Goal: Task Accomplishment & Management: Manage account settings

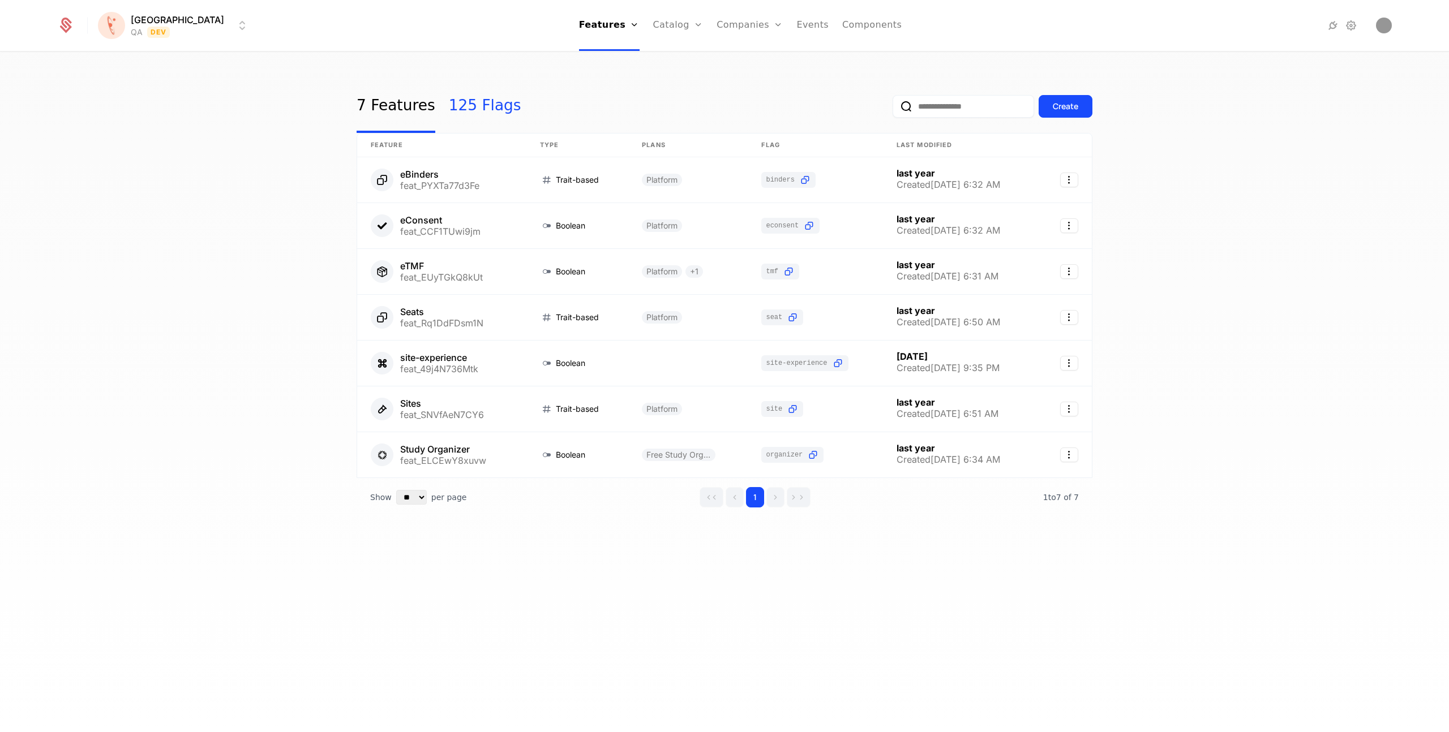
click at [494, 105] on link "125 Flags" at bounding box center [485, 106] width 72 height 53
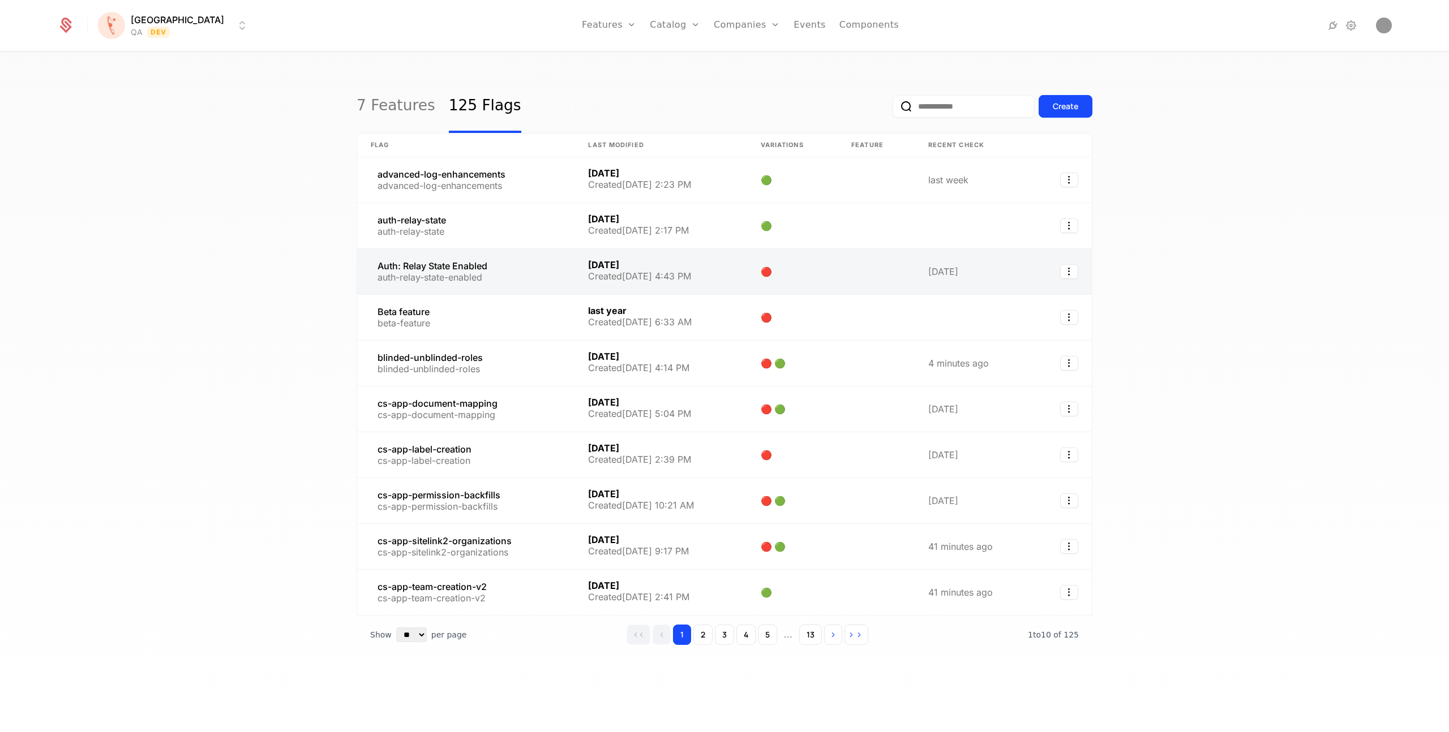
click at [435, 268] on link at bounding box center [465, 271] width 217 height 45
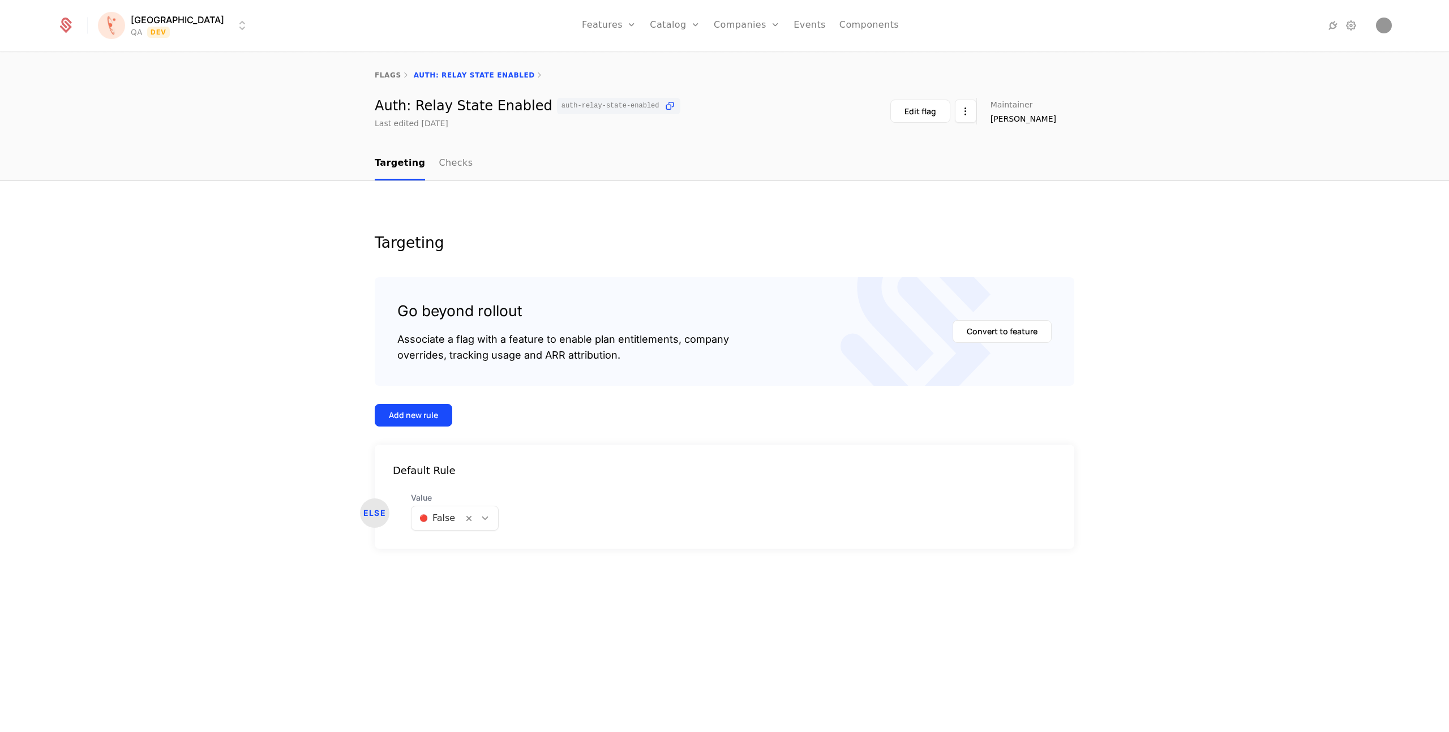
click at [152, 20] on html "Florence QA Dev Features Features Flags Catalog Plans Add Ons Credits Configura…" at bounding box center [724, 366] width 1449 height 732
click at [128, 98] on div "PROD" at bounding box center [128, 103] width 35 height 11
click at [134, 27] on html "Florence PROD Prod Features Features Flags Catalog Plans Add Ons Credits Config…" at bounding box center [724, 366] width 1449 height 732
click at [130, 125] on div "UAT" at bounding box center [124, 126] width 27 height 11
click at [489, 518] on div at bounding box center [484, 518] width 19 height 12
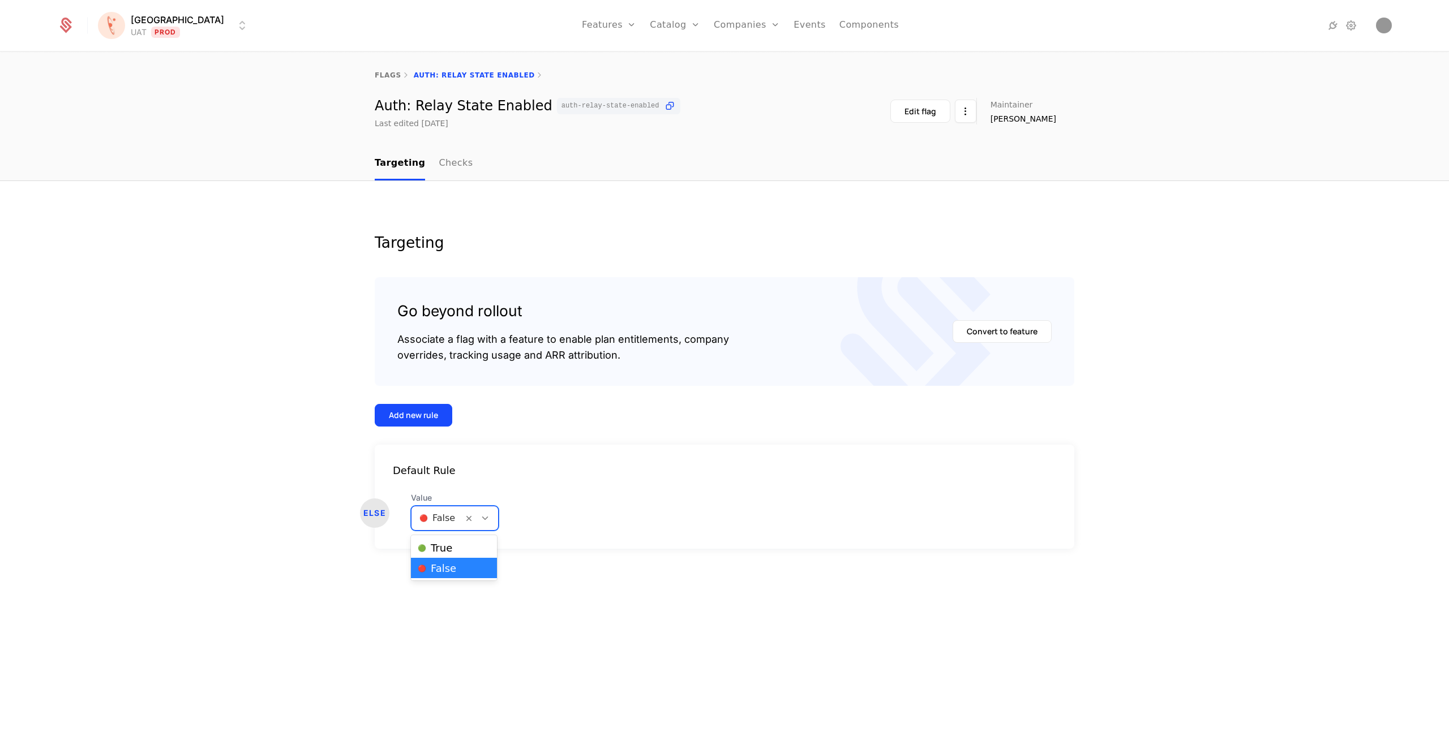
click at [353, 376] on div "Targeting Go beyond rollout Associate a flag with a feature to enable plan enti…" at bounding box center [724, 457] width 1449 height 552
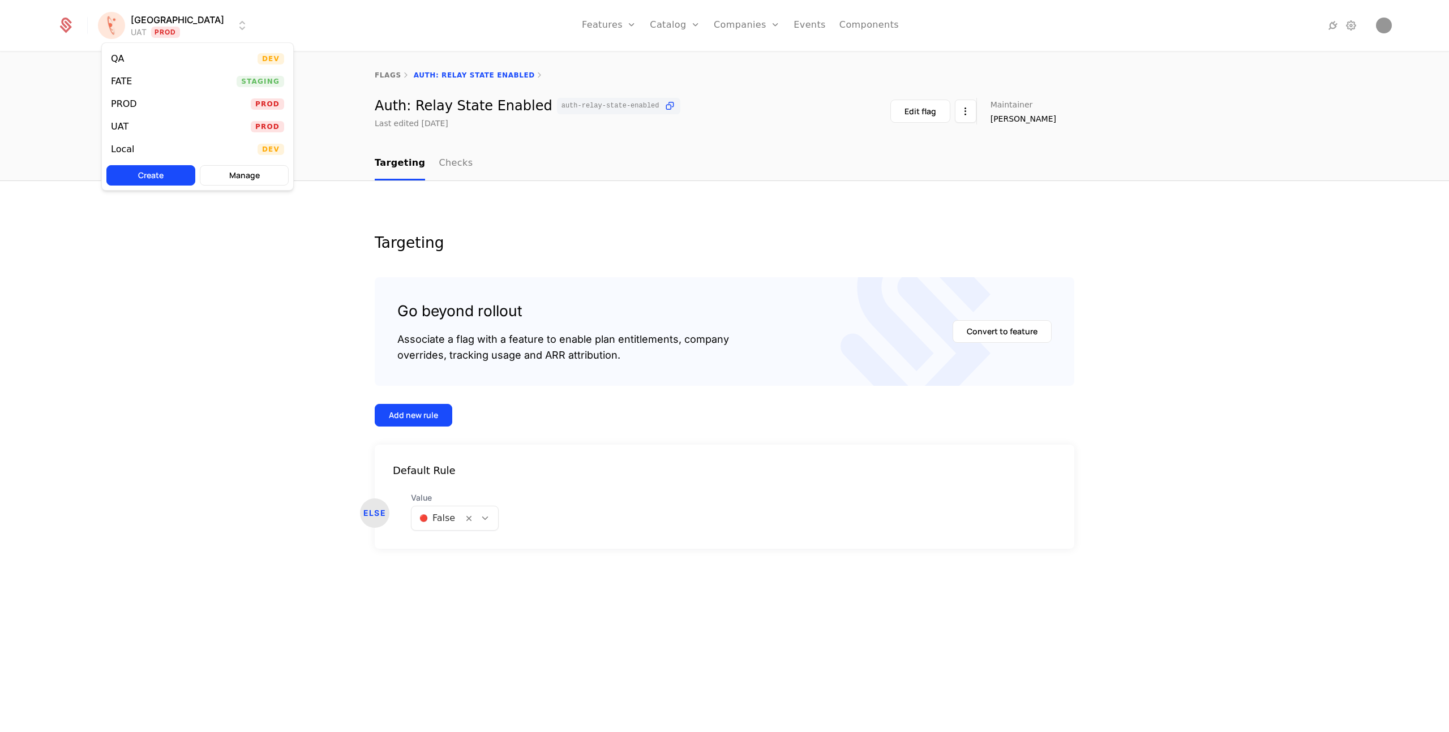
click at [175, 32] on html "Florence UAT Prod Features Features Flags Catalog Plans Add Ons Credits Configu…" at bounding box center [724, 366] width 1449 height 732
click at [121, 128] on div "UAT" at bounding box center [120, 126] width 18 height 9
click at [477, 527] on div at bounding box center [480, 519] width 35 height 24
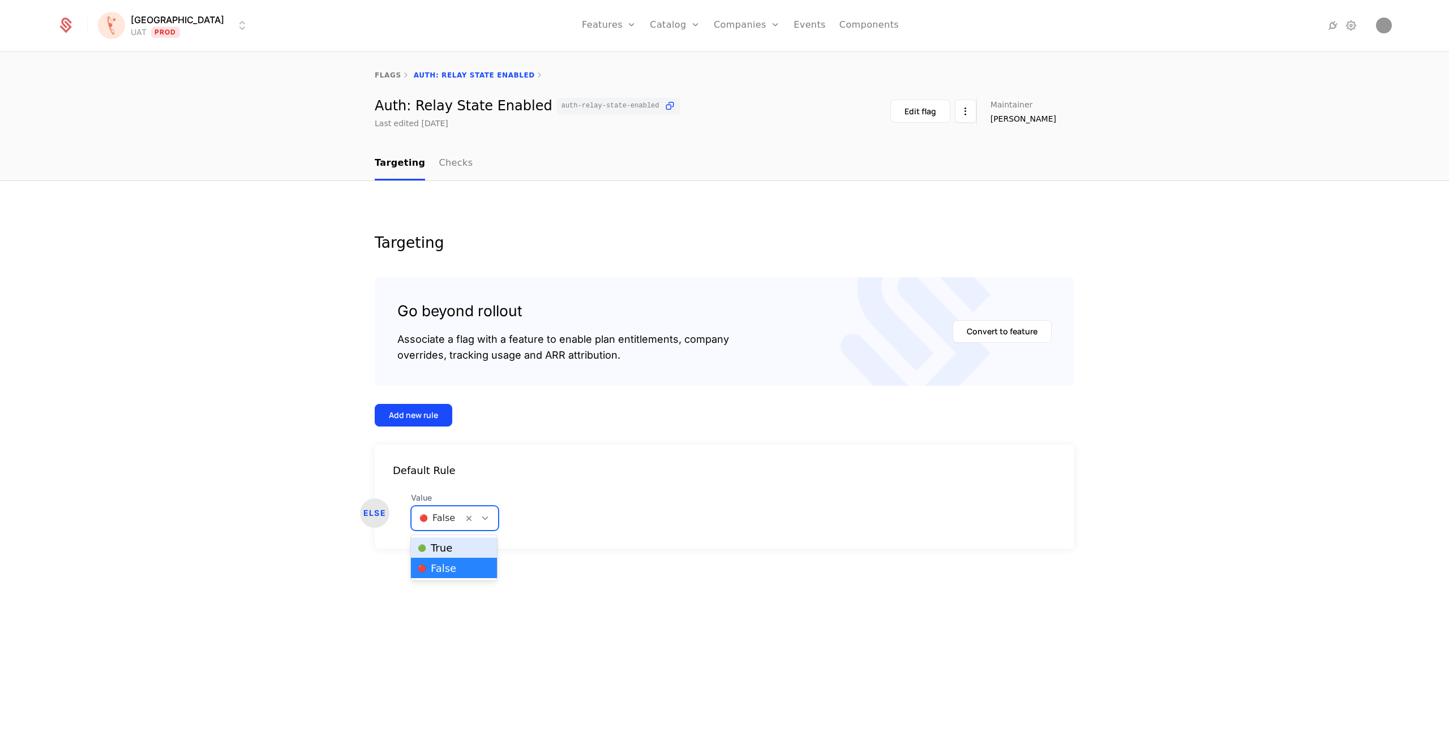
click at [446, 550] on span "🟢 True" at bounding box center [435, 548] width 35 height 10
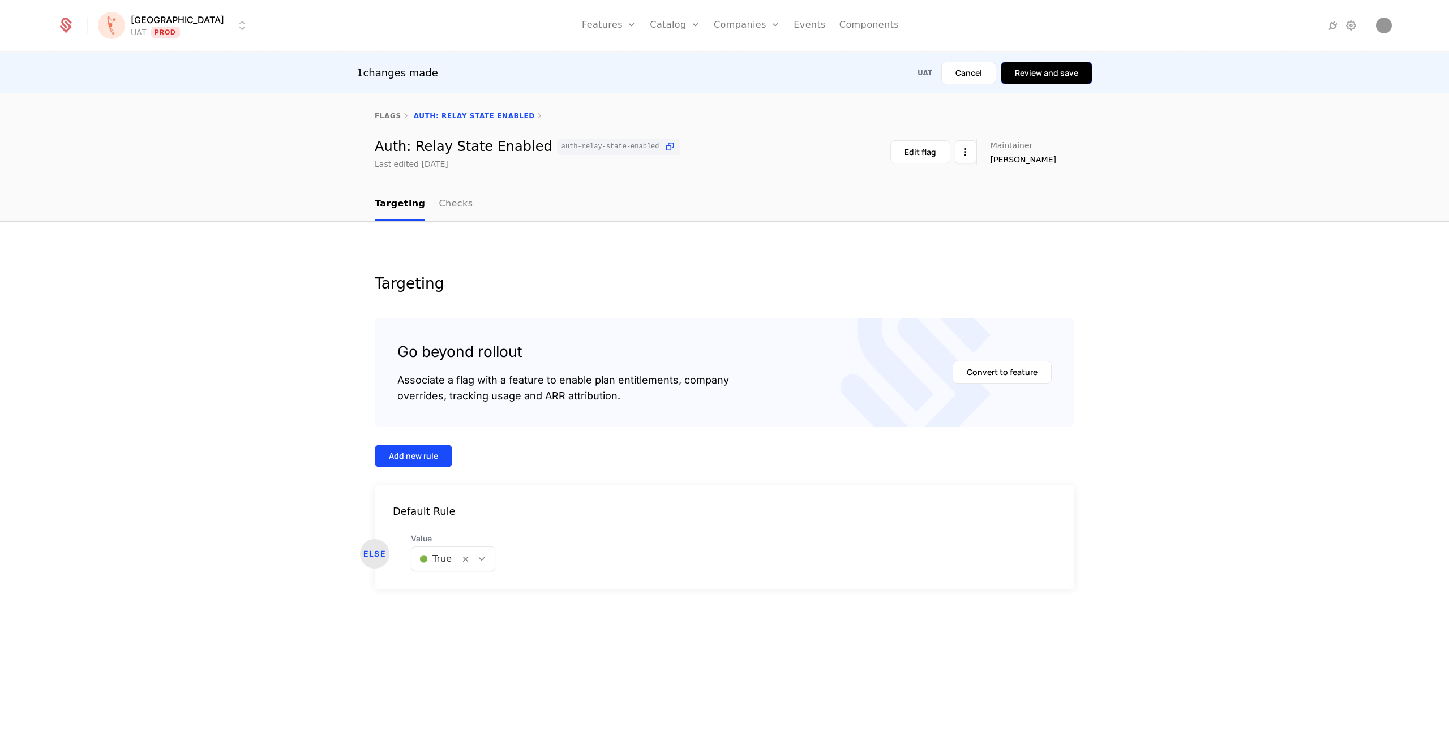
click at [1049, 77] on button "Review and save" at bounding box center [1047, 73] width 92 height 23
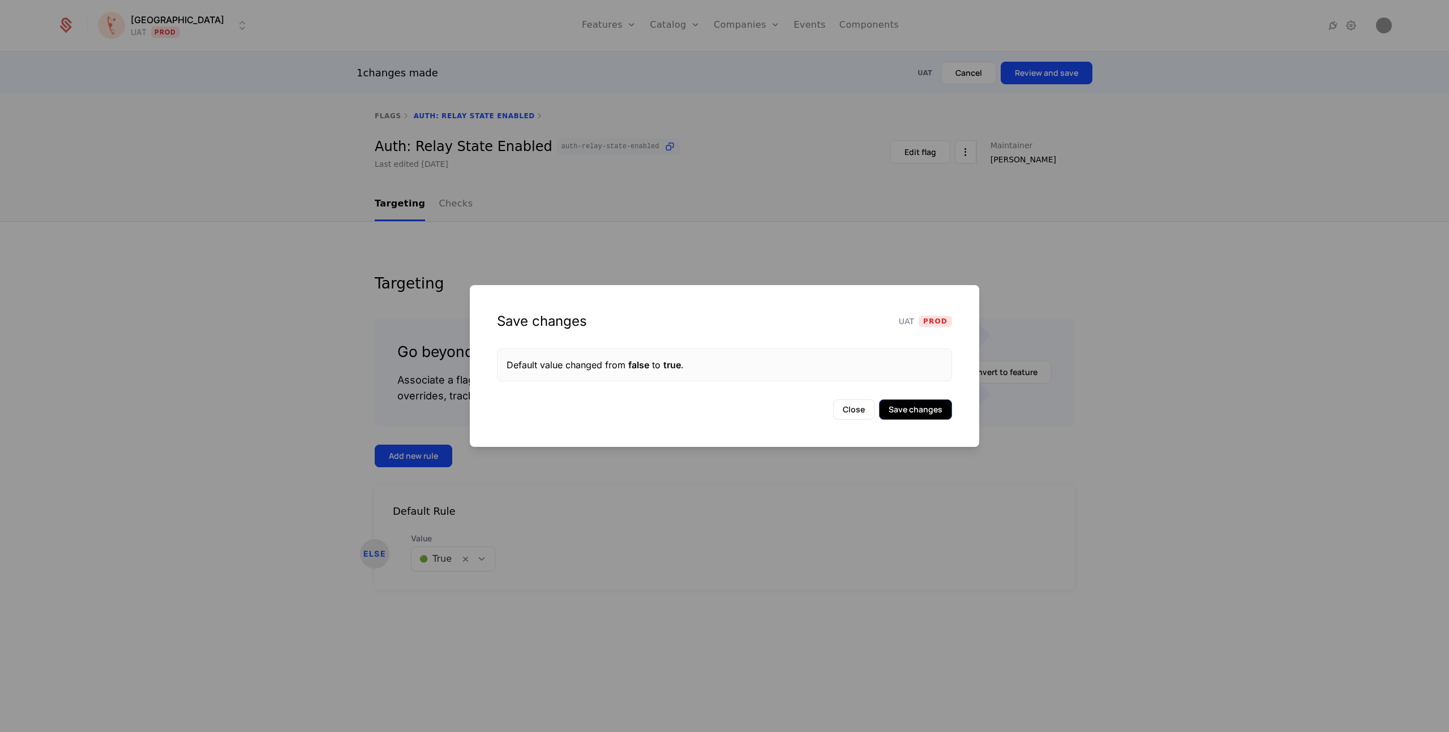
click at [909, 413] on button "Save changes" at bounding box center [915, 410] width 73 height 20
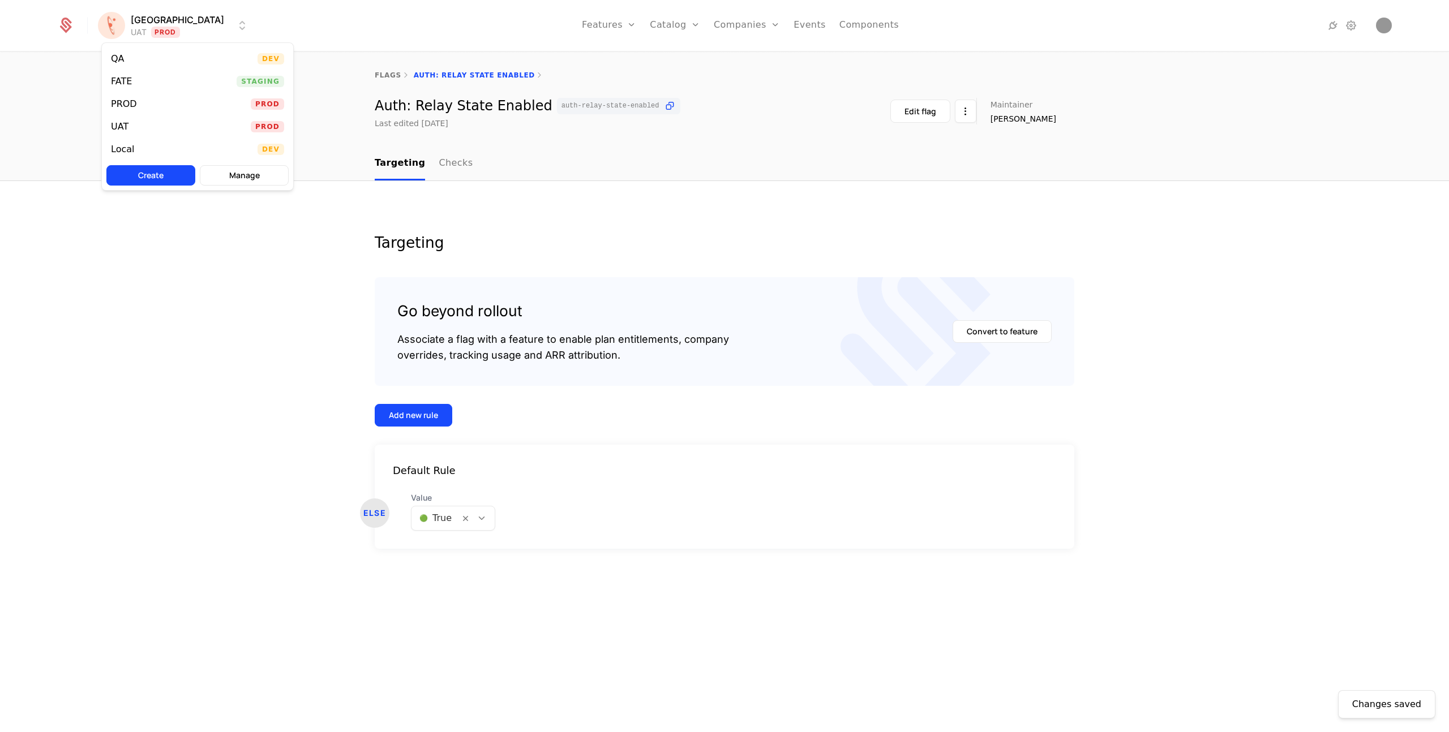
click at [157, 24] on html "Florence UAT Prod Features Features Flags Catalog Plans Add Ons Credits Configu…" at bounding box center [724, 366] width 1449 height 732
click at [126, 102] on div "PROD" at bounding box center [124, 104] width 26 height 9
click at [136, 24] on html "Florence PROD Prod Features Features Flags Catalog Plans Add Ons Credits Config…" at bounding box center [724, 366] width 1449 height 732
click at [125, 80] on div "FATE" at bounding box center [121, 81] width 21 height 9
click at [466, 526] on div at bounding box center [480, 519] width 35 height 24
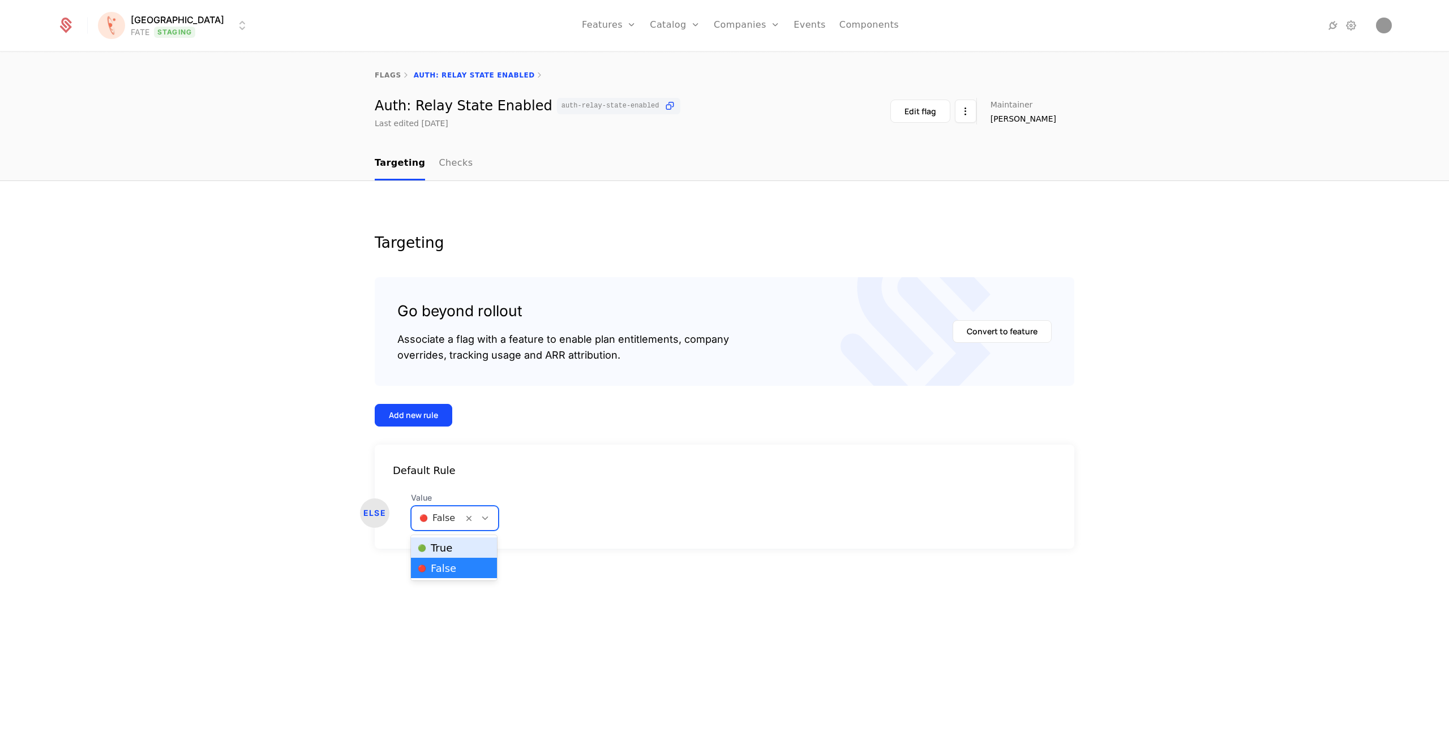
click at [449, 552] on span "🟢 True" at bounding box center [435, 548] width 35 height 10
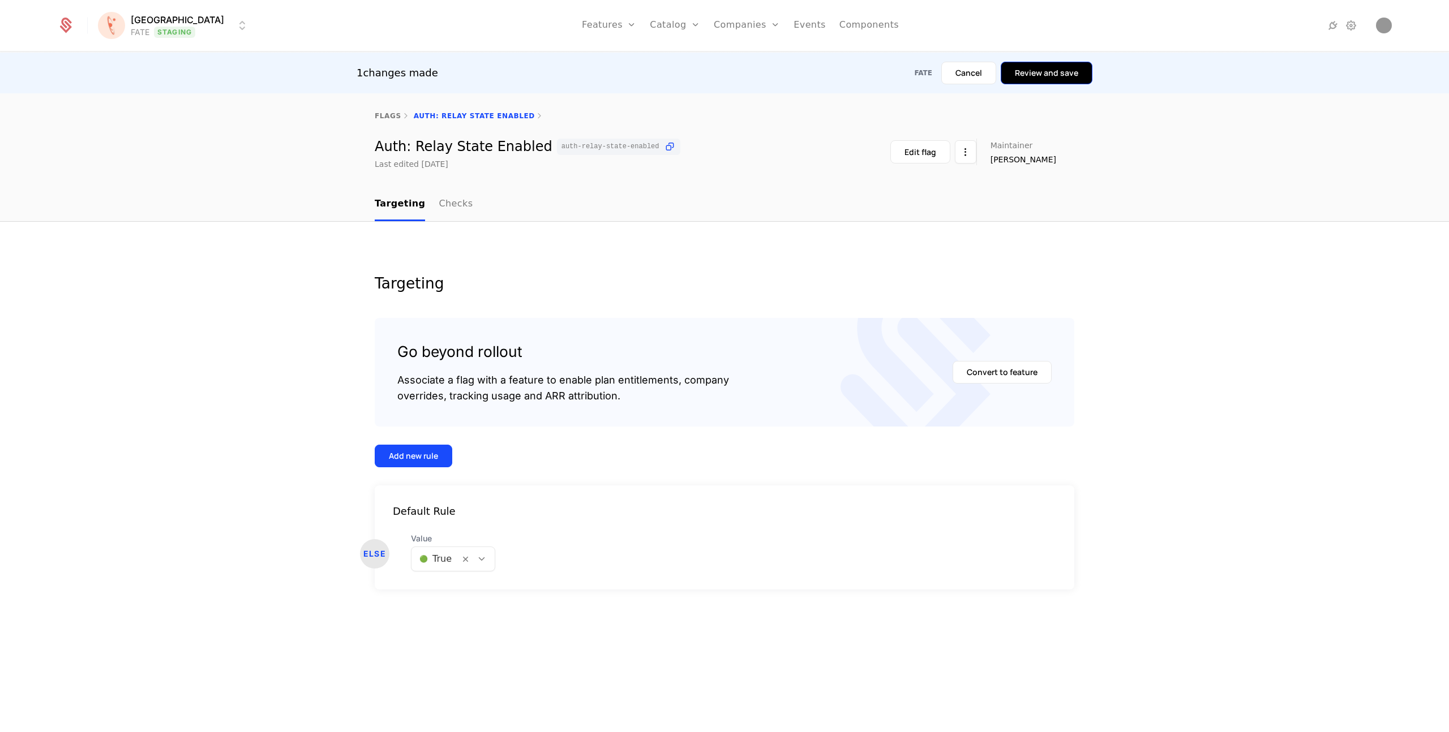
click at [1022, 74] on button "Review and save" at bounding box center [1047, 73] width 92 height 23
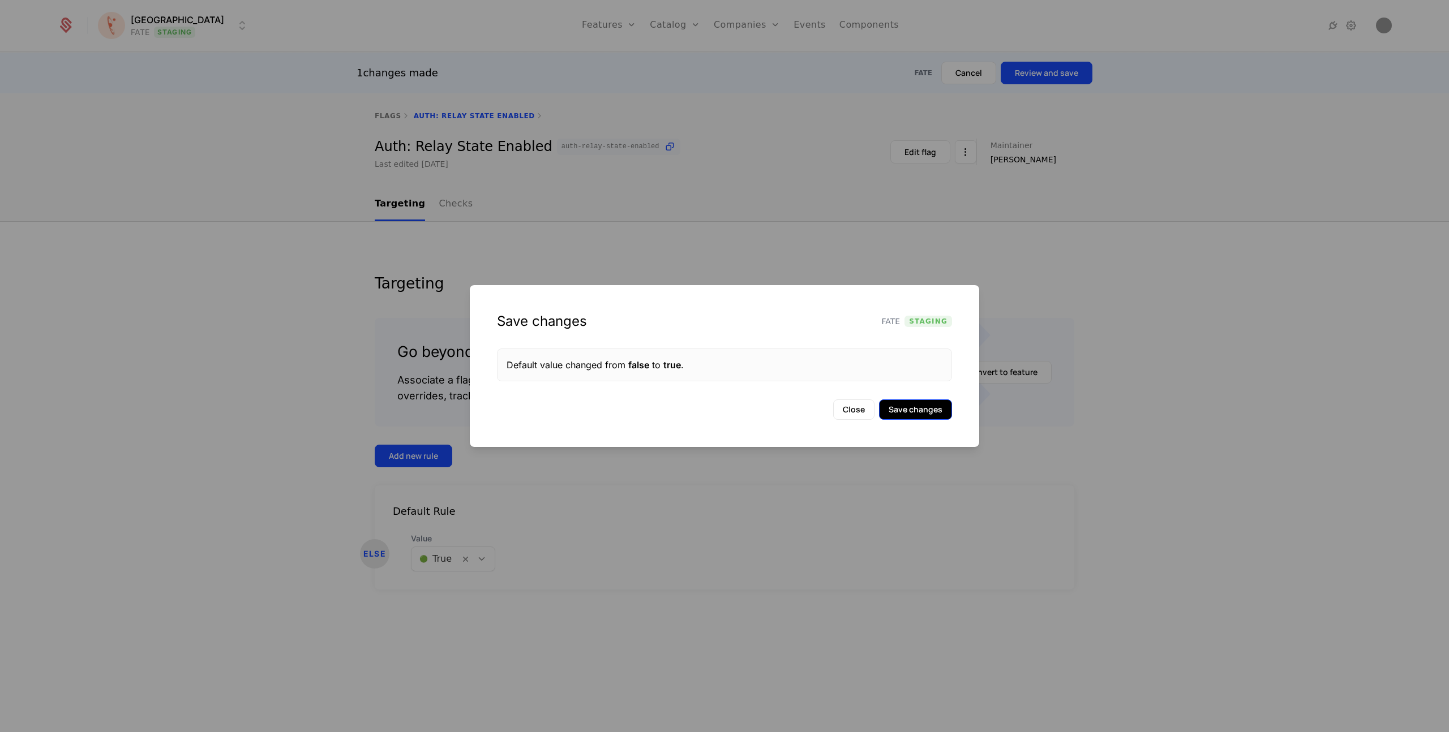
click at [911, 407] on button "Save changes" at bounding box center [915, 410] width 73 height 20
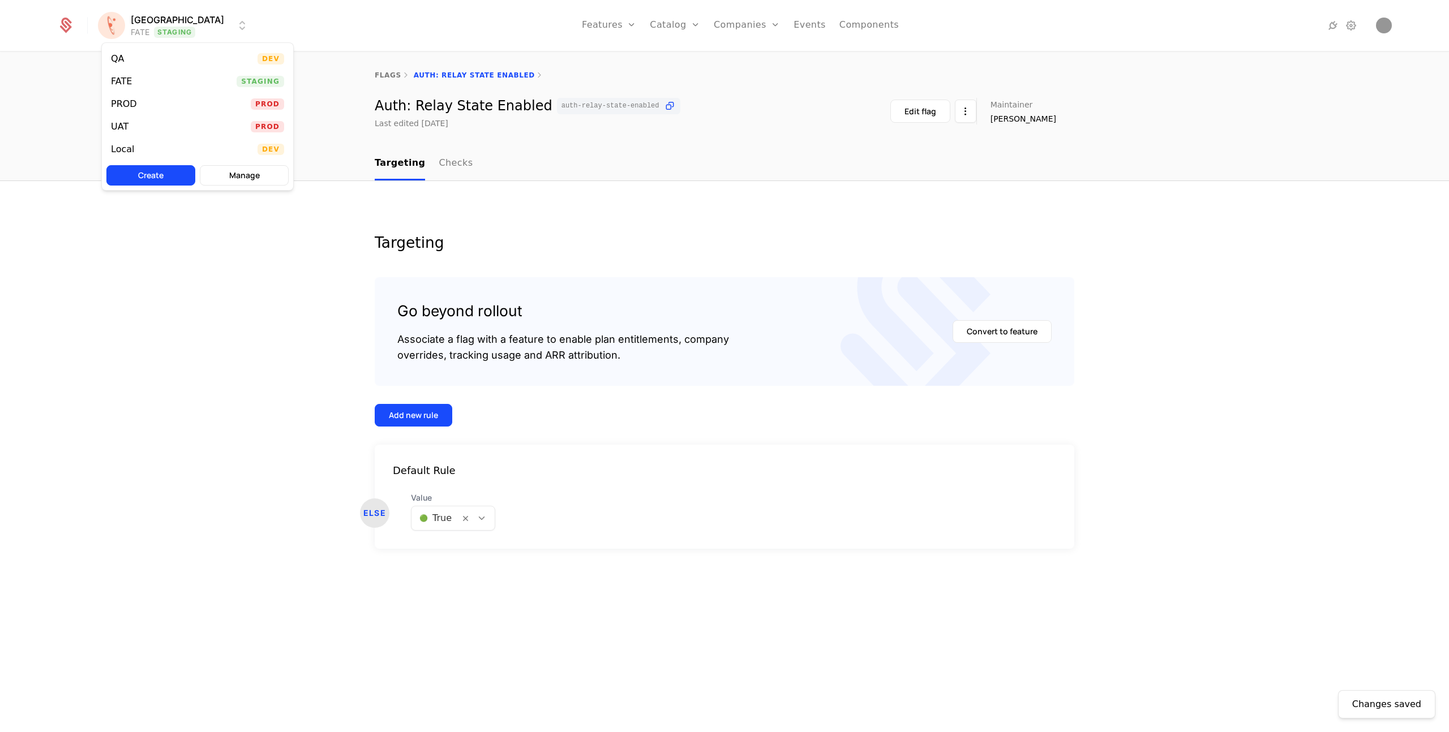
click at [156, 34] on html "Florence FATE Staging Features Features Flags Catalog Plans Add Ons Credits Con…" at bounding box center [724, 366] width 1449 height 732
click at [125, 58] on div "QA" at bounding box center [122, 58] width 23 height 11
click at [480, 517] on icon at bounding box center [485, 518] width 10 height 10
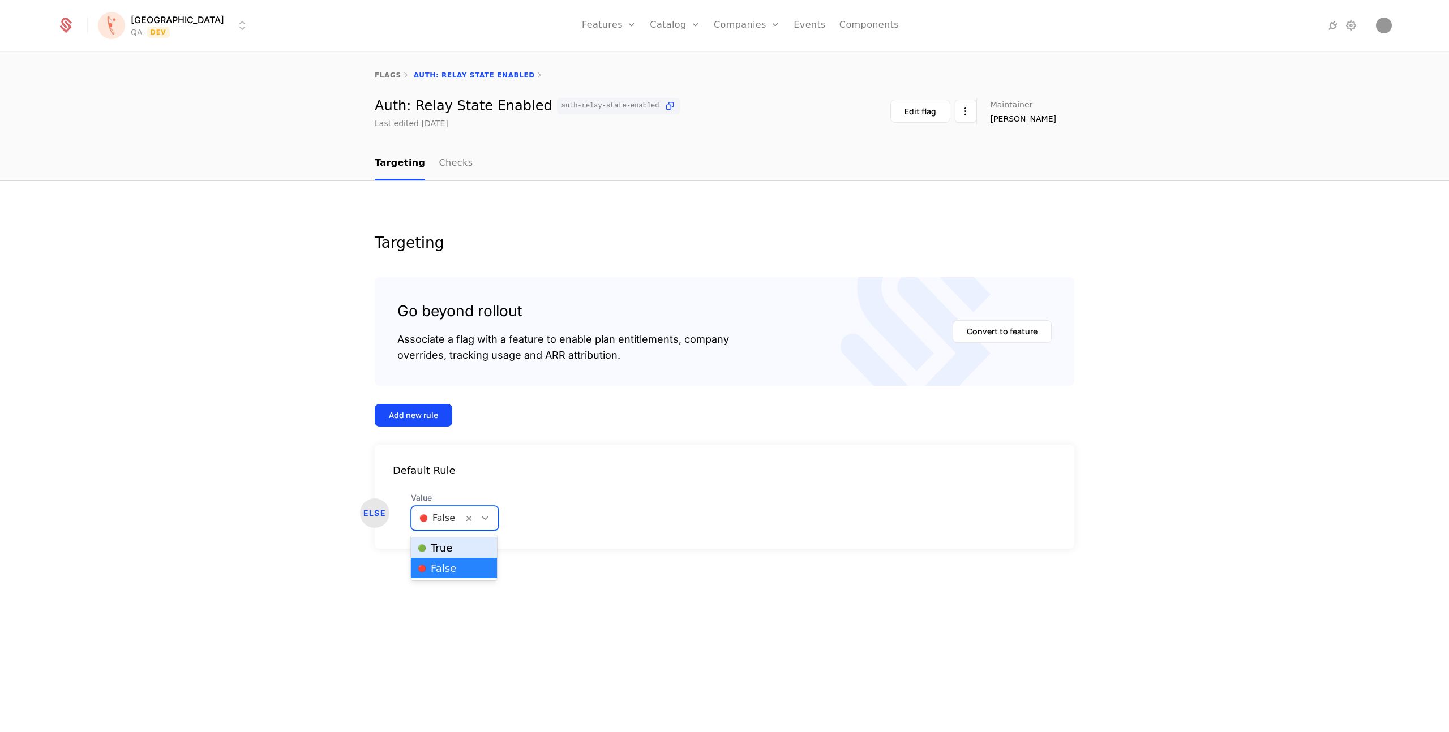
click at [456, 544] on div "🟢 True" at bounding box center [454, 547] width 72 height 11
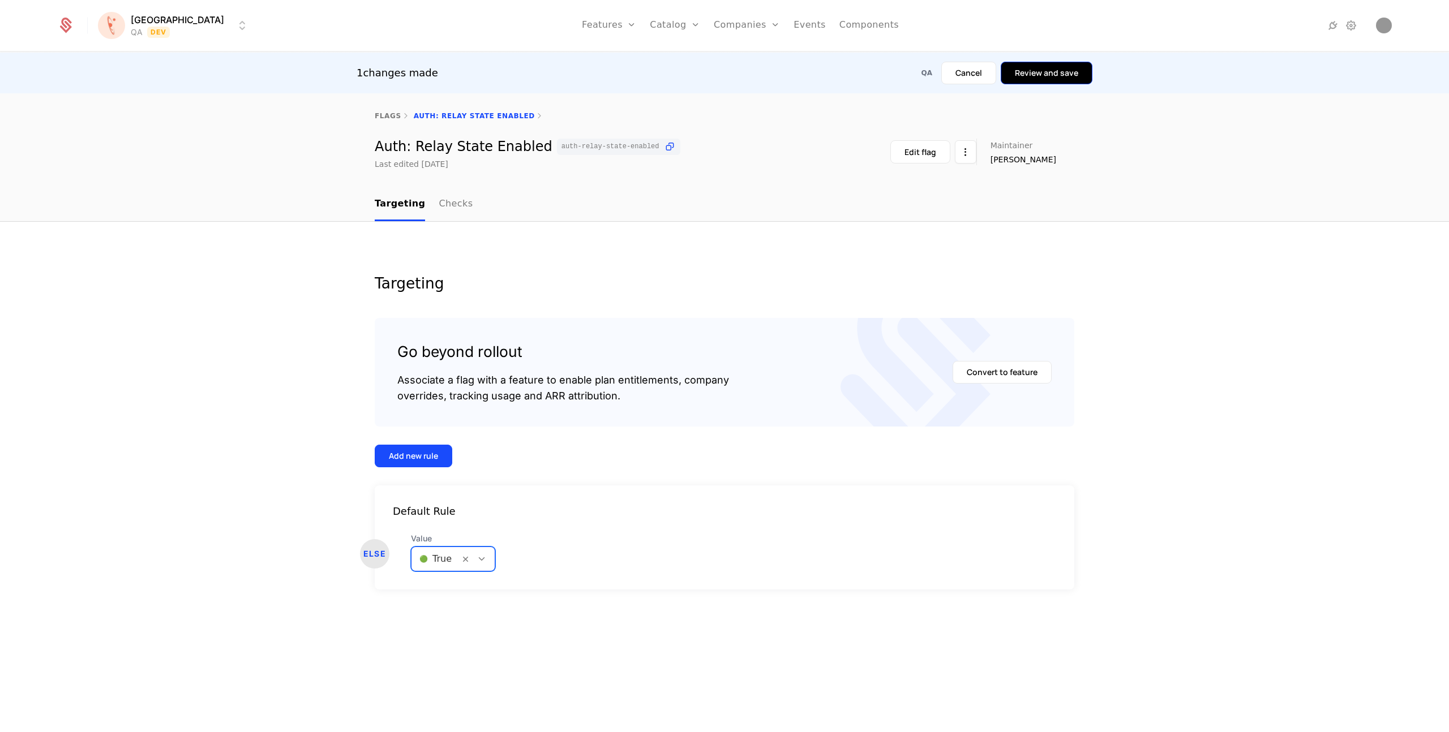
click at [1036, 75] on button "Review and save" at bounding box center [1047, 73] width 92 height 23
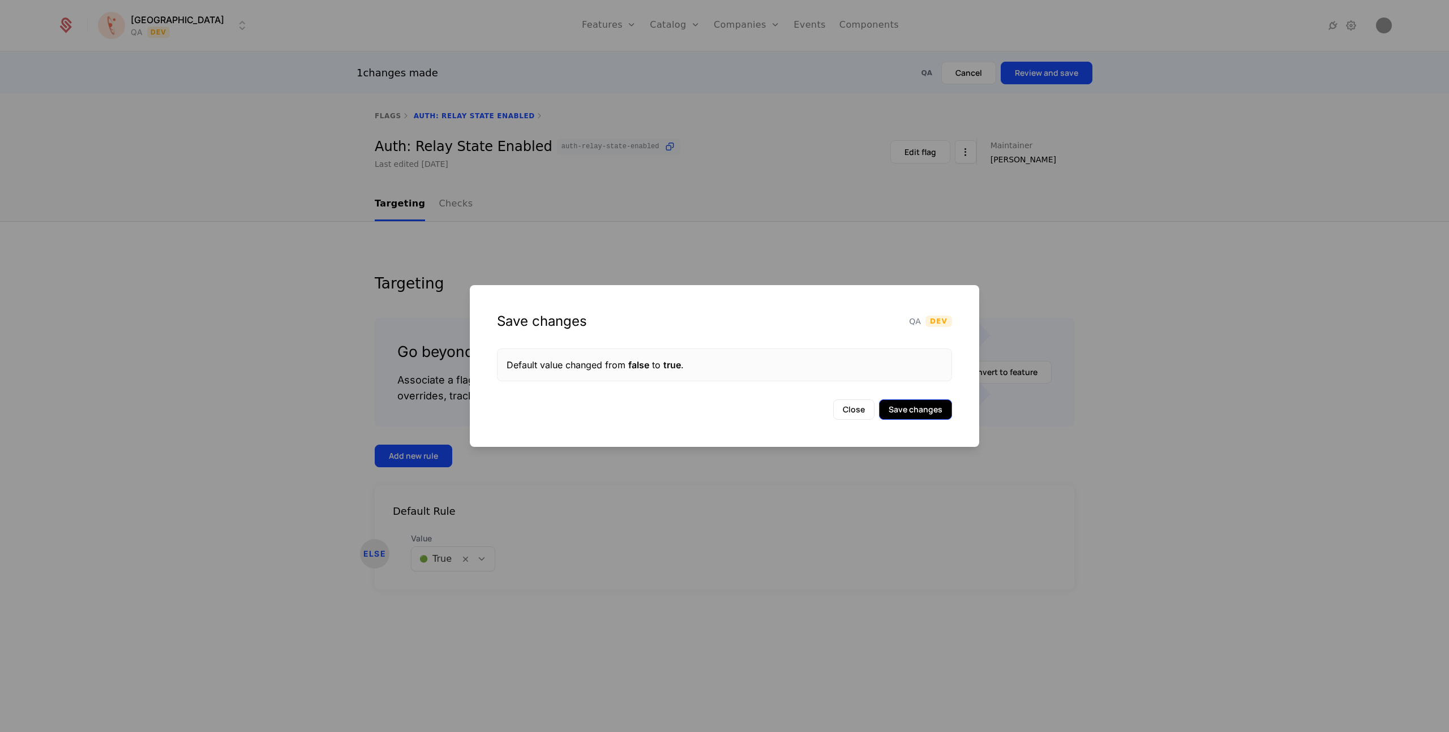
click at [929, 417] on button "Save changes" at bounding box center [915, 410] width 73 height 20
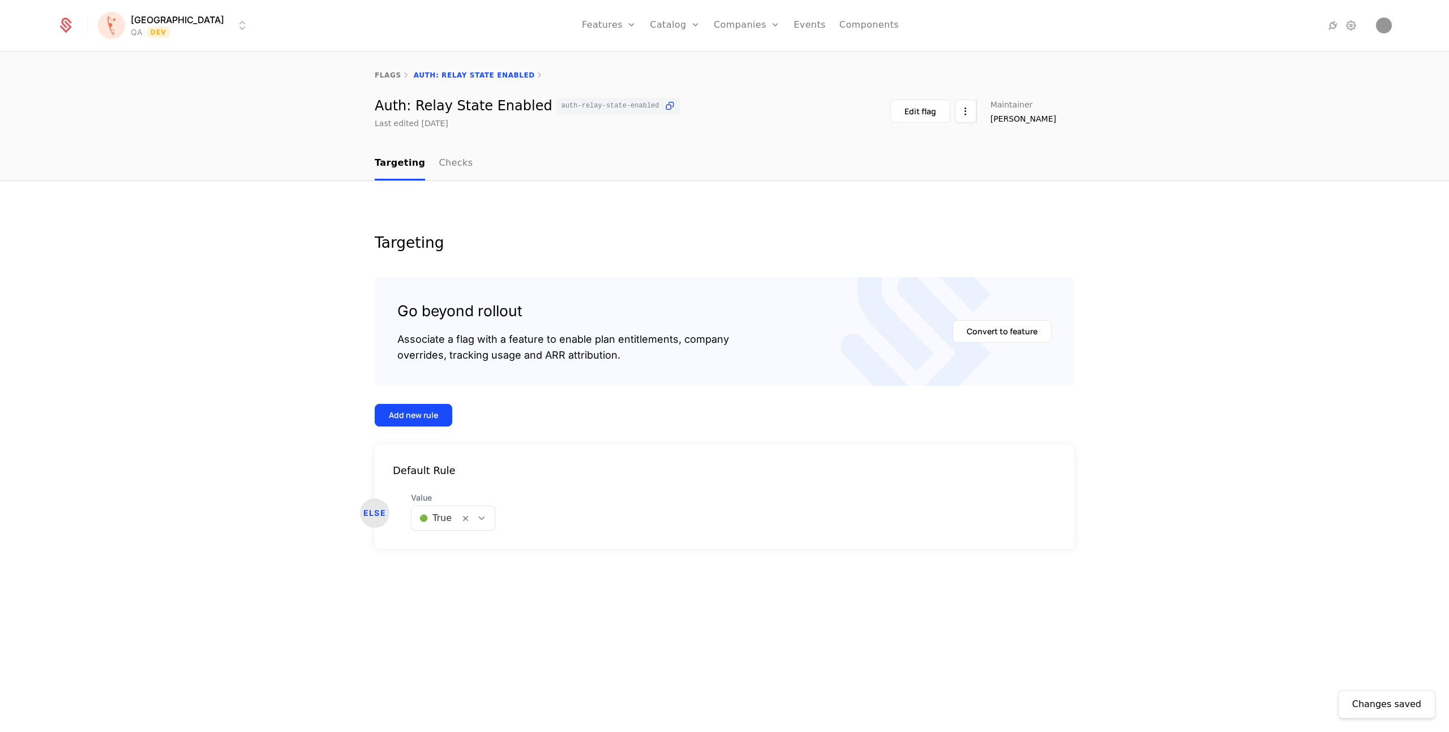
click at [170, 29] on html "Florence QA Dev Features Features Flags Catalog Plans Add Ons Credits Configura…" at bounding box center [724, 366] width 1449 height 732
click at [130, 152] on div "Local" at bounding box center [122, 149] width 23 height 9
click at [488, 518] on div at bounding box center [484, 518] width 19 height 12
click at [456, 547] on div "🟢 True" at bounding box center [454, 547] width 72 height 11
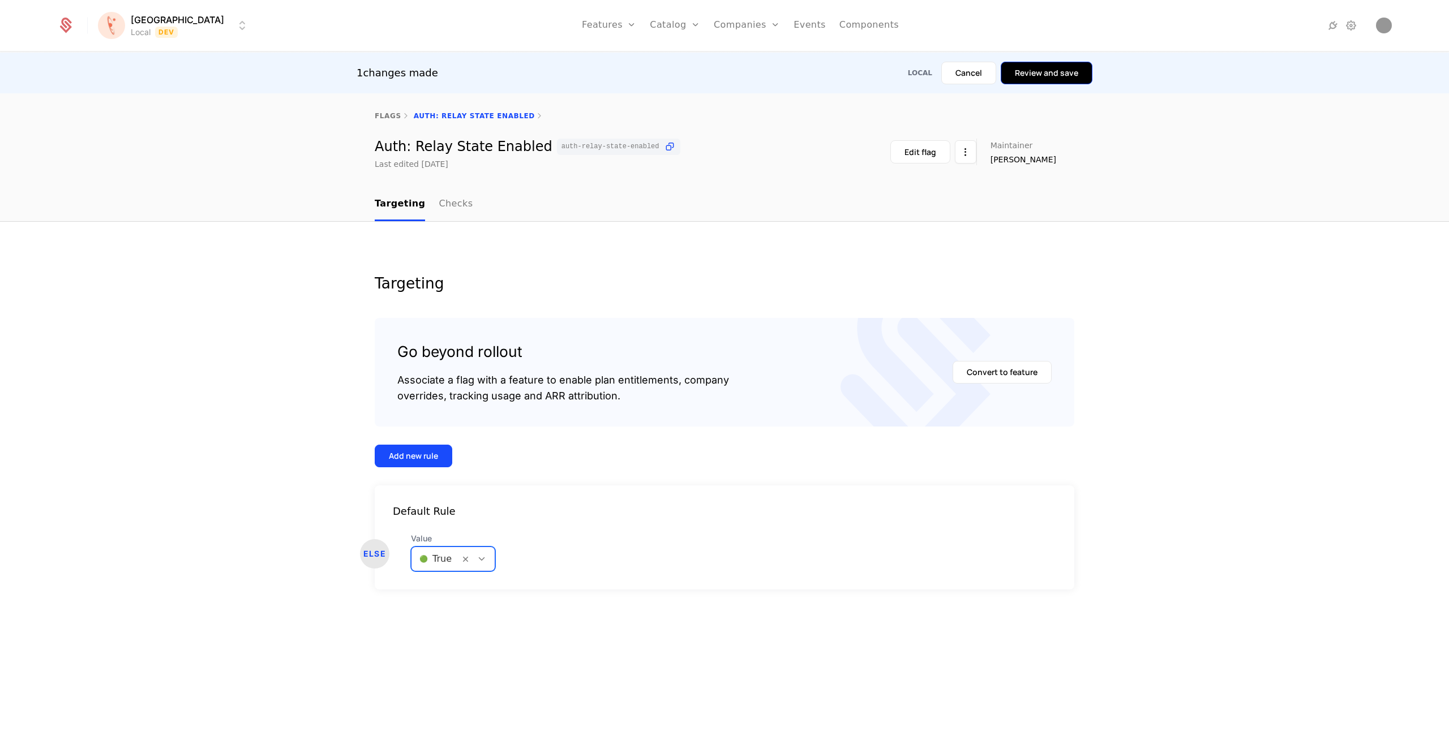
click at [1026, 69] on button "Review and save" at bounding box center [1047, 73] width 92 height 23
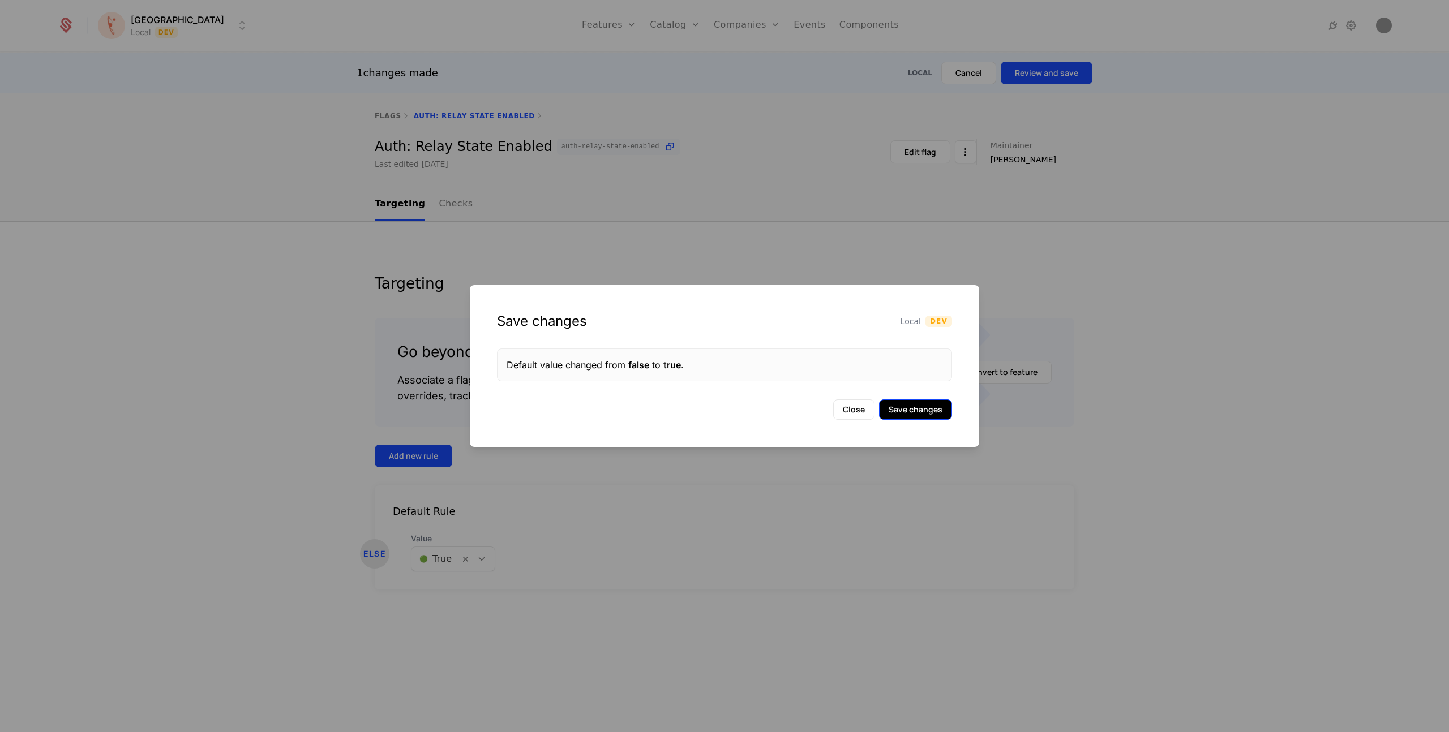
click at [909, 407] on button "Save changes" at bounding box center [915, 410] width 73 height 20
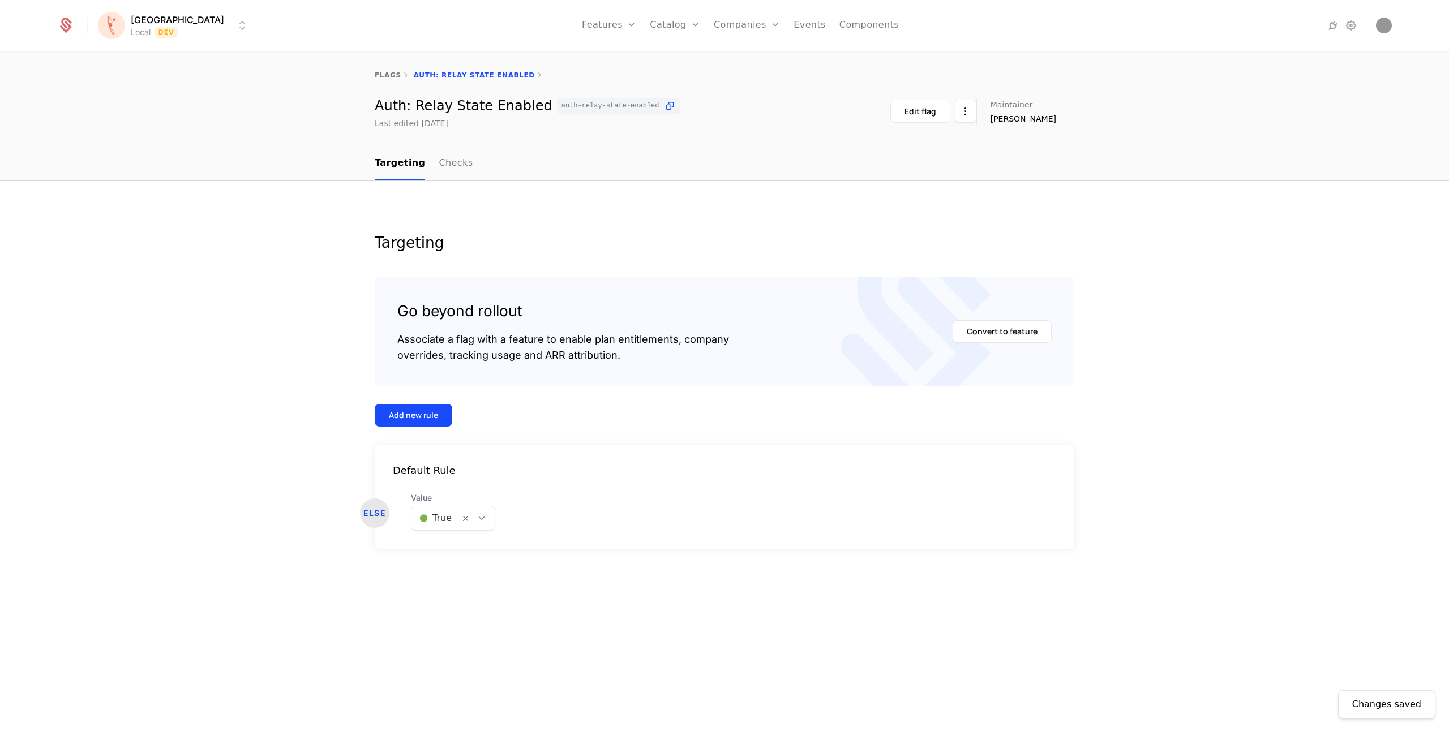
click at [157, 20] on html "Florence Local Dev Features Features Flags Catalog Plans Add Ons Credits Config…" at bounding box center [724, 366] width 1449 height 732
click at [135, 75] on div "FATE Staging" at bounding box center [197, 81] width 191 height 23
click at [171, 20] on html "Florence FATE Staging Features Features Flags Catalog Plans Add Ons Credits Con…" at bounding box center [724, 366] width 1449 height 732
click at [133, 110] on div "PROD Prod" at bounding box center [197, 104] width 191 height 23
click at [161, 38] on div "Florence PROD Prod Features Features Flags Catalog Plans Add Ons Credits Config…" at bounding box center [724, 25] width 1335 height 51
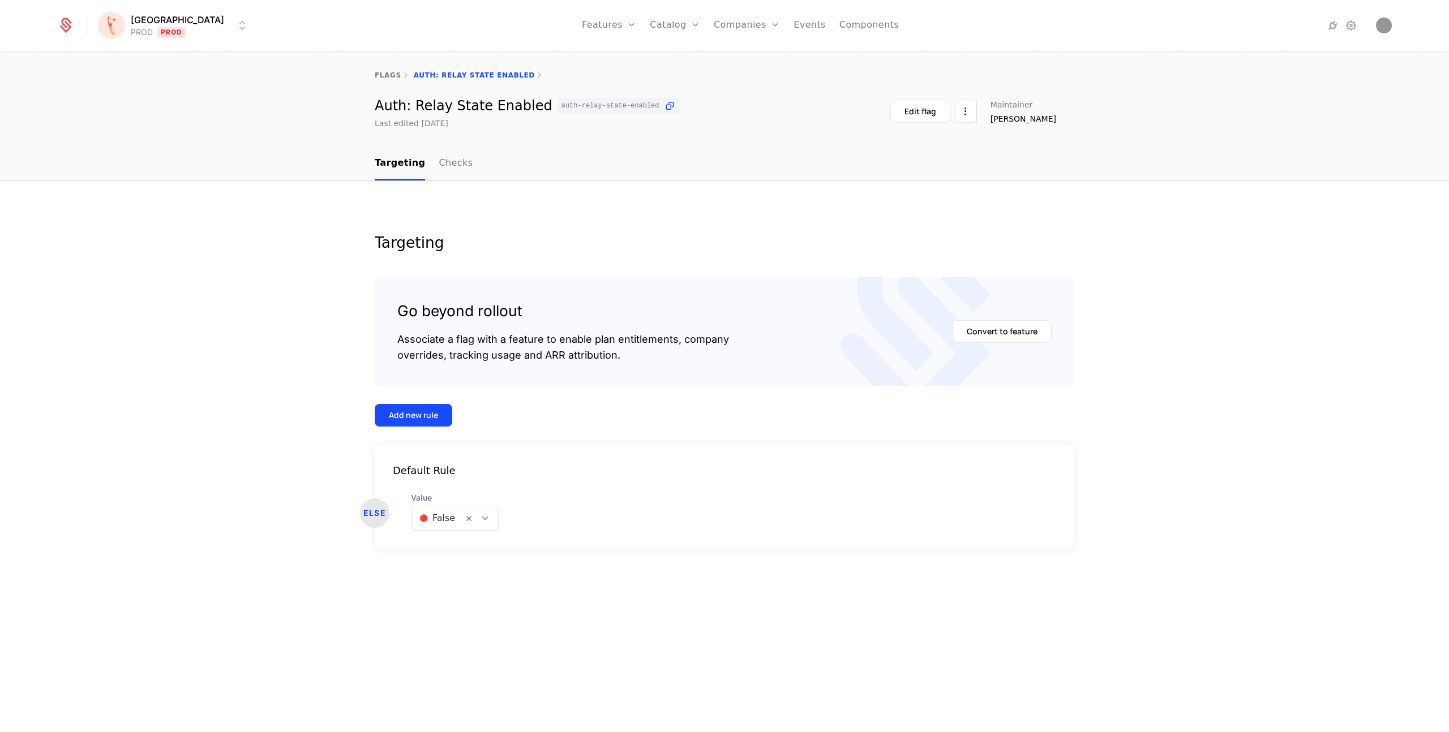
click at [143, 28] on html "[PERSON_NAME] PROD Prod Features Features Flags Catalog Plans Add Ons Credits C…" at bounding box center [724, 366] width 1449 height 732
click at [124, 128] on div "UAT" at bounding box center [120, 126] width 18 height 9
drag, startPoint x: 368, startPoint y: 108, endPoint x: 522, endPoint y: 111, distance: 154.0
click at [522, 111] on div "Auth: Relay State Enabled auth-relay-state-enabled Last edited 4 months ago Edi…" at bounding box center [725, 113] width 736 height 31
copy div "Auth: Relay State Enabled"
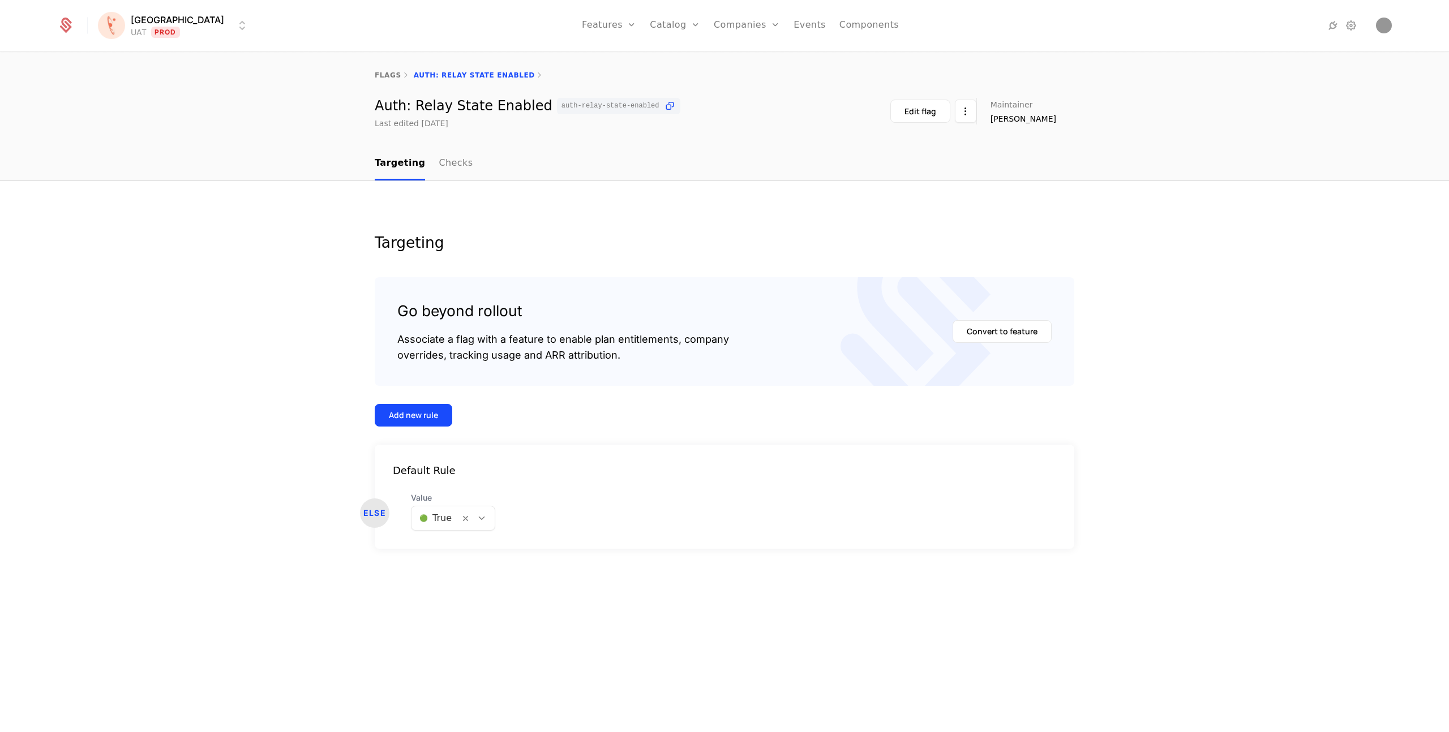
click at [608, 203] on div "Targeting Go beyond rollout Associate a flag with a feature to enable plan enti…" at bounding box center [724, 457] width 1449 height 552
click at [968, 121] on html "Florence UAT Prod Features Catalog Companies Events Components flags Auth: Rela…" at bounding box center [724, 366] width 1449 height 732
click at [656, 224] on html "Florence UAT Prod Features Features Flags Catalog Plans Add Ons Credits Configu…" at bounding box center [724, 366] width 1449 height 732
click at [446, 161] on link "Checks" at bounding box center [456, 163] width 34 height 33
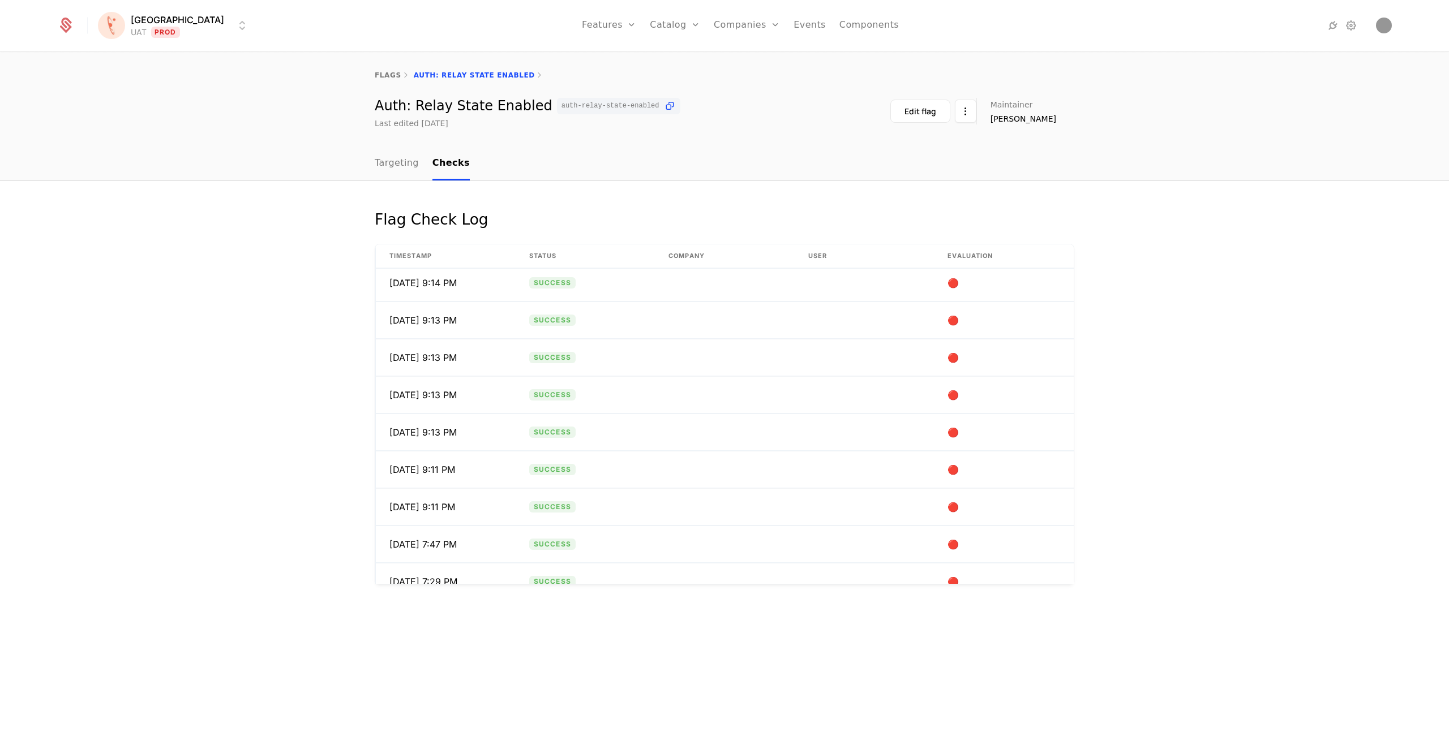
scroll to position [806, 0]
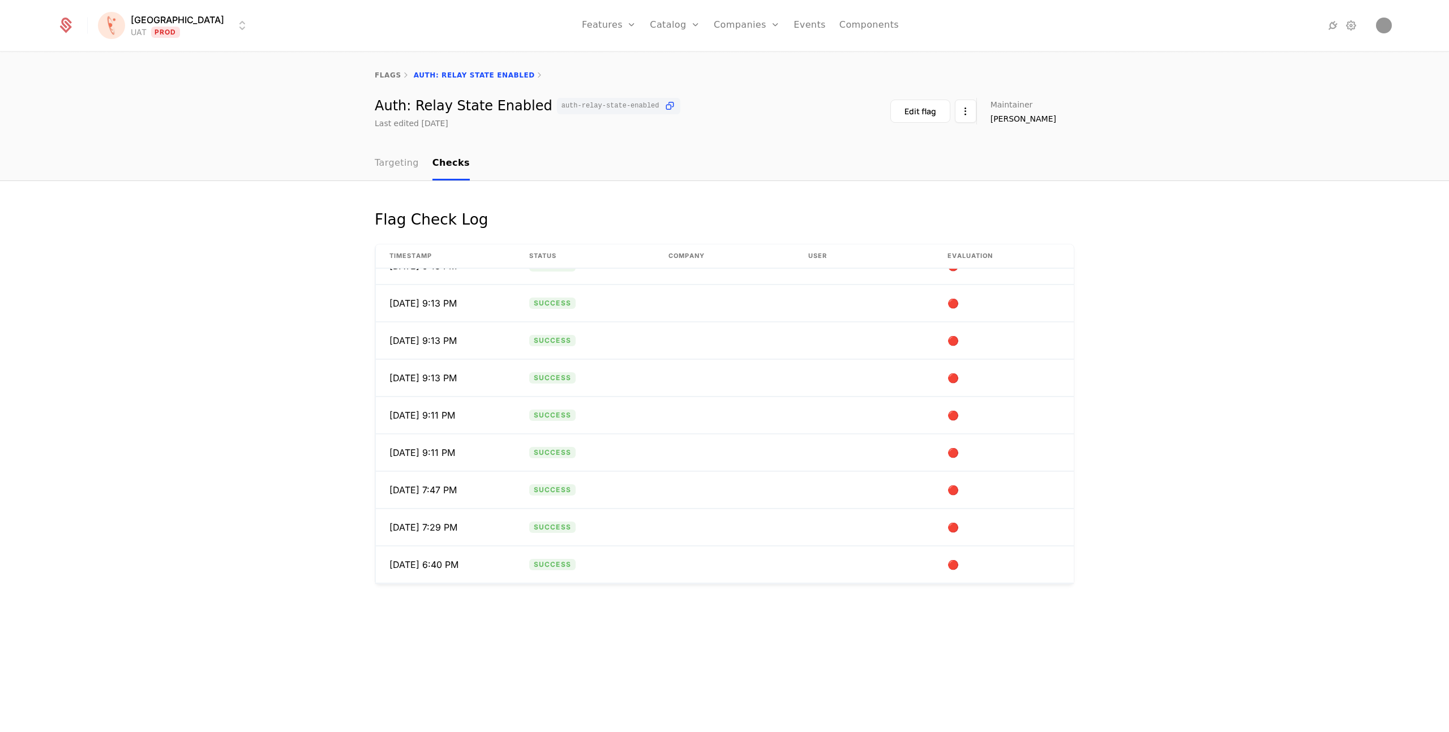
click at [396, 174] on link "Targeting" at bounding box center [397, 163] width 44 height 33
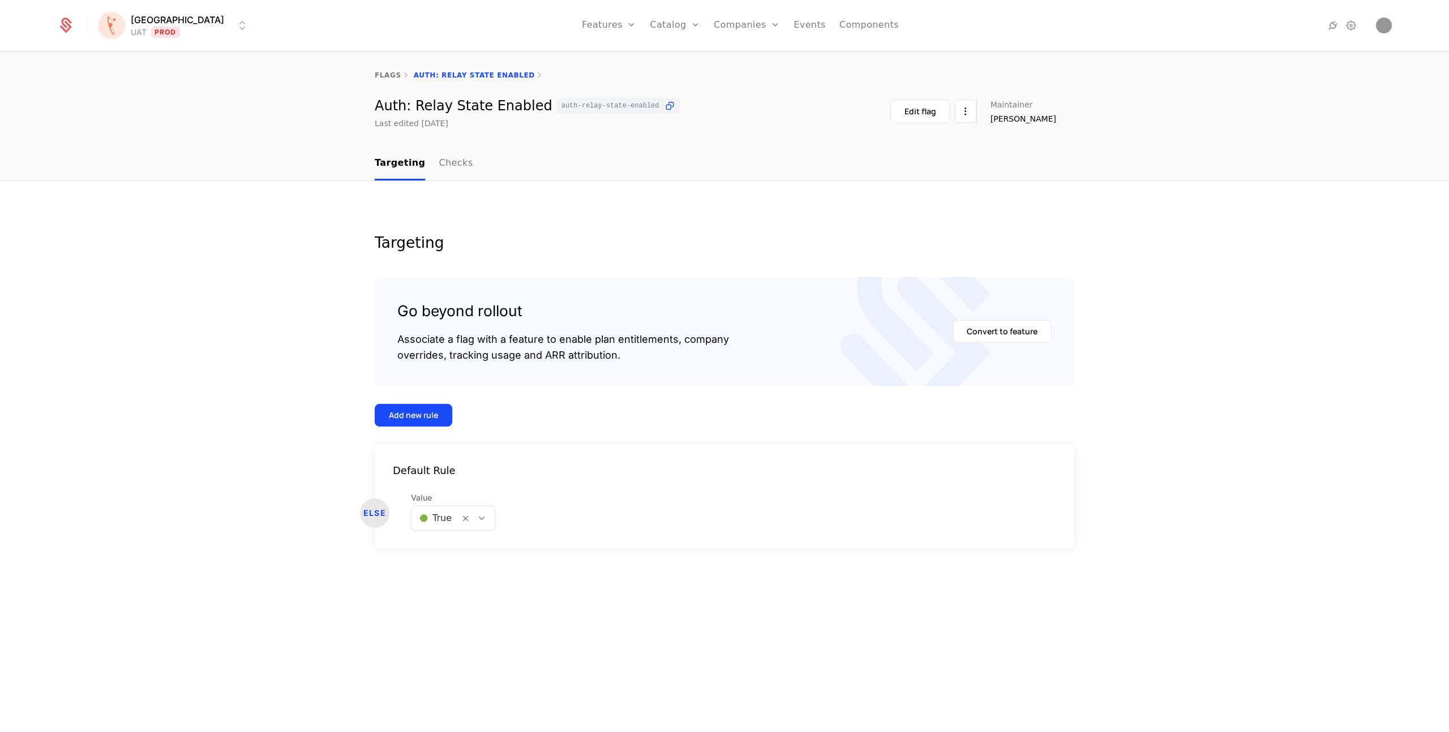
click at [473, 510] on div at bounding box center [477, 519] width 35 height 24
click at [459, 574] on div "🔴 False" at bounding box center [452, 568] width 83 height 20
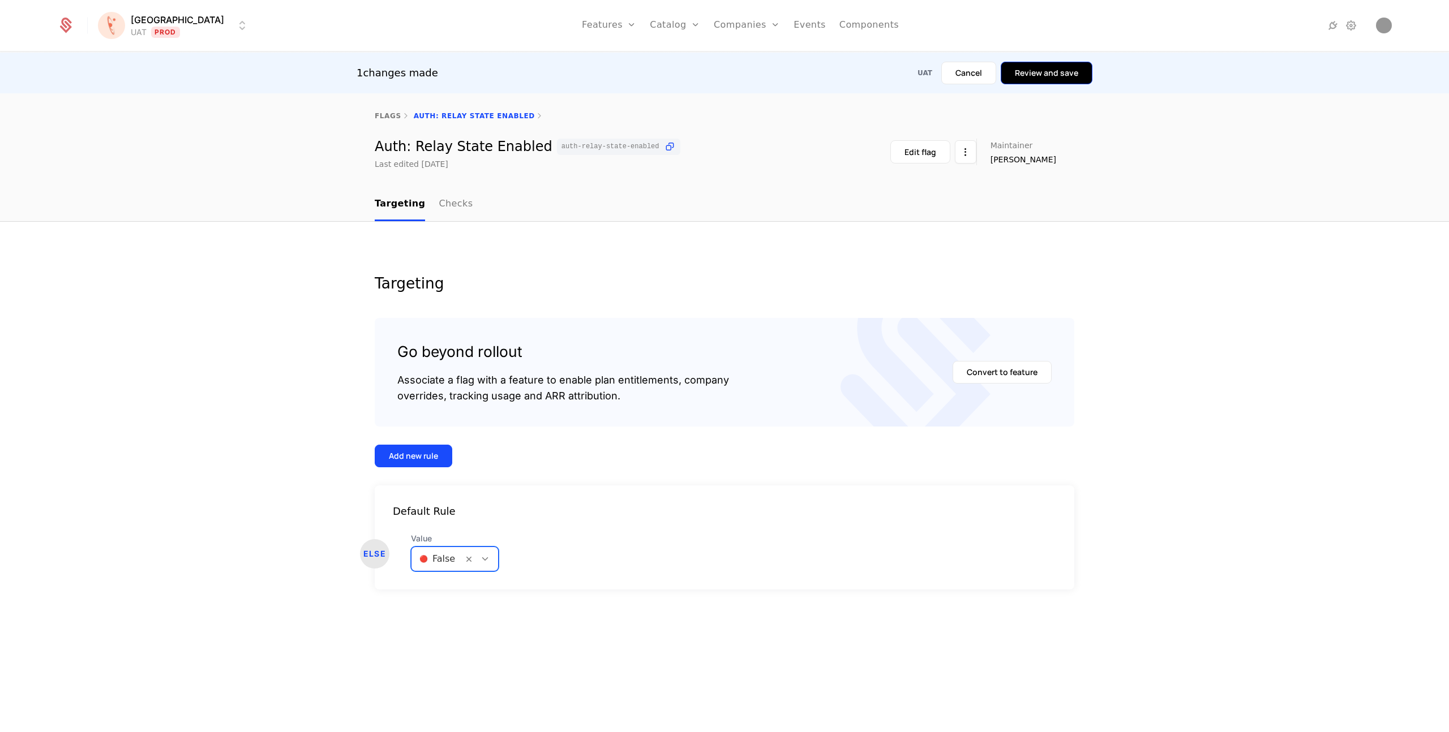
click at [1047, 66] on button "Review and save" at bounding box center [1047, 73] width 92 height 23
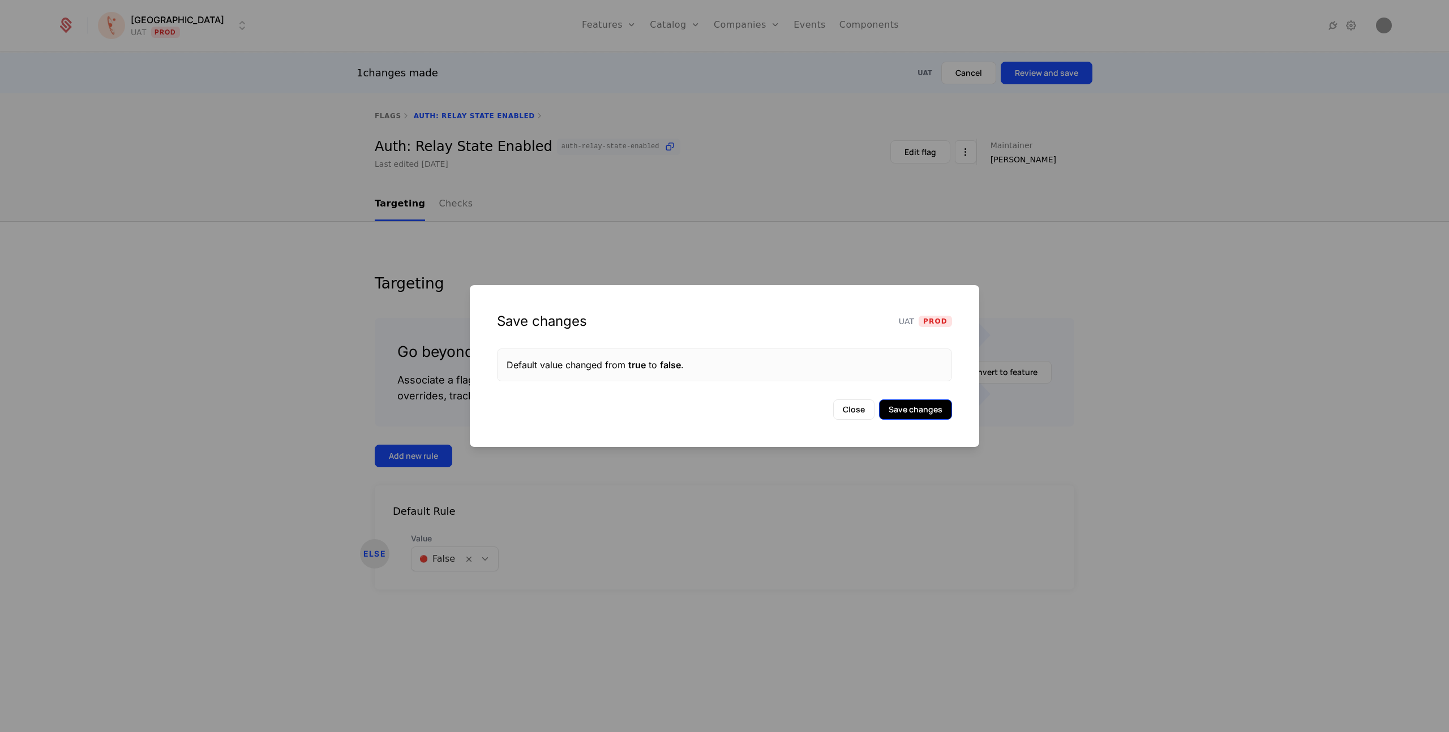
click at [911, 413] on button "Save changes" at bounding box center [915, 410] width 73 height 20
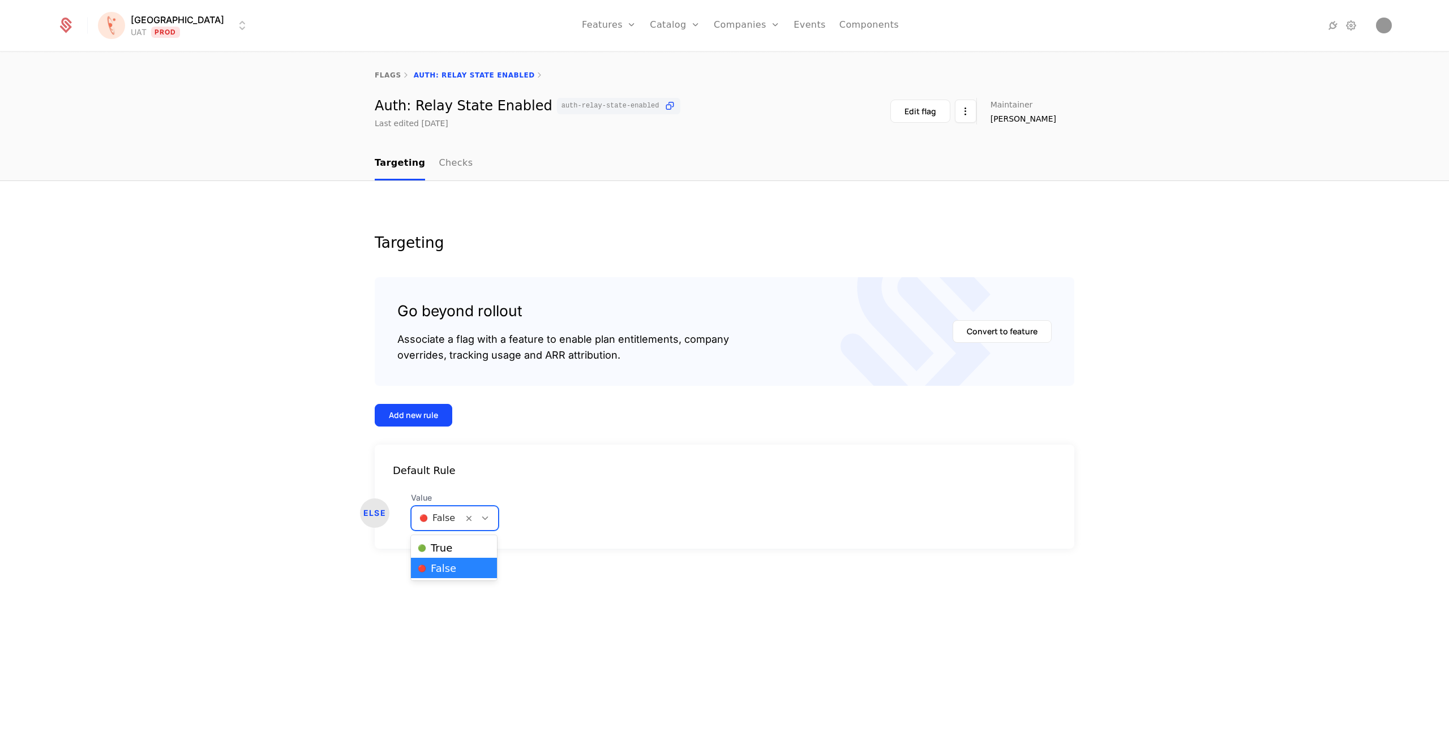
click at [480, 518] on icon at bounding box center [485, 518] width 10 height 10
click at [465, 552] on div "🟢 True" at bounding box center [454, 547] width 72 height 11
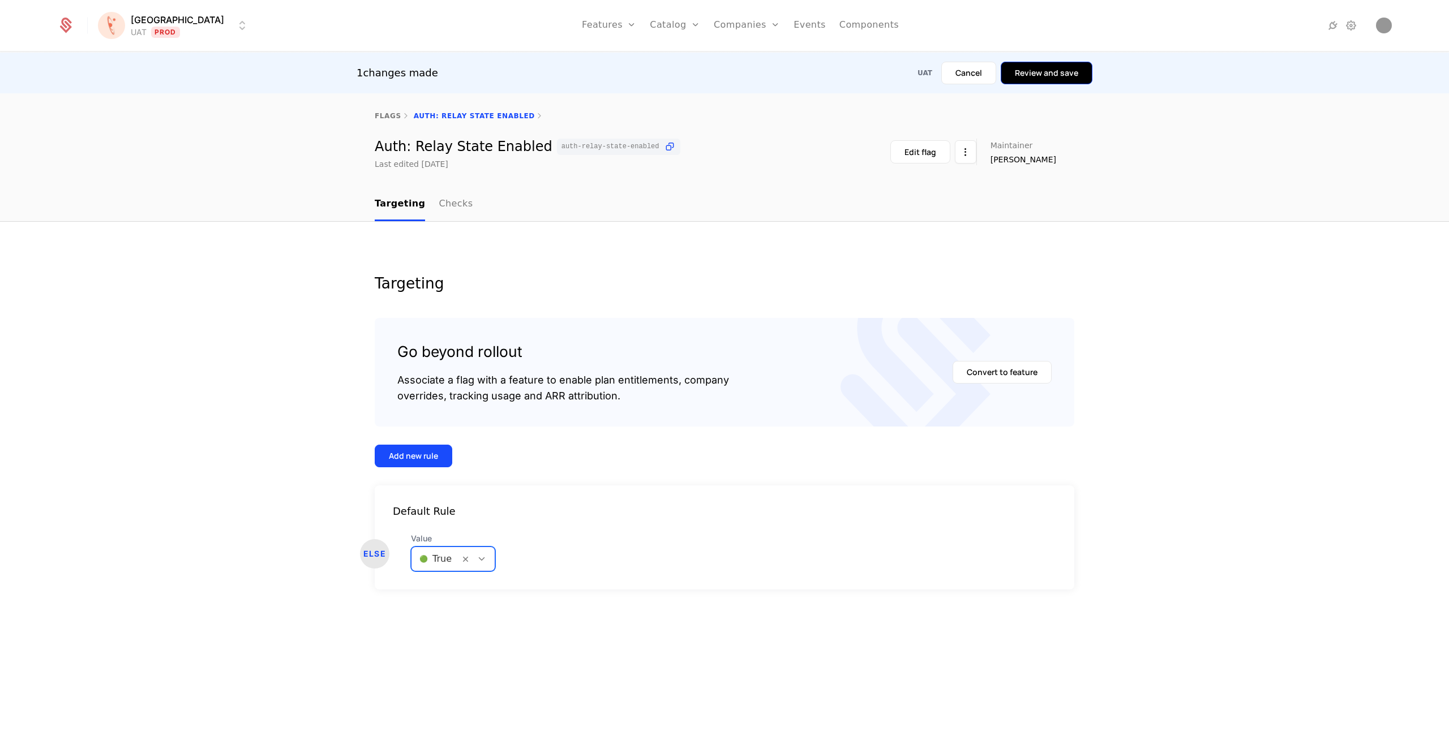
click at [1054, 67] on button "Review and save" at bounding box center [1047, 73] width 92 height 23
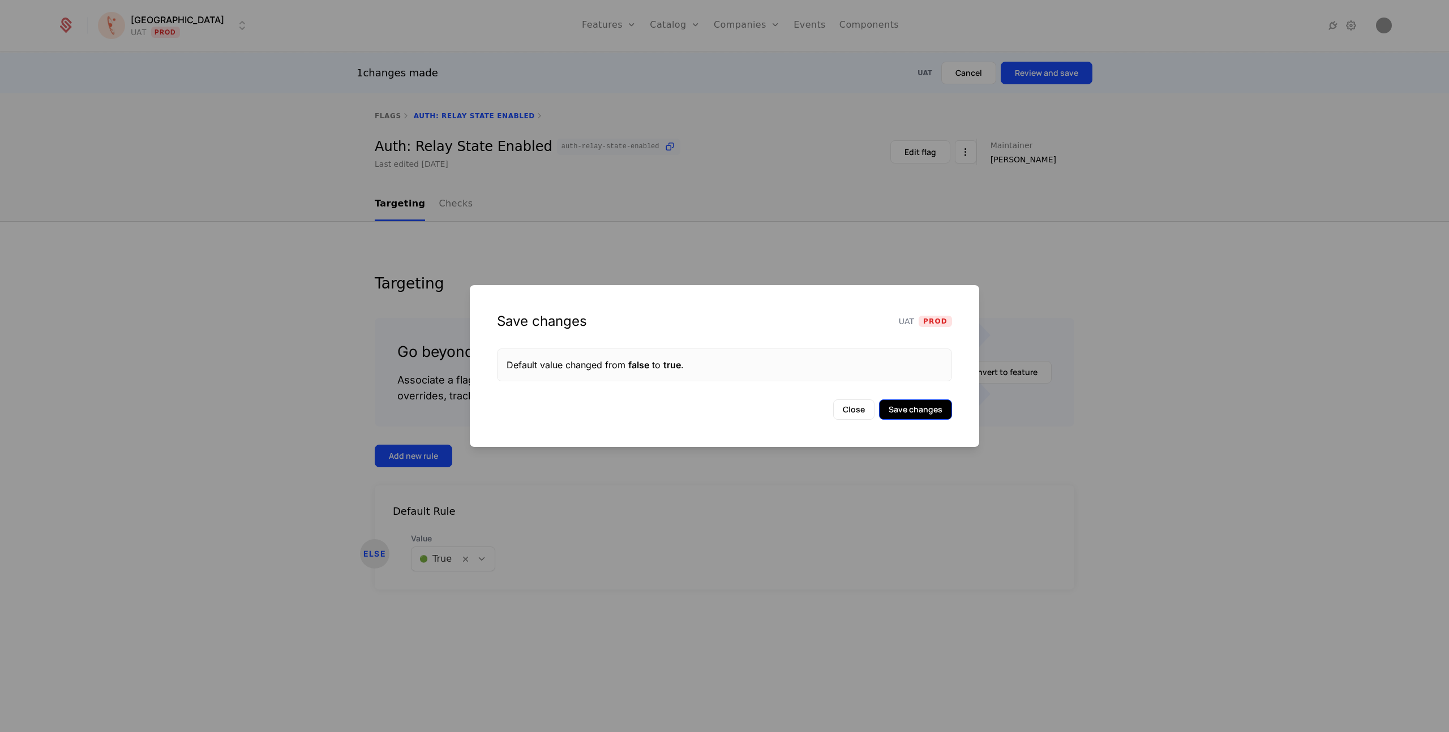
click at [892, 413] on button "Save changes" at bounding box center [915, 410] width 73 height 20
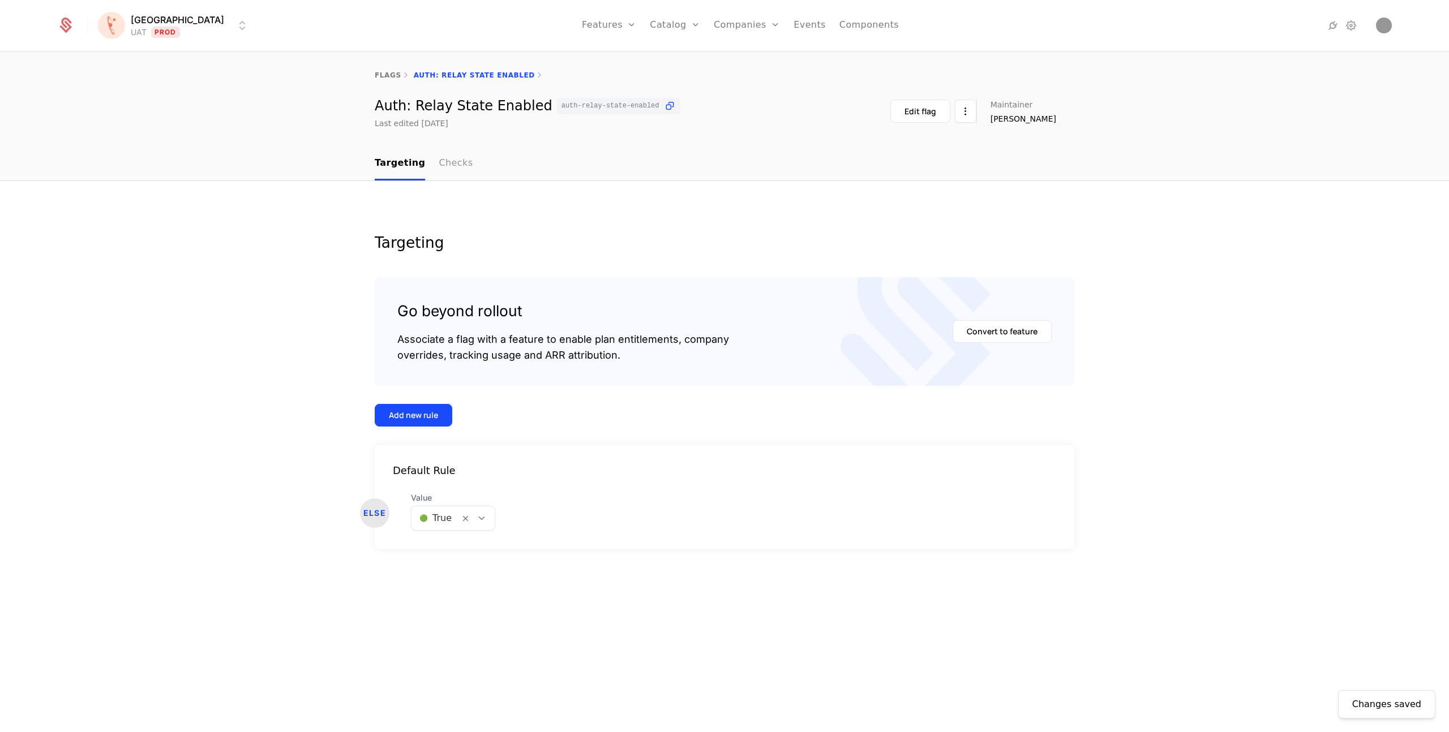
click at [451, 164] on link "Checks" at bounding box center [456, 163] width 34 height 33
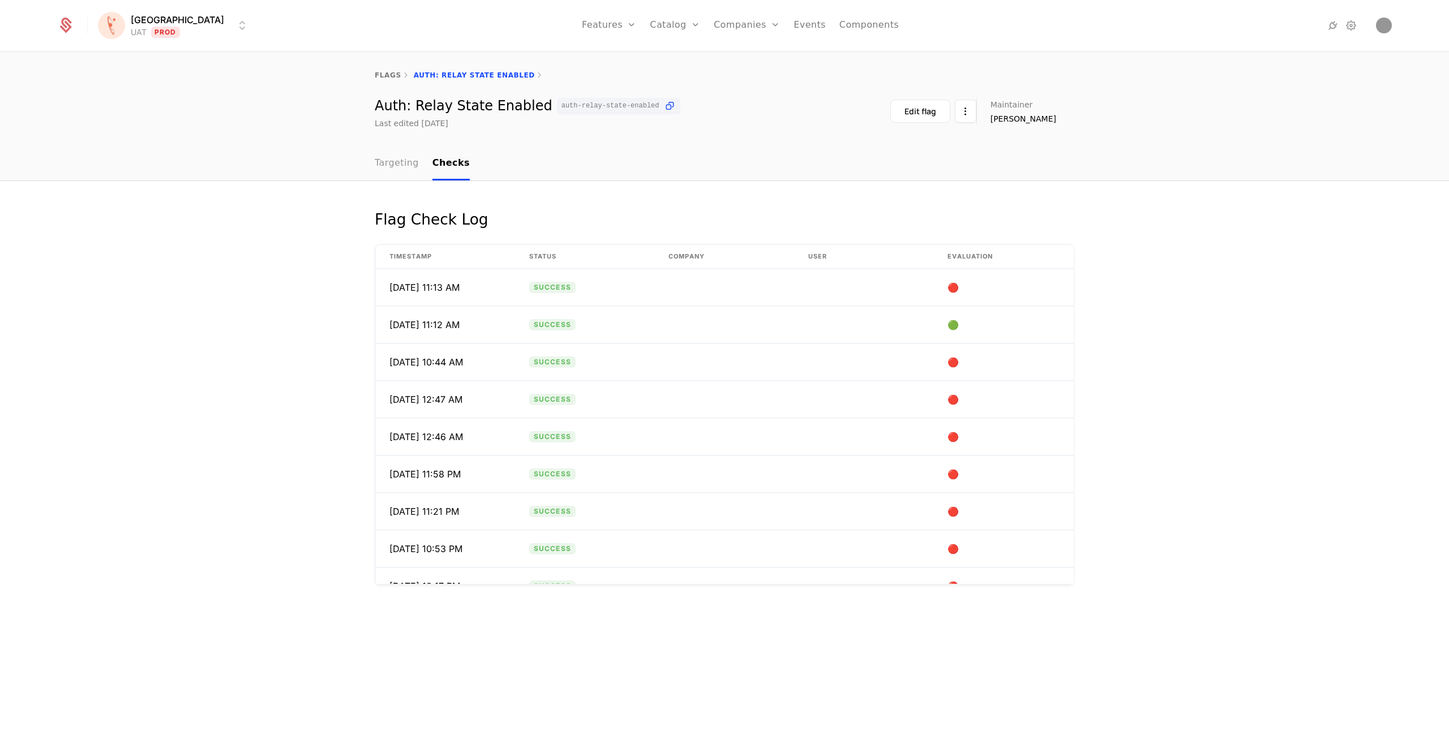
click at [401, 165] on link "Targeting" at bounding box center [397, 163] width 44 height 33
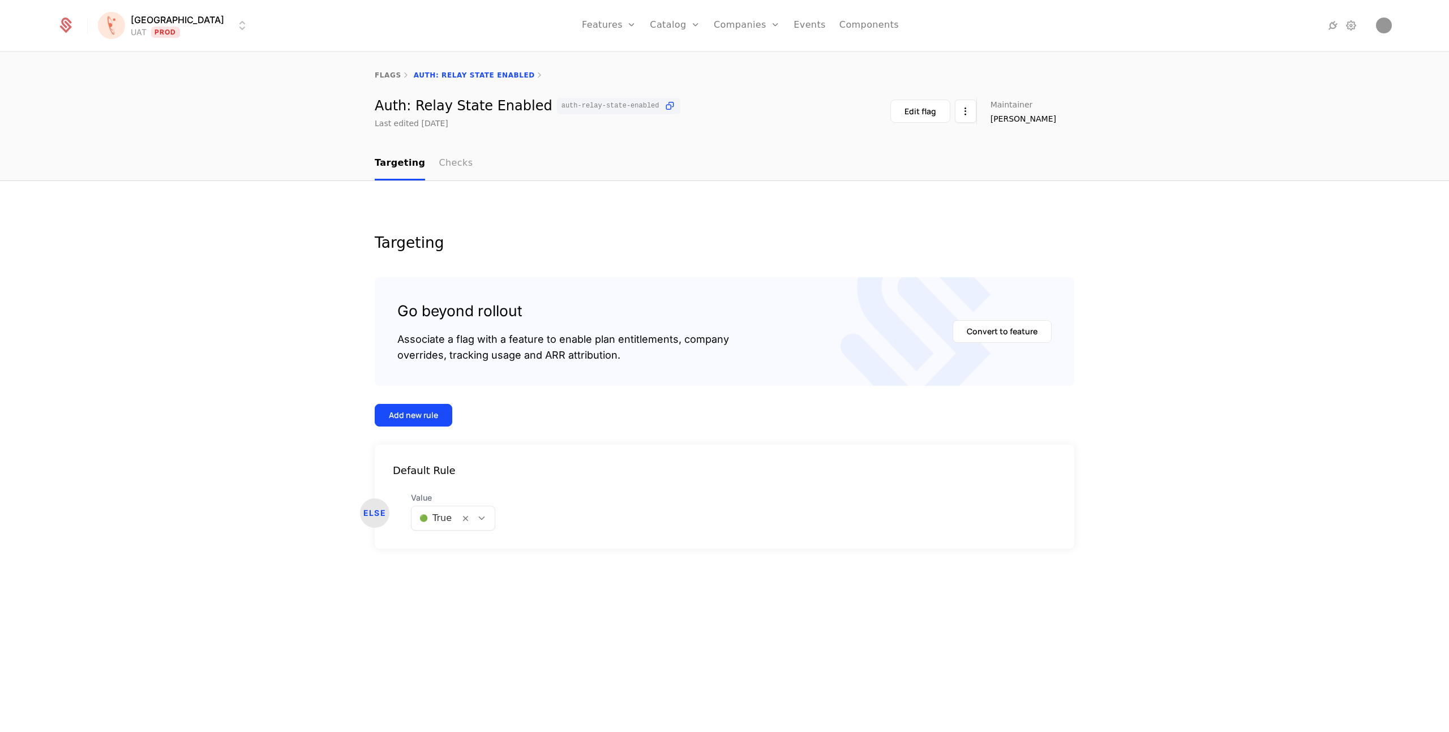
click at [452, 165] on link "Checks" at bounding box center [456, 163] width 34 height 33
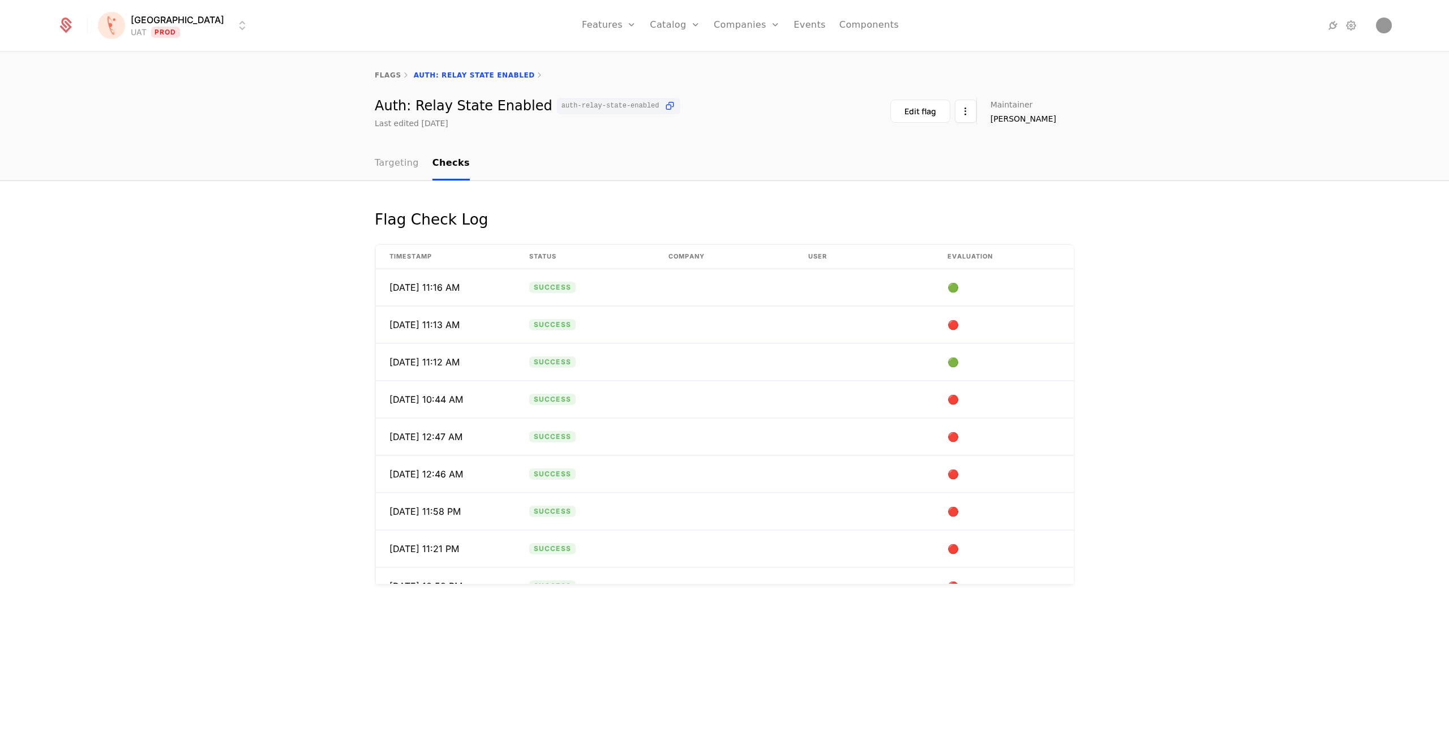
click at [376, 158] on link "Targeting" at bounding box center [397, 163] width 44 height 33
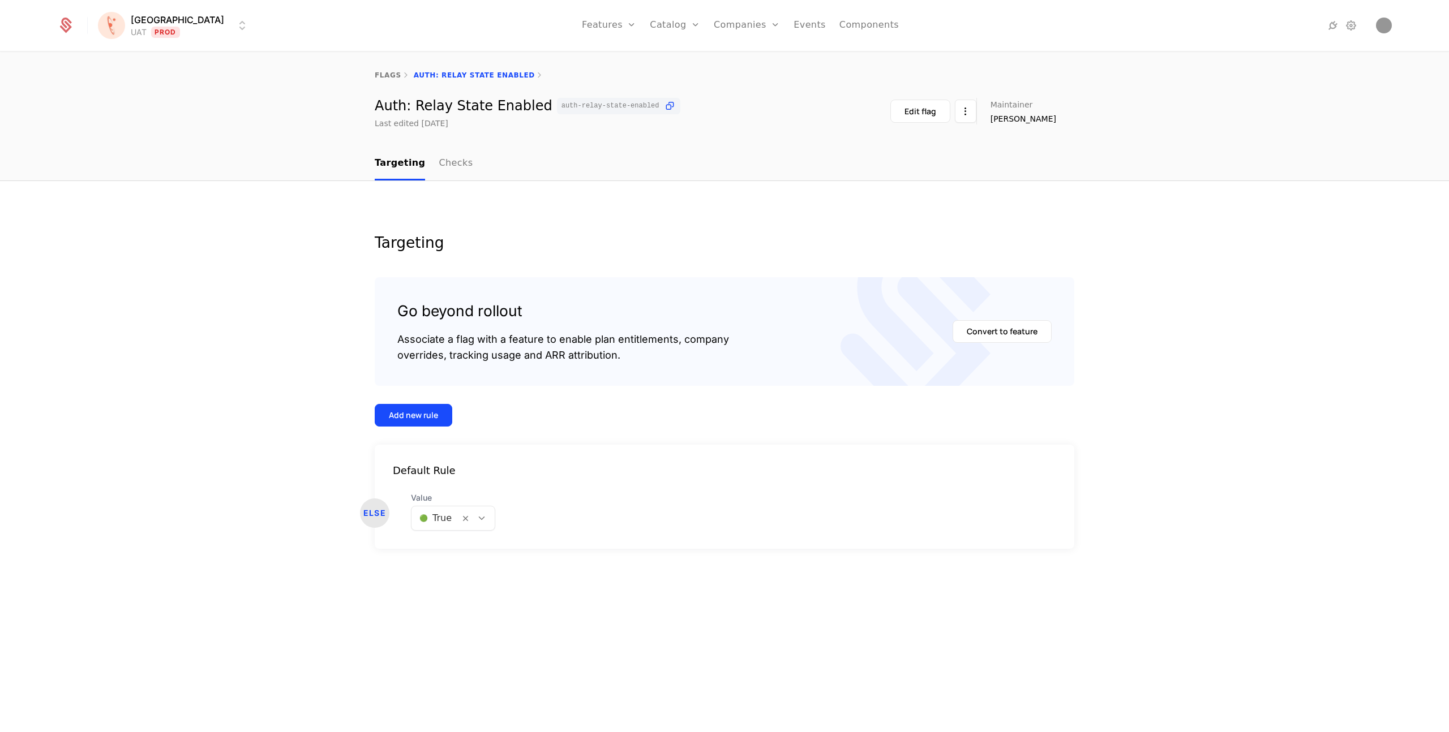
click at [778, 122] on div "Auth: Relay State Enabled auth-relay-state-enabled Last edited [DATE] Edit flag…" at bounding box center [725, 113] width 700 height 31
click at [168, 12] on div "Florence UAT Prod Features Features Flags Catalog Plans Add Ons Credits Configu…" at bounding box center [724, 25] width 1335 height 51
click at [153, 31] on html "Florence UAT Prod Features Features Flags Catalog Plans Add Ons Credits Configu…" at bounding box center [724, 366] width 1449 height 732
click at [145, 59] on div "QA Dev" at bounding box center [197, 59] width 191 height 23
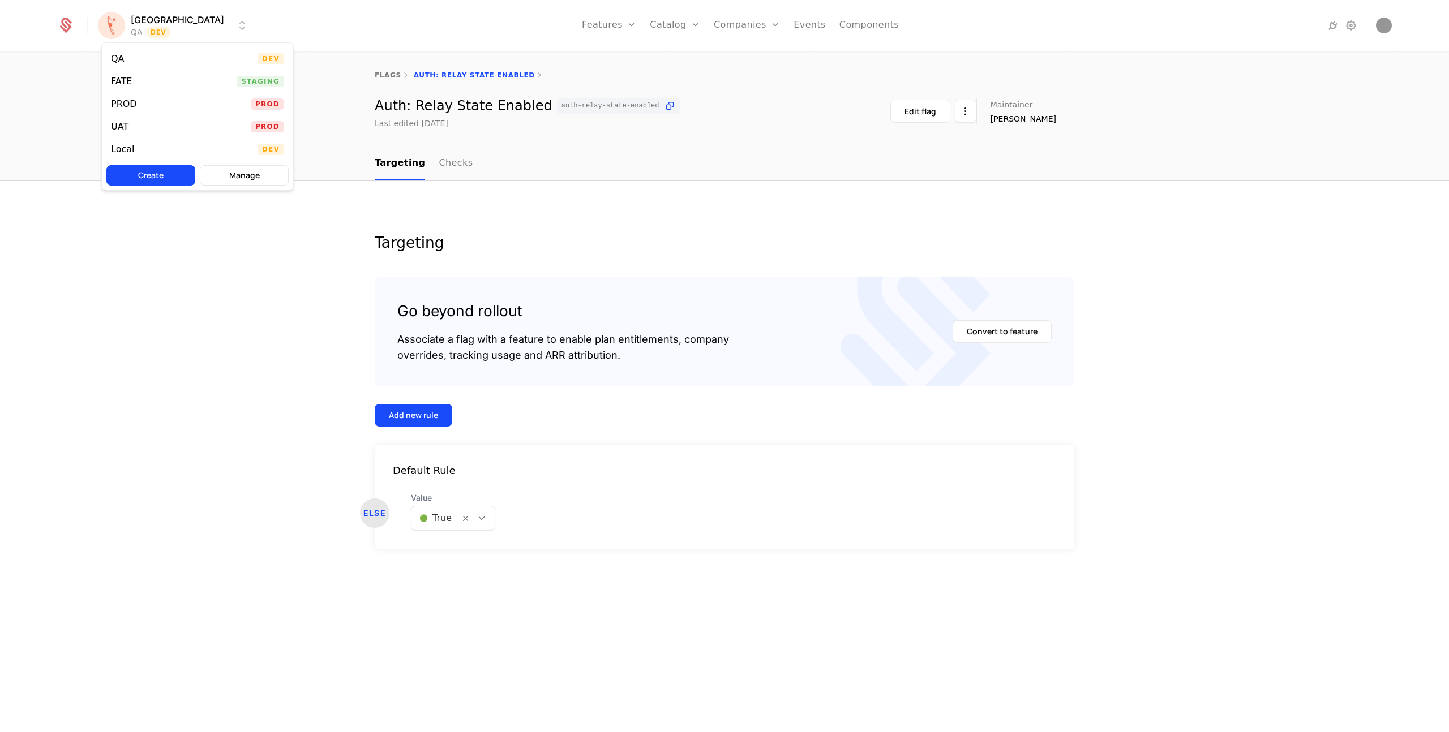
click at [155, 27] on html "Florence QA Dev Features Features Flags Catalog Plans Add Ons Credits Configura…" at bounding box center [724, 366] width 1449 height 732
click at [125, 83] on div "FATE" at bounding box center [121, 81] width 21 height 9
click at [141, 25] on html "Florence FATE Staging Features Features Flags Catalog Plans Add Ons Credits Con…" at bounding box center [724, 366] width 1449 height 732
click at [117, 128] on div "UAT" at bounding box center [120, 126] width 18 height 9
click at [153, 31] on html "[PERSON_NAME] Prod Features Features Flags Catalog Plans Add Ons Credits Config…" at bounding box center [724, 366] width 1449 height 732
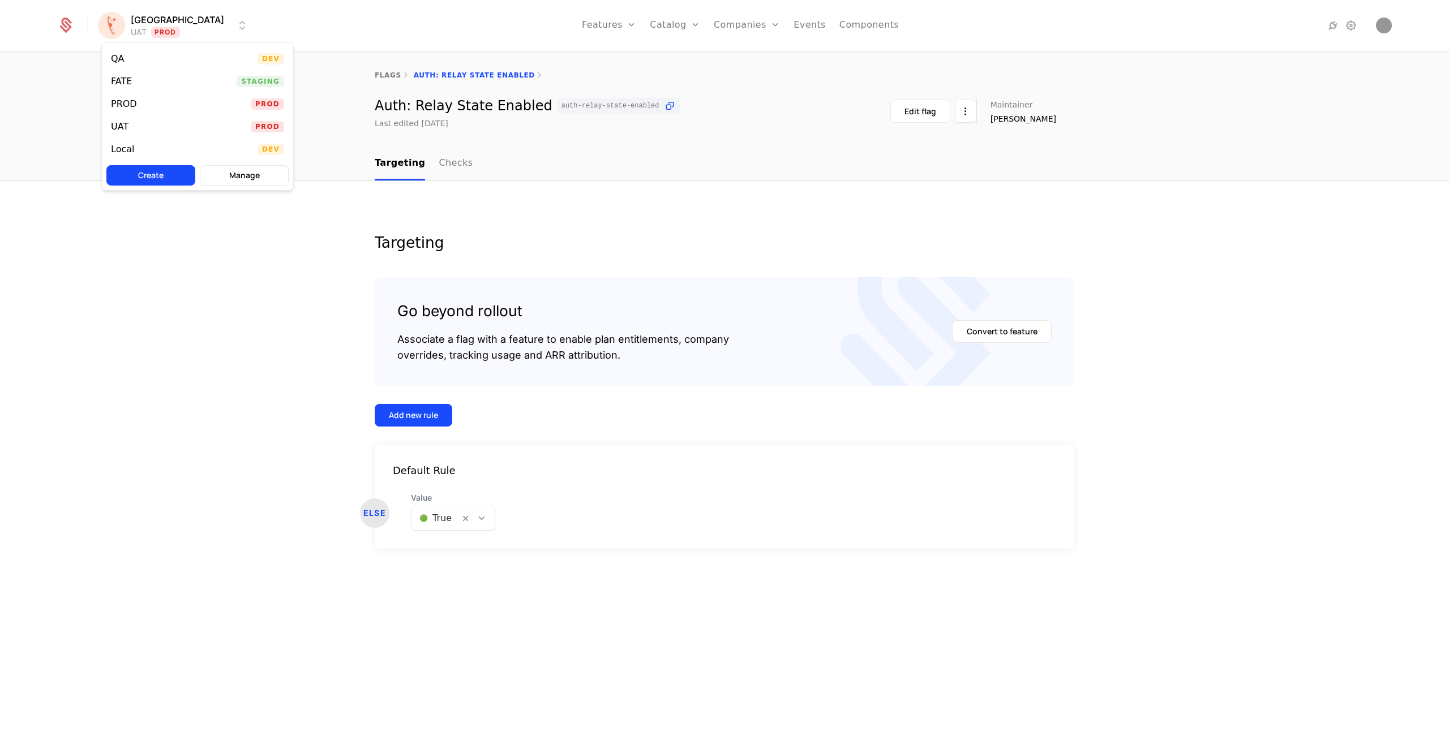
click at [337, 28] on html "Florence UAT Prod Features Features Flags Catalog Plans Add Ons Credits Configu…" at bounding box center [724, 366] width 1449 height 732
click at [159, 20] on html "[PERSON_NAME] Prod Features Features Flags Catalog Plans Add Ons Credits Config…" at bounding box center [724, 366] width 1449 height 732
click at [396, 74] on html "[PERSON_NAME] Prod Features Features Flags Catalog Plans Add Ons Credits Config…" at bounding box center [724, 366] width 1449 height 732
click at [394, 74] on link "flags" at bounding box center [388, 75] width 27 height 8
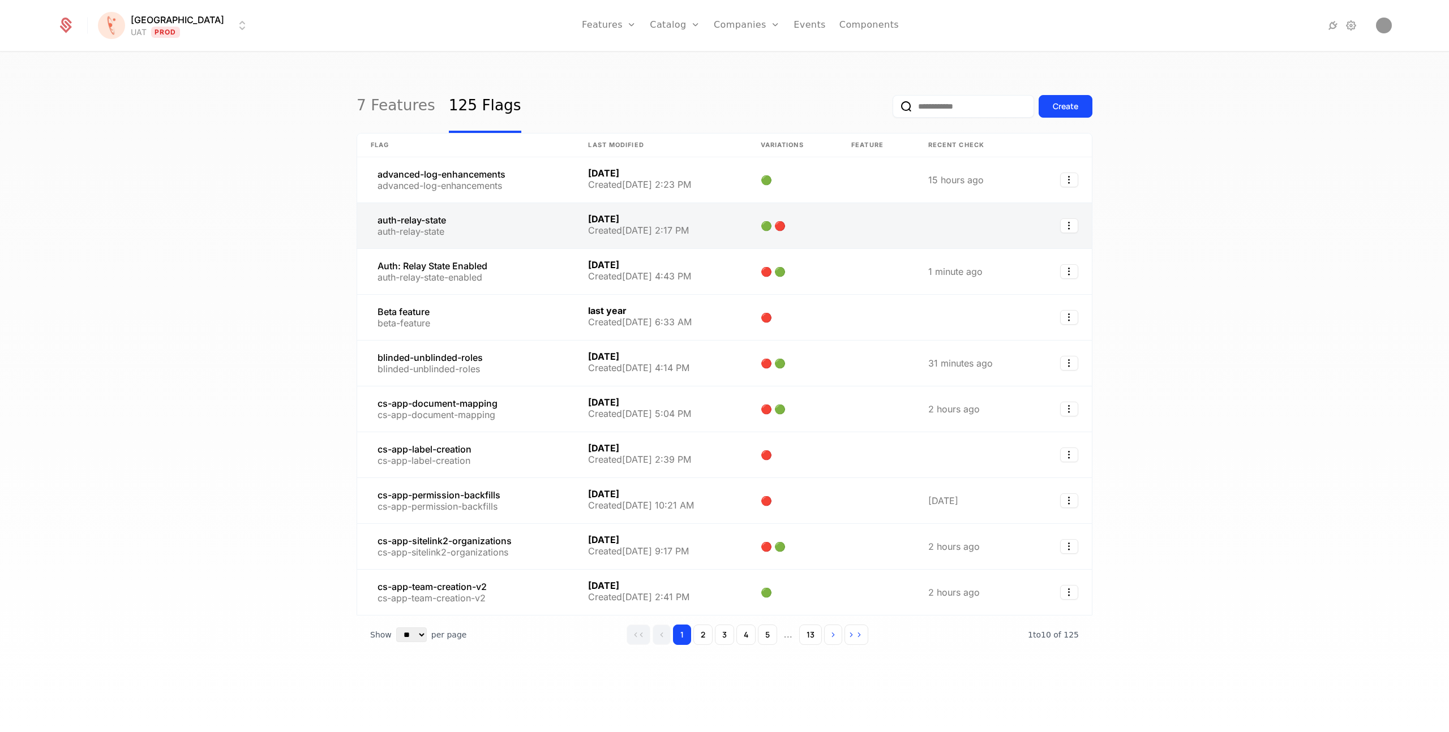
click at [423, 221] on link at bounding box center [465, 225] width 217 height 45
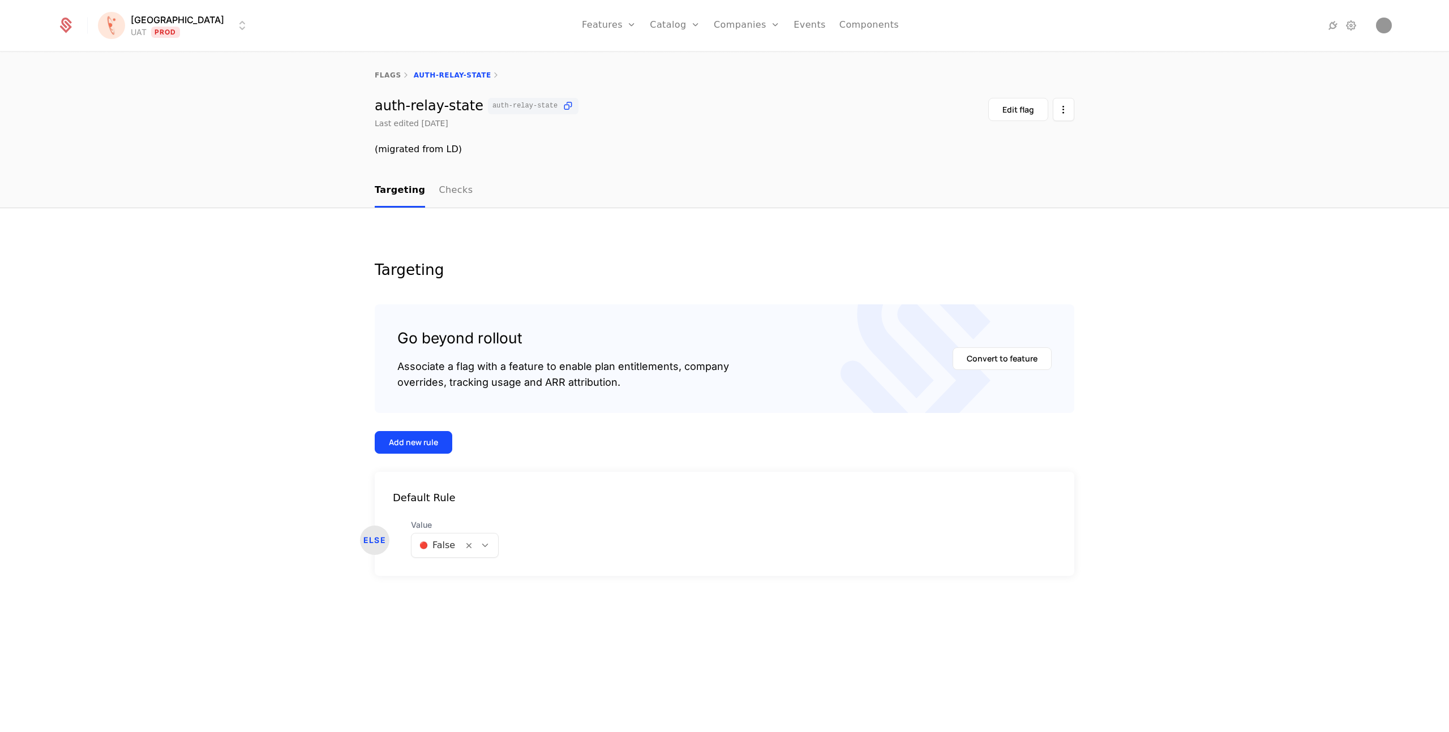
click at [163, 37] on html "Florence UAT Prod Features Features Flags Catalog Plans Add Ons Credits Configu…" at bounding box center [724, 366] width 1449 height 732
click at [142, 61] on div "QA Dev" at bounding box center [197, 59] width 191 height 23
click at [150, 32] on html "Florence QA Dev Features Features Flags Catalog Plans Add Ons Credits Configura…" at bounding box center [724, 366] width 1449 height 732
click at [145, 81] on div "FATE Staging" at bounding box center [197, 81] width 191 height 23
click at [124, 35] on html "Florence FATE Staging Features Features Flags Catalog Plans Add Ons Credits Con…" at bounding box center [724, 366] width 1449 height 732
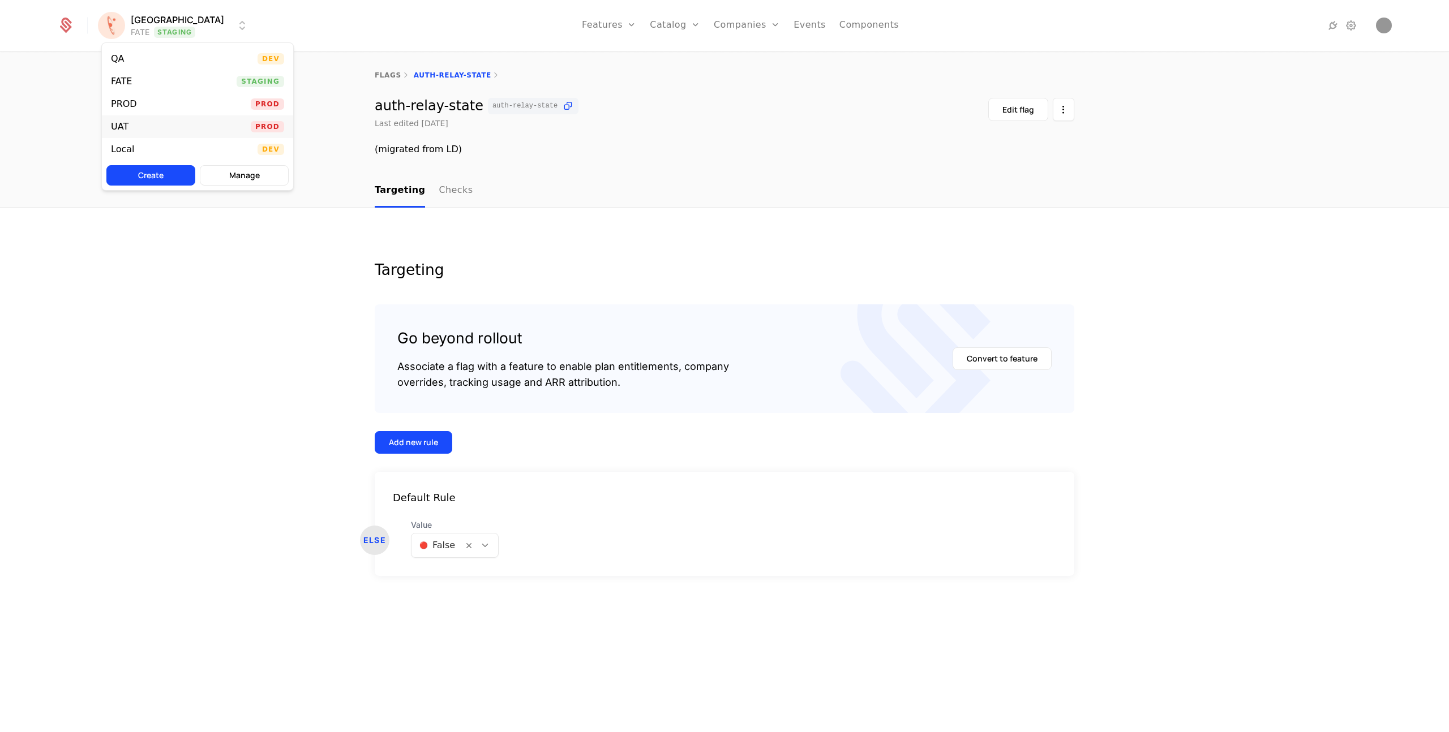
click at [126, 123] on div "UAT" at bounding box center [120, 126] width 18 height 9
click at [482, 545] on icon at bounding box center [485, 545] width 10 height 10
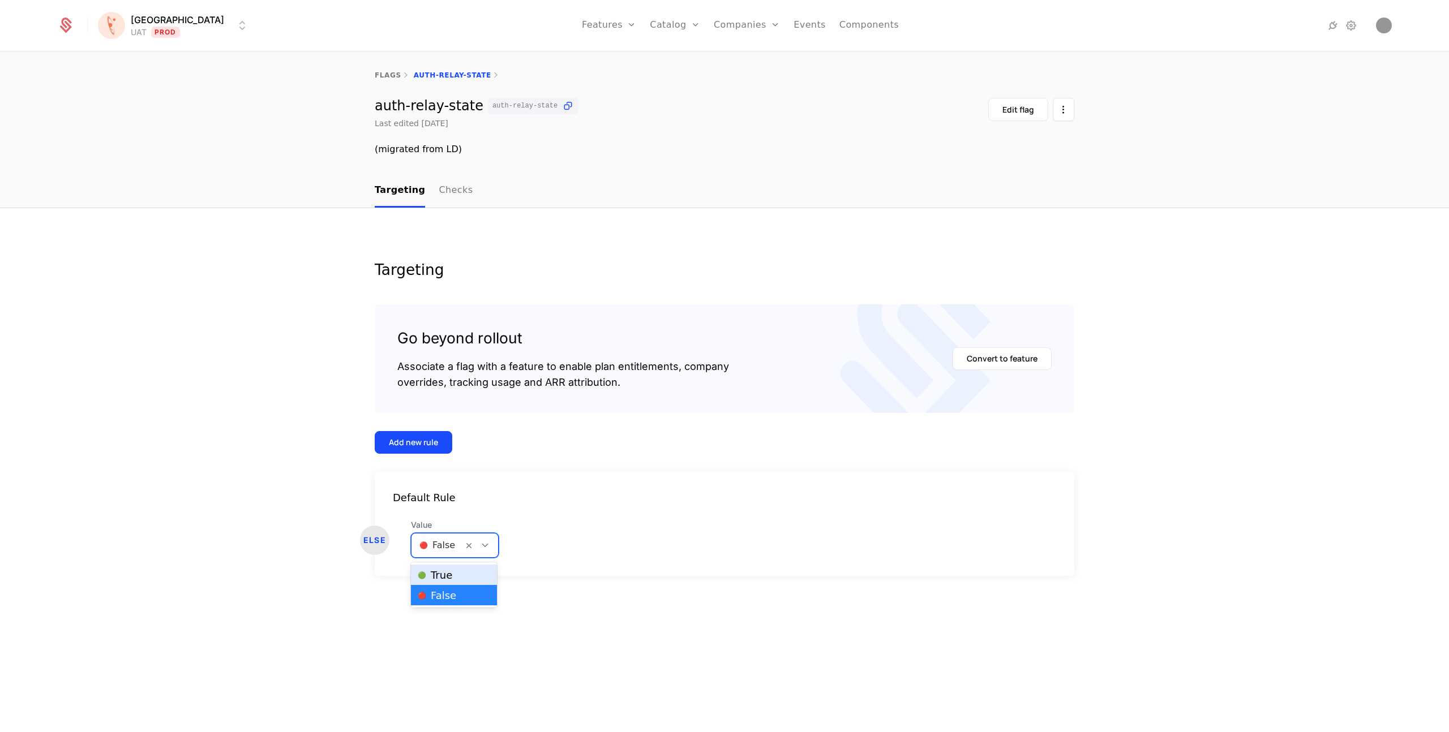
click at [449, 577] on span "🟢 True" at bounding box center [435, 575] width 35 height 10
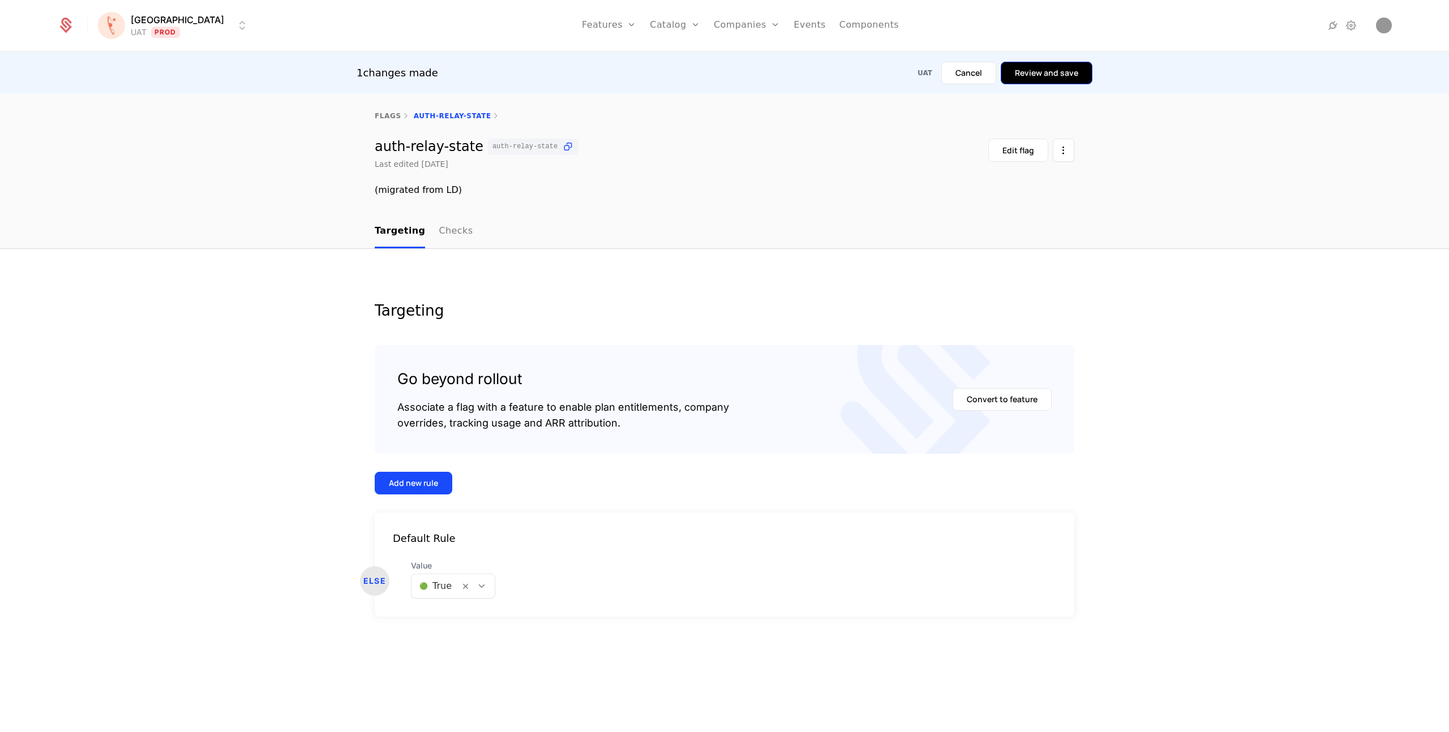
click at [1048, 70] on button "Review and save" at bounding box center [1047, 73] width 92 height 23
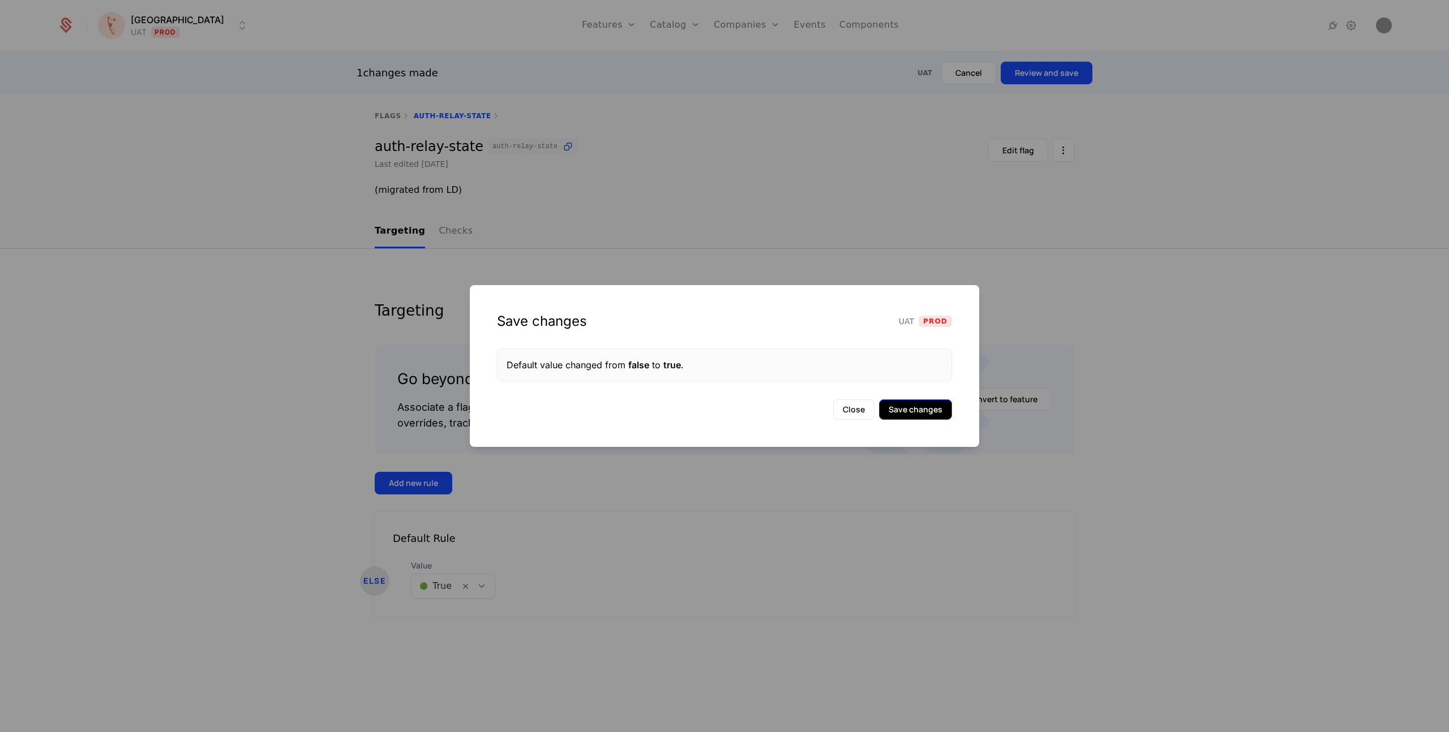
click at [903, 411] on button "Save changes" at bounding box center [915, 410] width 73 height 20
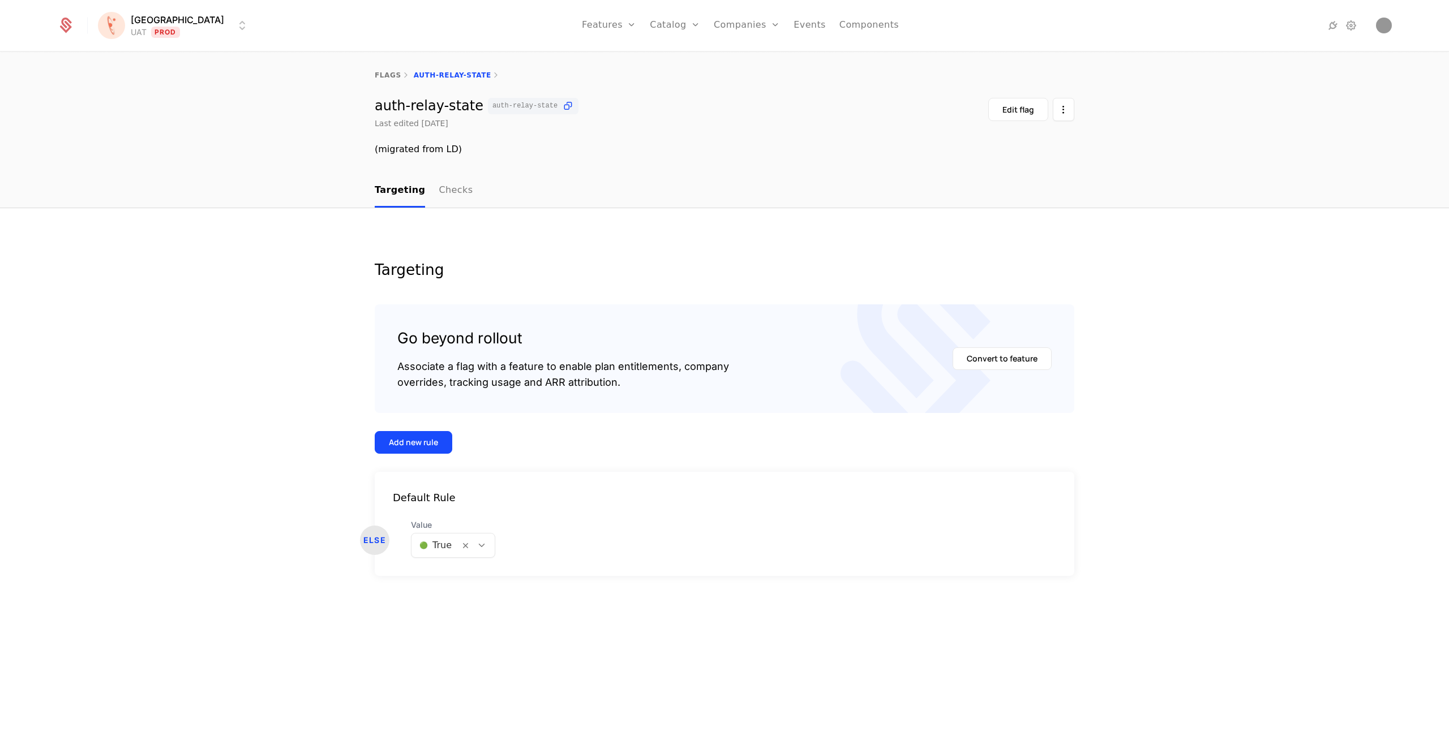
click at [171, 21] on html "Florence UAT Prod Features Features Flags Catalog Plans Add Ons Credits Configu…" at bounding box center [724, 366] width 1449 height 732
click at [141, 80] on div "FATE Staging" at bounding box center [197, 81] width 191 height 23
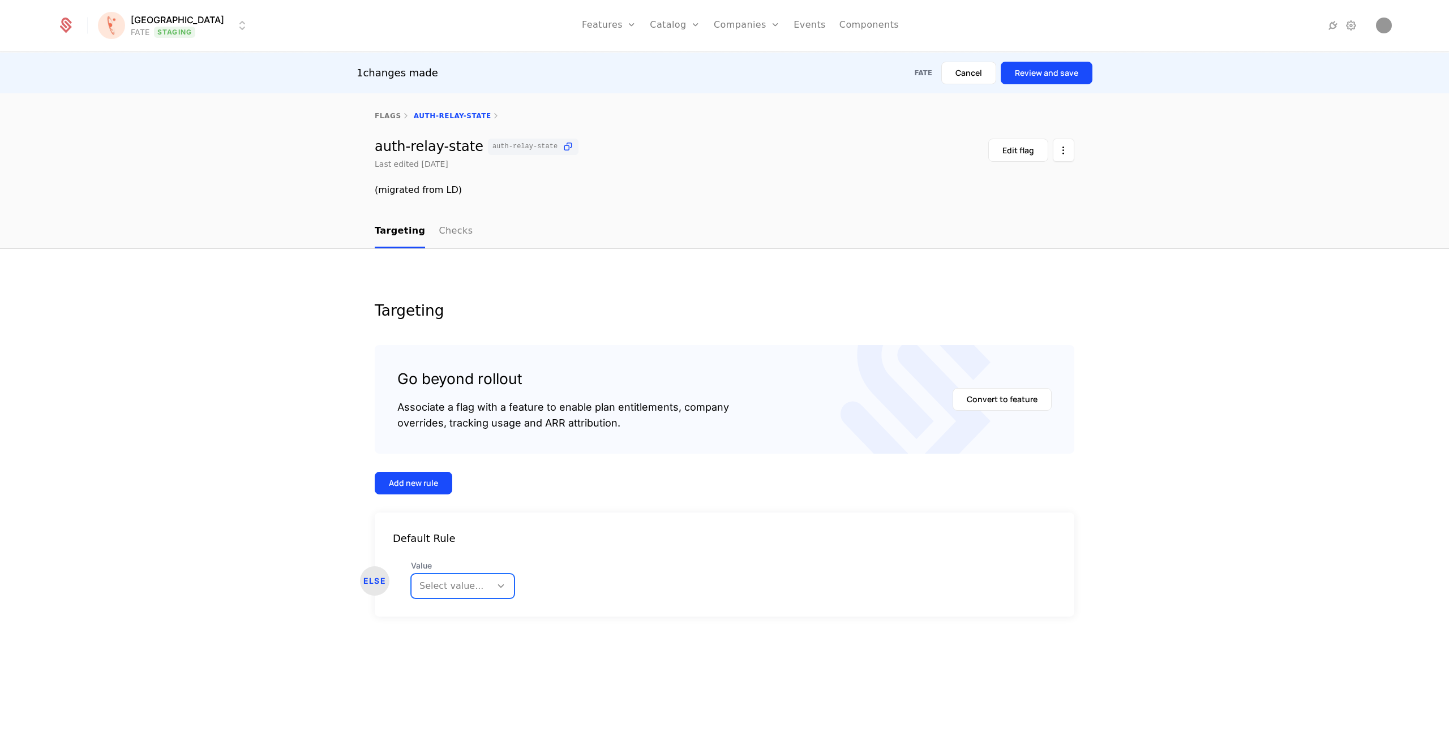
click at [496, 585] on icon at bounding box center [501, 586] width 10 height 10
click at [476, 614] on div "🟢 True" at bounding box center [459, 615] width 83 height 11
click at [1014, 75] on button "Review and save" at bounding box center [1047, 73] width 92 height 23
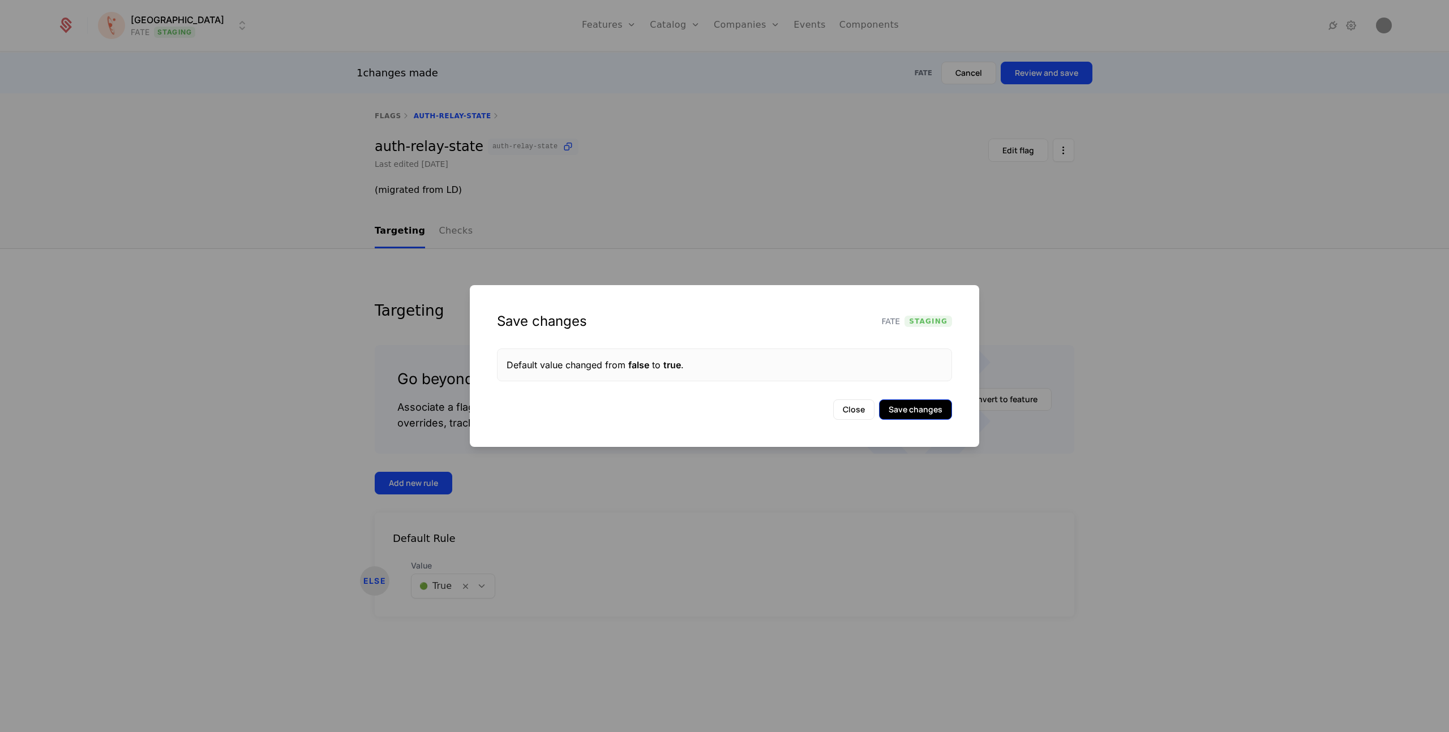
click at [916, 407] on button "Save changes" at bounding box center [915, 410] width 73 height 20
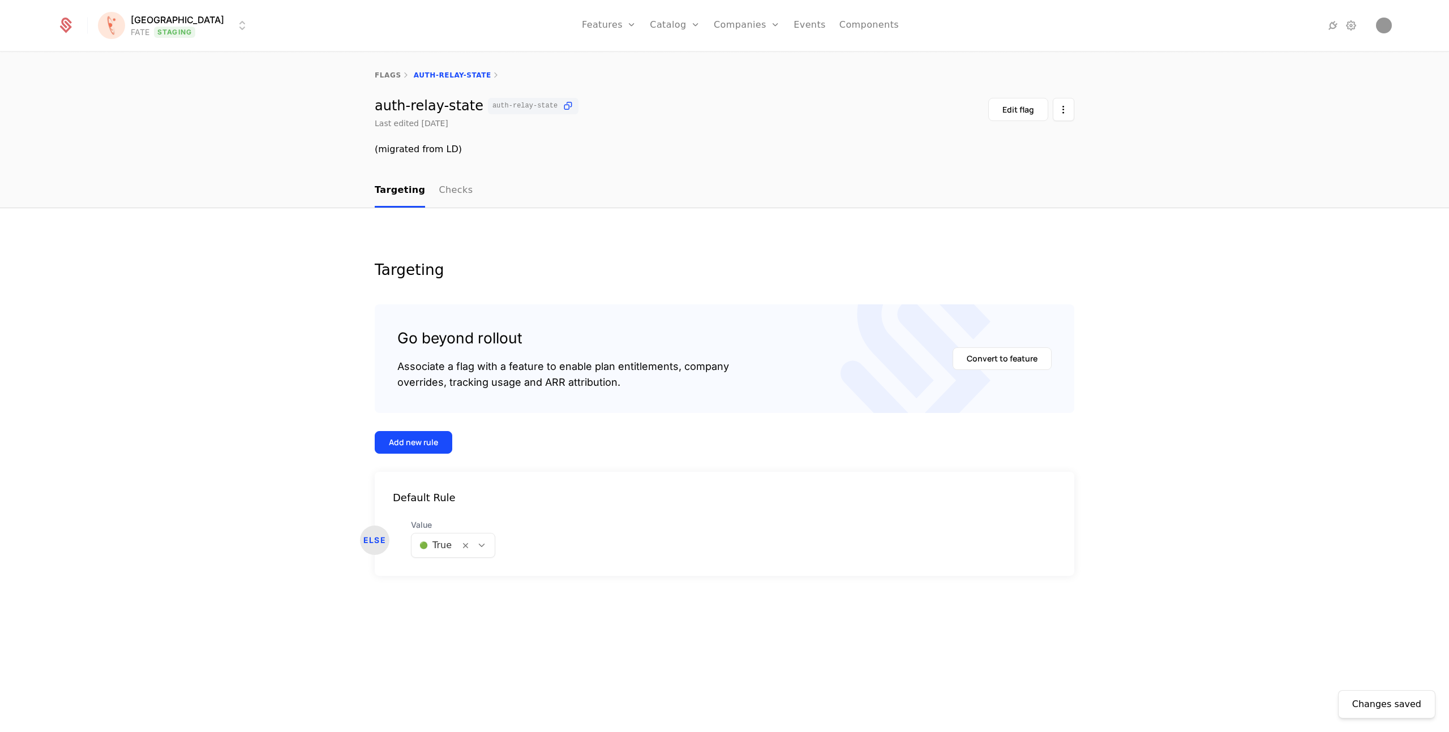
click at [192, 27] on html "Florence FATE Staging Features Features Flags Catalog Plans Add Ons Credits Con…" at bounding box center [724, 366] width 1449 height 732
click at [119, 127] on div "UAT" at bounding box center [120, 126] width 18 height 9
click at [152, 32] on html "[PERSON_NAME] Prod Features Features Flags Catalog Plans Add Ons Credits Config…" at bounding box center [724, 366] width 1449 height 732
click at [127, 80] on div "FATE" at bounding box center [121, 81] width 21 height 9
click at [127, 27] on html "[PERSON_NAME] FATE Staging Features Features Flags Catalog Plans Add Ons Credit…" at bounding box center [724, 366] width 1449 height 732
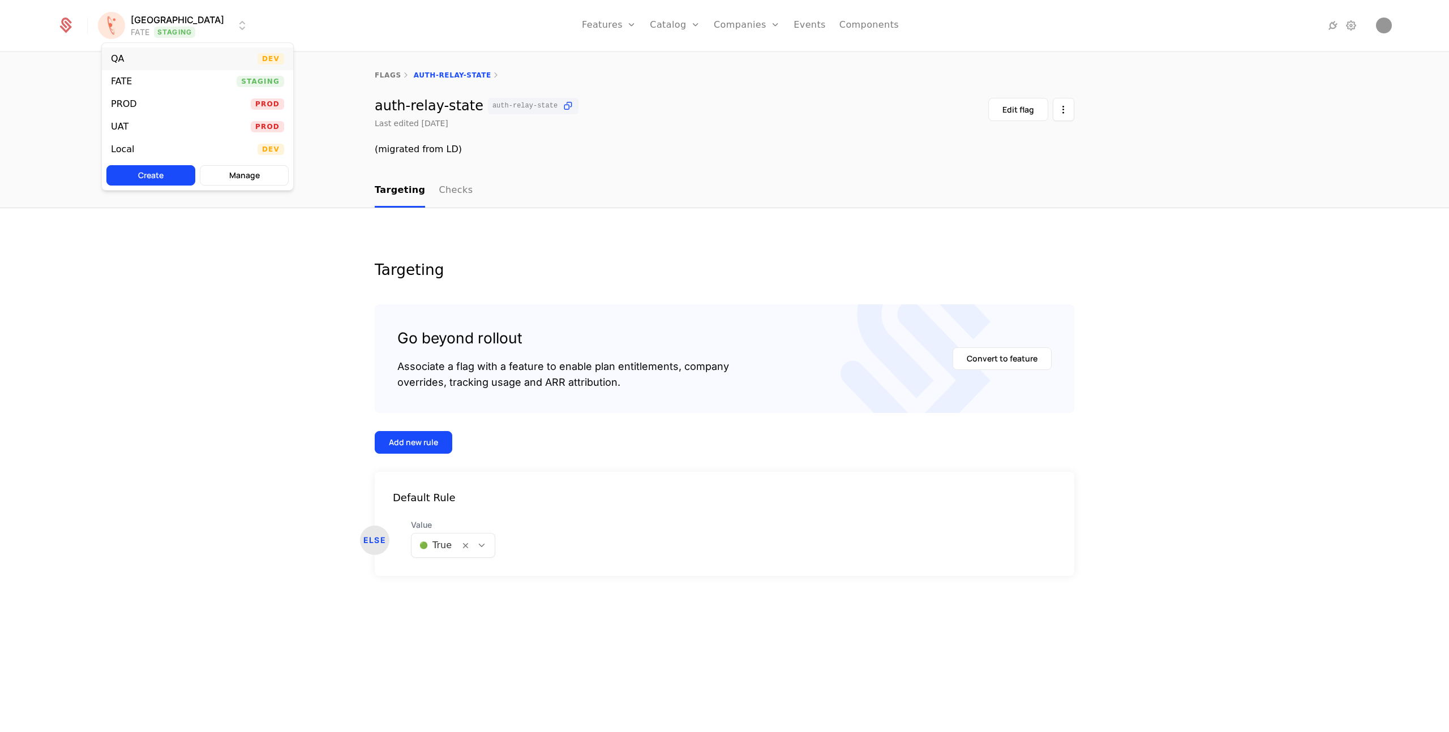
click at [138, 60] on div "QA Dev" at bounding box center [197, 59] width 191 height 23
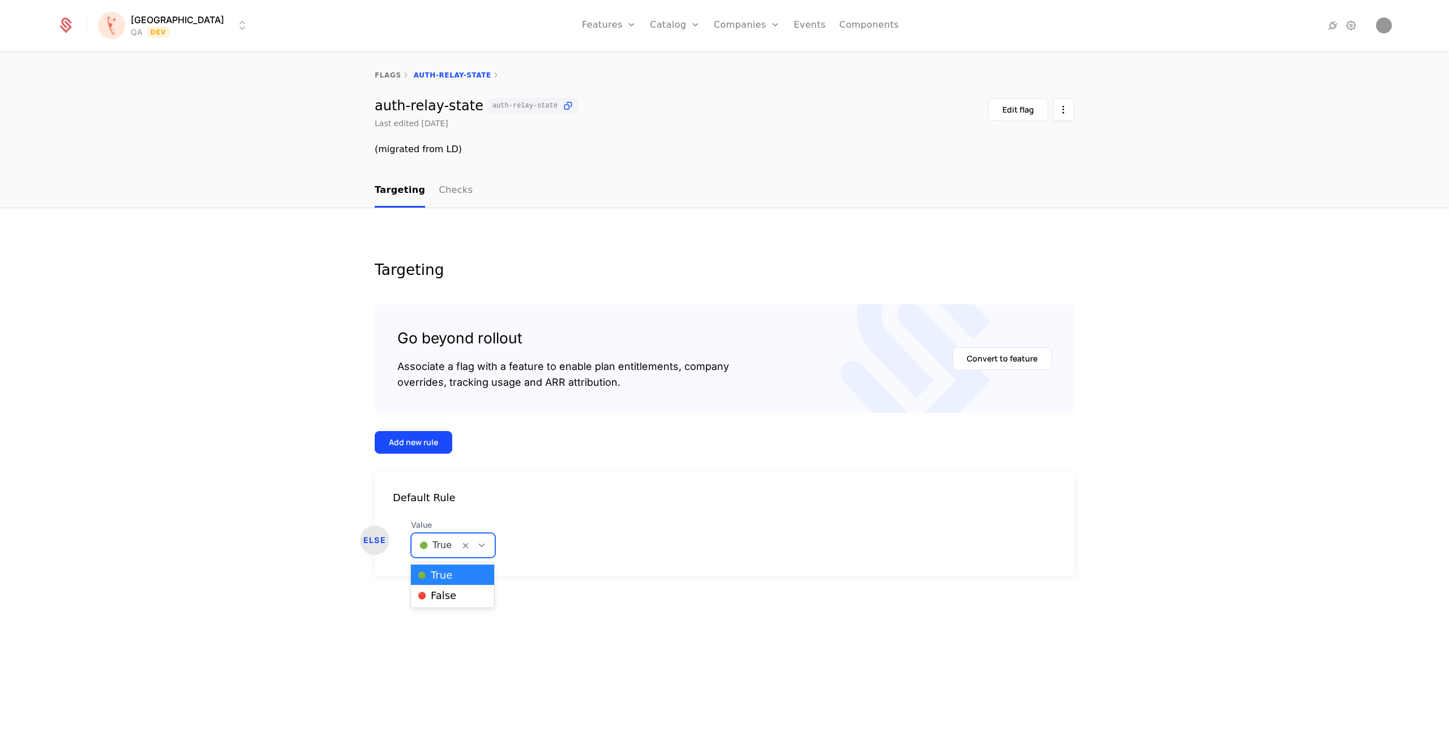
click at [481, 546] on icon at bounding box center [482, 545] width 10 height 10
click at [185, 411] on div "Targeting Go beyond rollout Associate a flag with a feature to enable plan enti…" at bounding box center [724, 470] width 1449 height 525
click at [159, 12] on div "[PERSON_NAME] QA Dev Features Features Flags Catalog Plans Add Ons Credits Conf…" at bounding box center [724, 25] width 1335 height 51
click at [159, 20] on html "[PERSON_NAME] QA Dev Features Features Flags Catalog Plans Add Ons Credits Conf…" at bounding box center [724, 366] width 1449 height 732
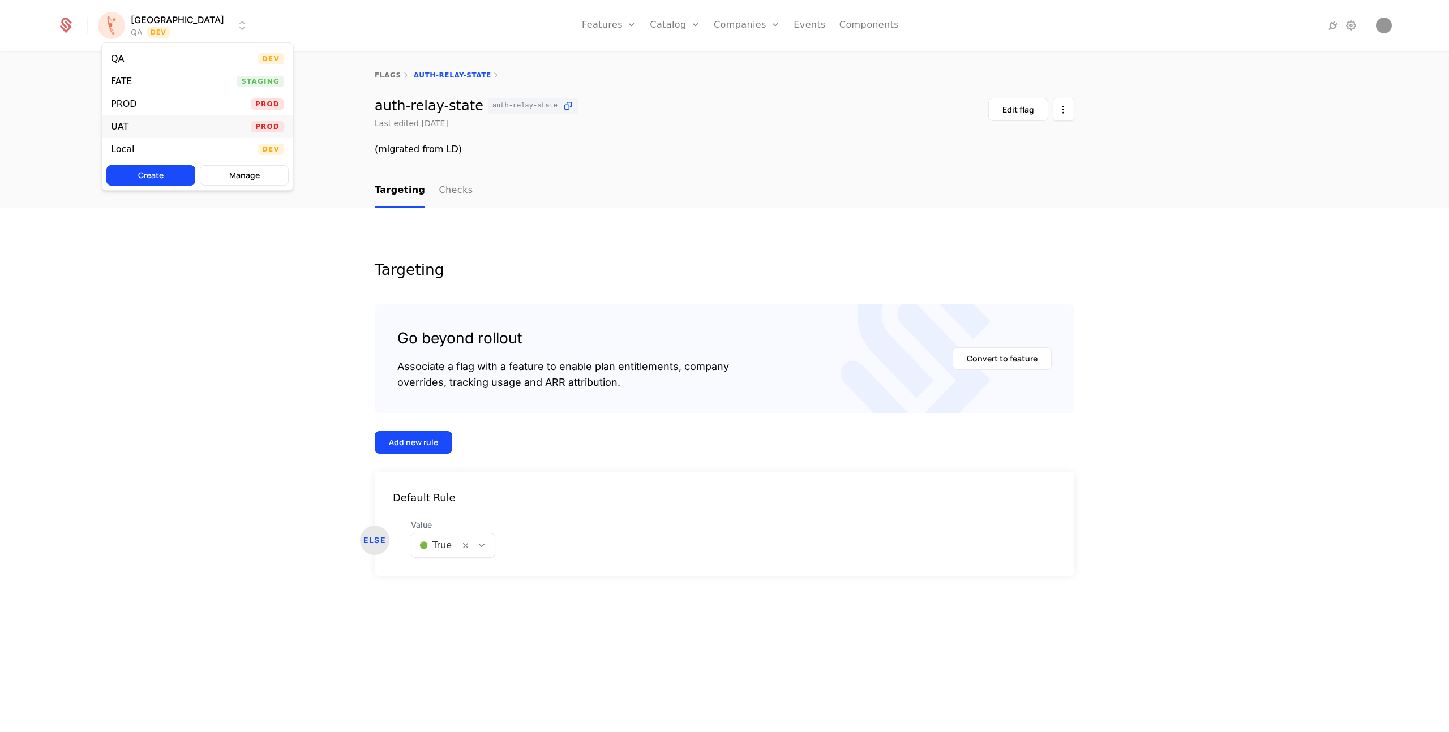
click at [125, 127] on div "UAT" at bounding box center [120, 126] width 18 height 9
click at [153, 22] on html "[PERSON_NAME] Prod Features Features Flags Catalog Plans Add Ons Credits Config…" at bounding box center [724, 366] width 1449 height 732
click at [130, 129] on div "UAT" at bounding box center [124, 126] width 27 height 11
click at [139, 33] on html "Florence UAT Prod Features Features Flags Catalog Plans Add Ons Credits Configu…" at bounding box center [724, 366] width 1449 height 732
click at [290, 40] on html "Florence UAT Prod Features Features Flags Catalog Plans Add Ons Credits Configu…" at bounding box center [724, 366] width 1449 height 732
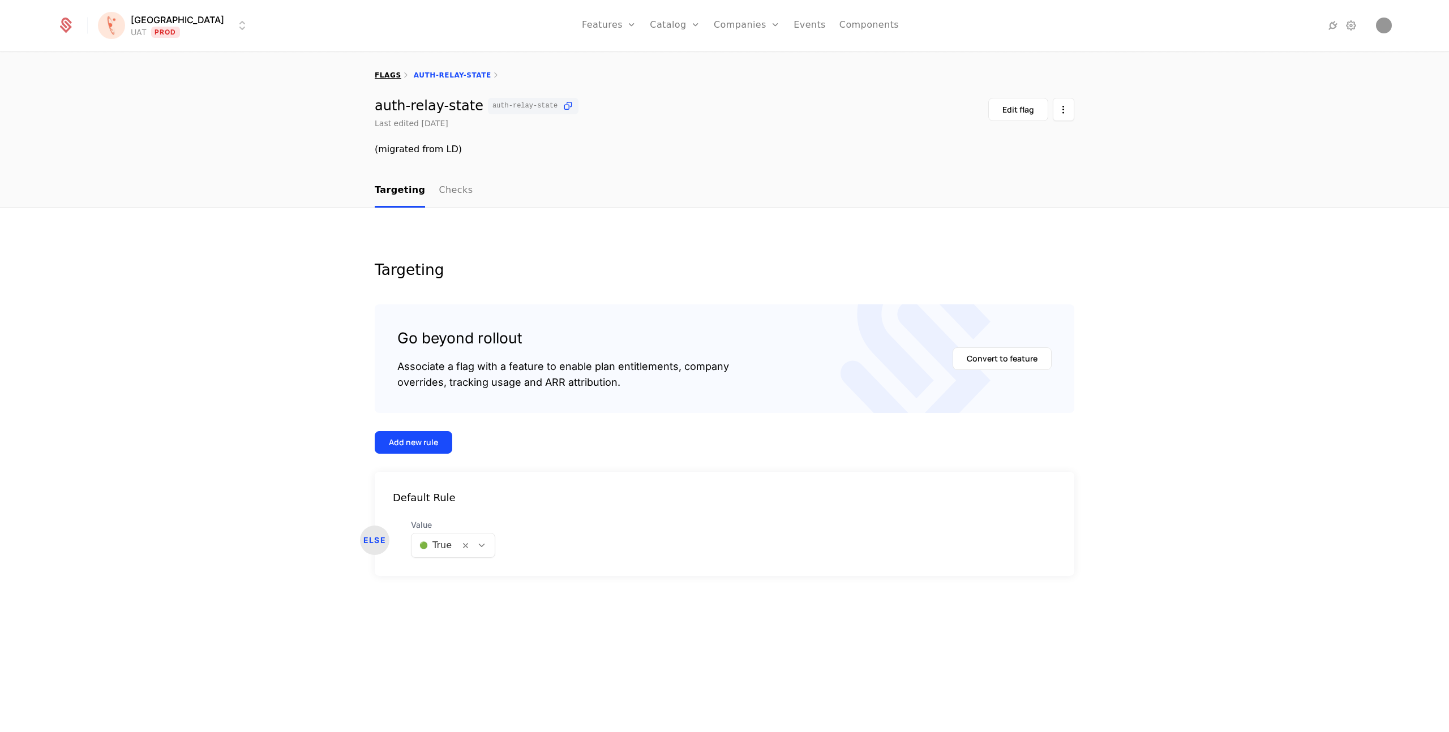
click at [381, 76] on link "flags" at bounding box center [388, 75] width 27 height 8
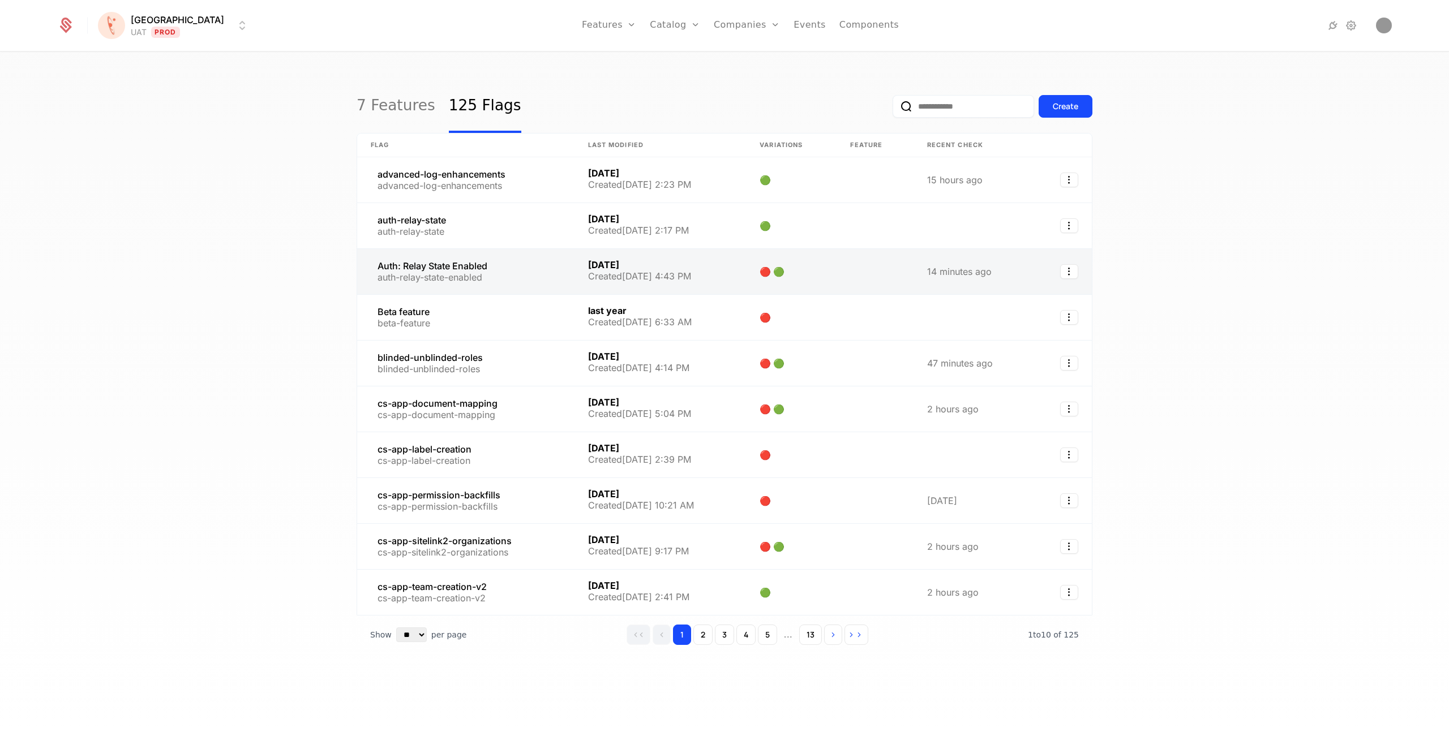
click at [402, 258] on link at bounding box center [465, 271] width 217 height 45
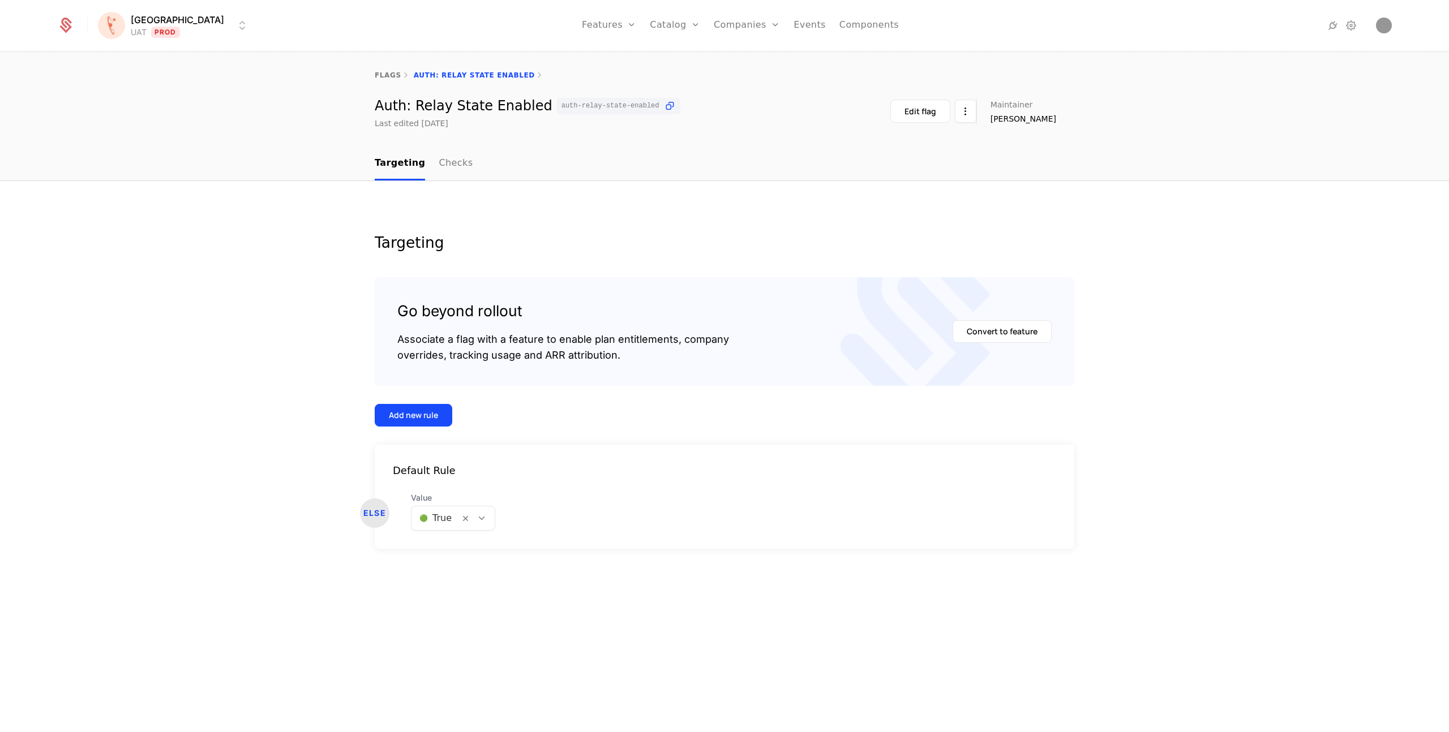
click at [138, 25] on html "[PERSON_NAME] Prod Features Features Flags Catalog Plans Add Ons Credits Config…" at bounding box center [724, 366] width 1449 height 732
click at [125, 126] on div "UAT" at bounding box center [120, 126] width 18 height 9
click at [153, 27] on html "[PERSON_NAME] Prod Features Features Flags Catalog Plans Add Ons Credits Config…" at bounding box center [724, 366] width 1449 height 732
click at [131, 113] on div "PROD Prod" at bounding box center [197, 104] width 191 height 23
click at [117, 14] on html "[PERSON_NAME] PROD Prod Features Features Flags Catalog Plans Add Ons Credits C…" at bounding box center [724, 366] width 1449 height 732
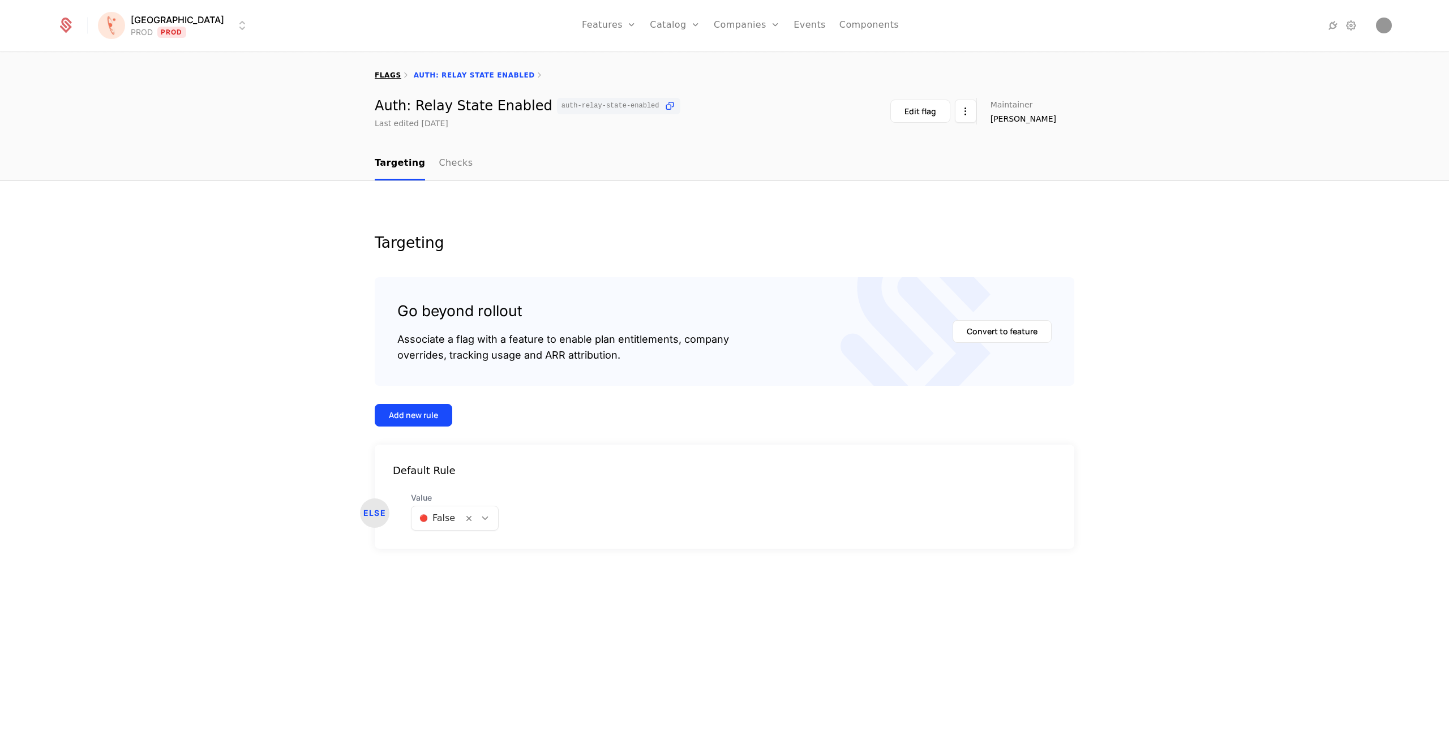
click at [383, 72] on link "flags" at bounding box center [388, 75] width 27 height 8
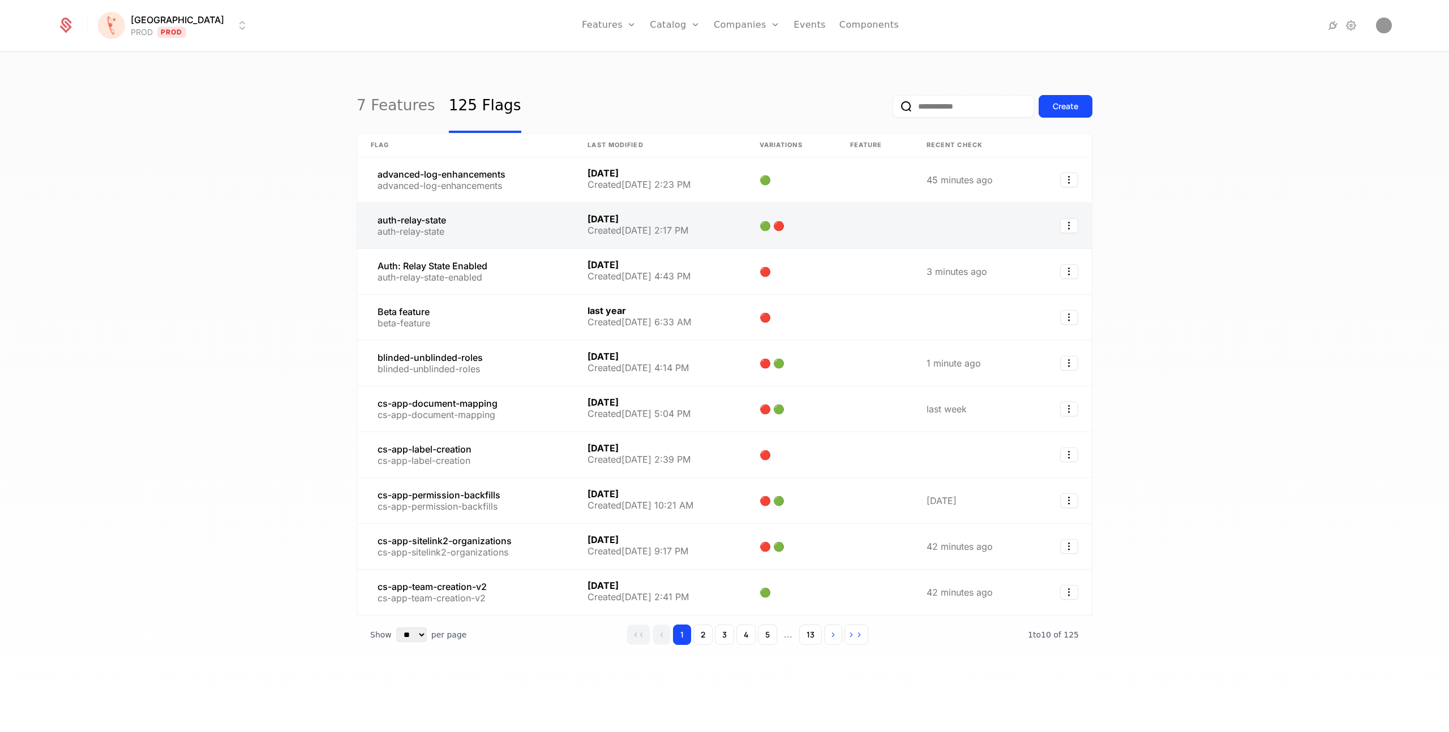
click at [506, 229] on link at bounding box center [465, 225] width 217 height 45
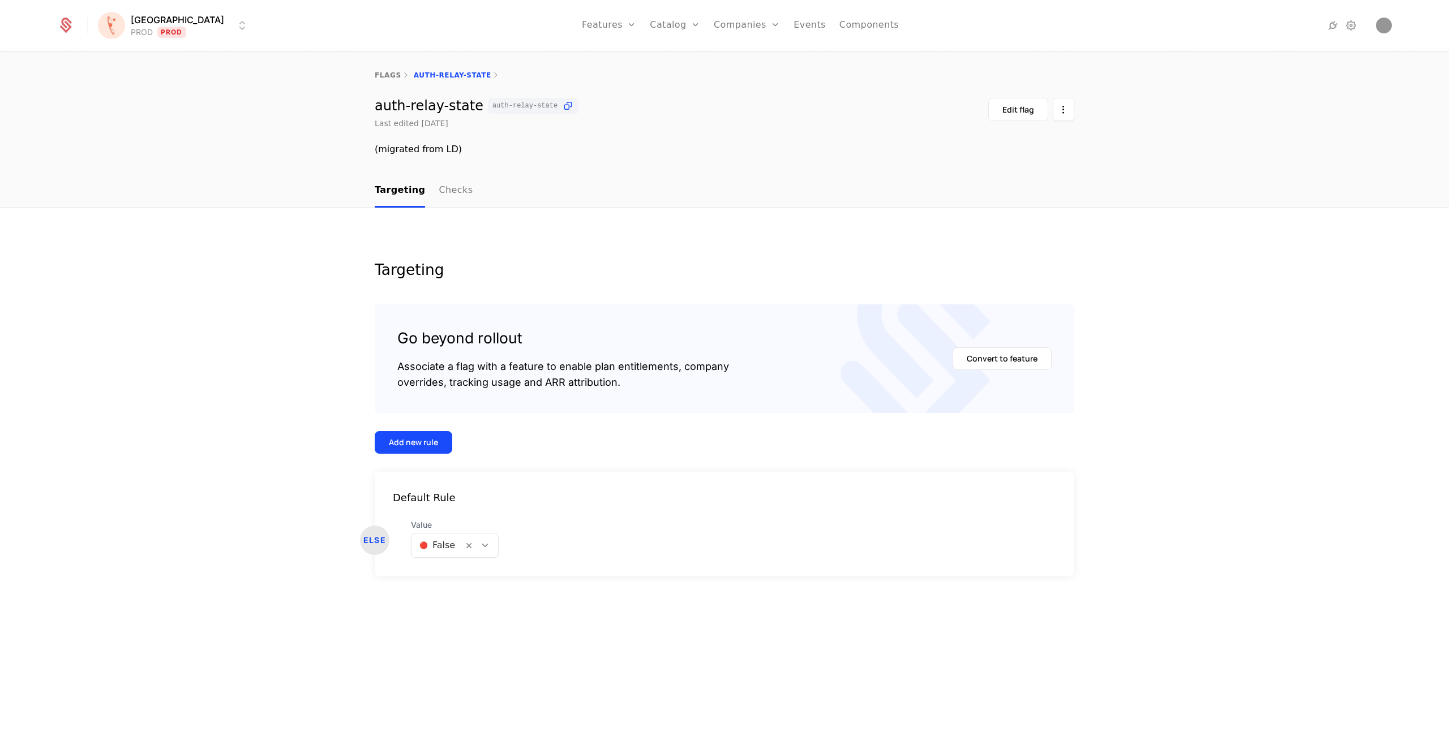
click at [143, 18] on html "[PERSON_NAME] PROD Prod Features Features Flags Catalog Plans Add Ons Credits C…" at bounding box center [724, 366] width 1449 height 732
click at [125, 124] on div "UAT" at bounding box center [120, 126] width 18 height 9
click at [481, 550] on div at bounding box center [481, 545] width 19 height 12
click at [446, 599] on span "🔴 False" at bounding box center [437, 596] width 38 height 10
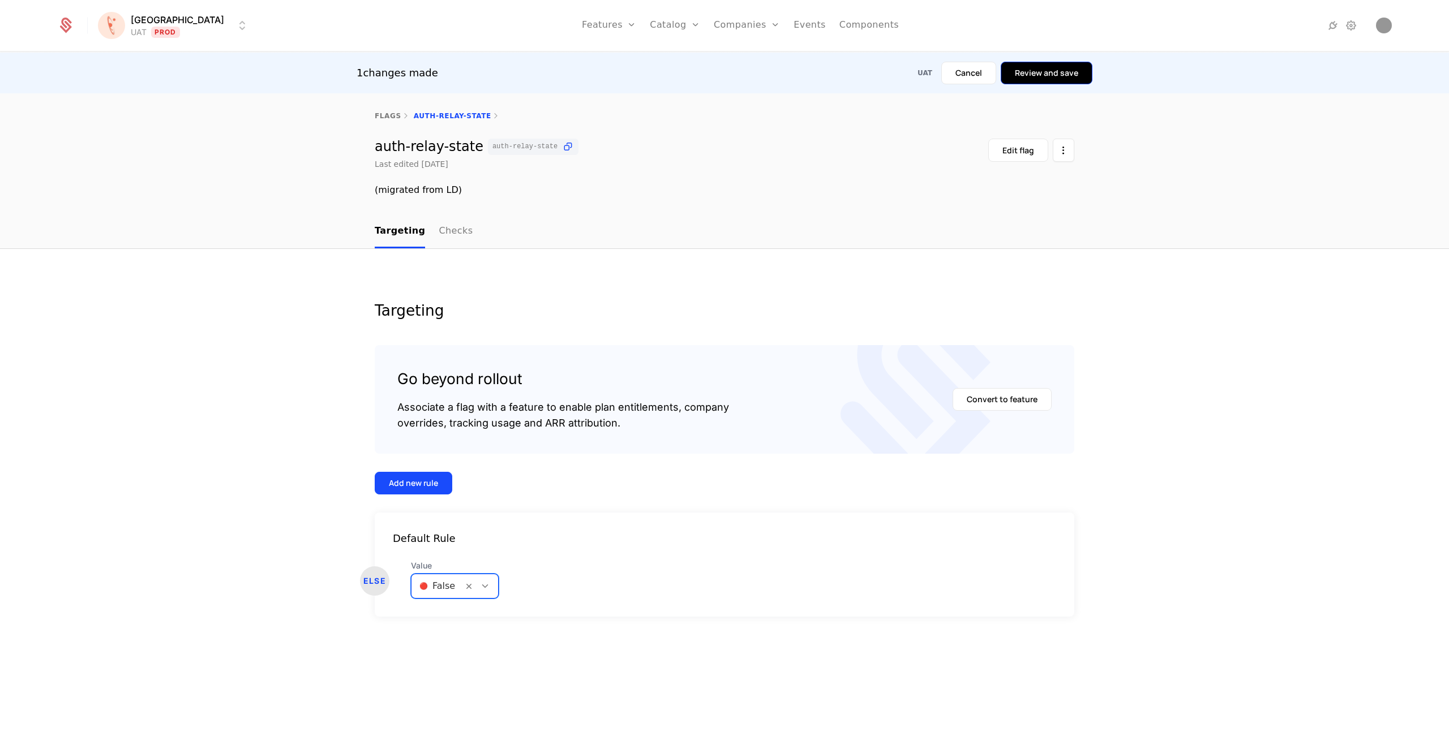
click at [1058, 76] on button "Review and save" at bounding box center [1047, 73] width 92 height 23
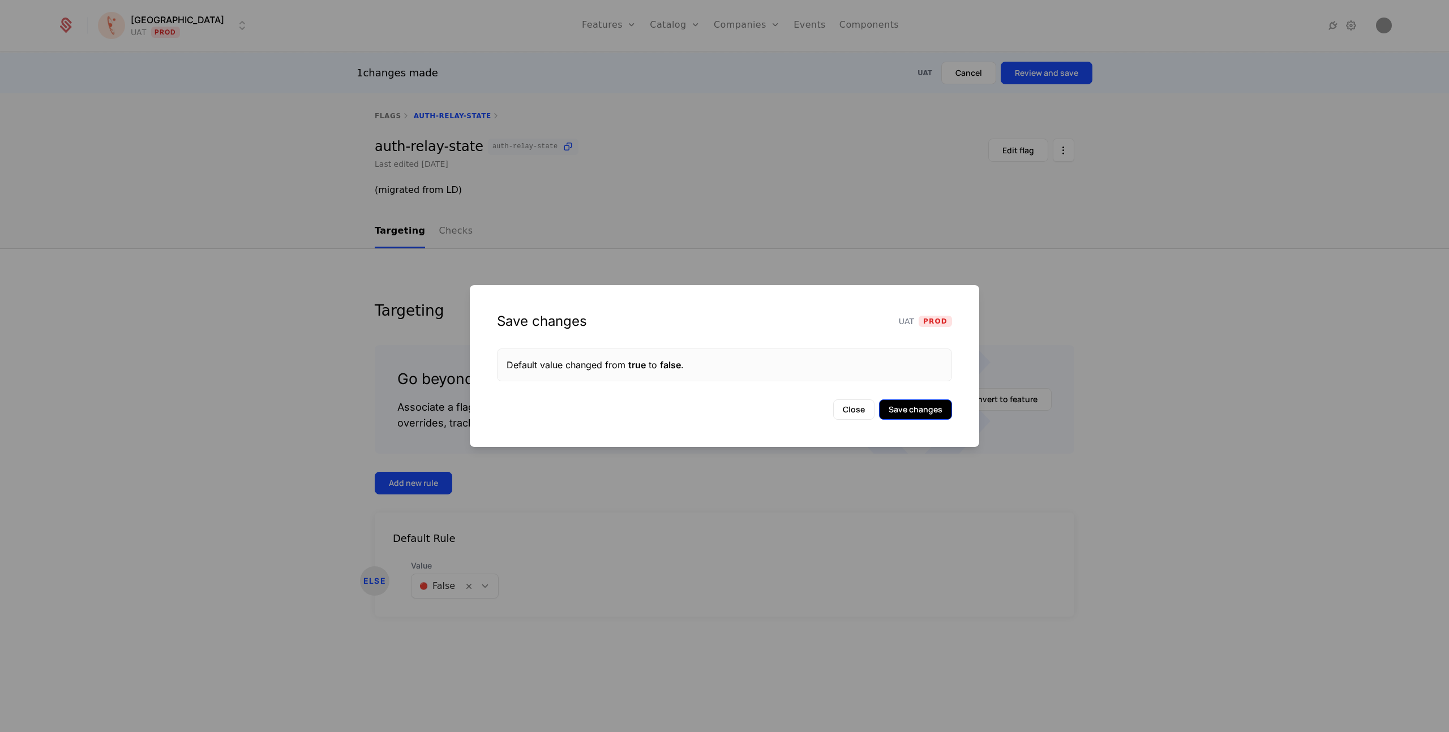
click at [913, 406] on button "Save changes" at bounding box center [915, 410] width 73 height 20
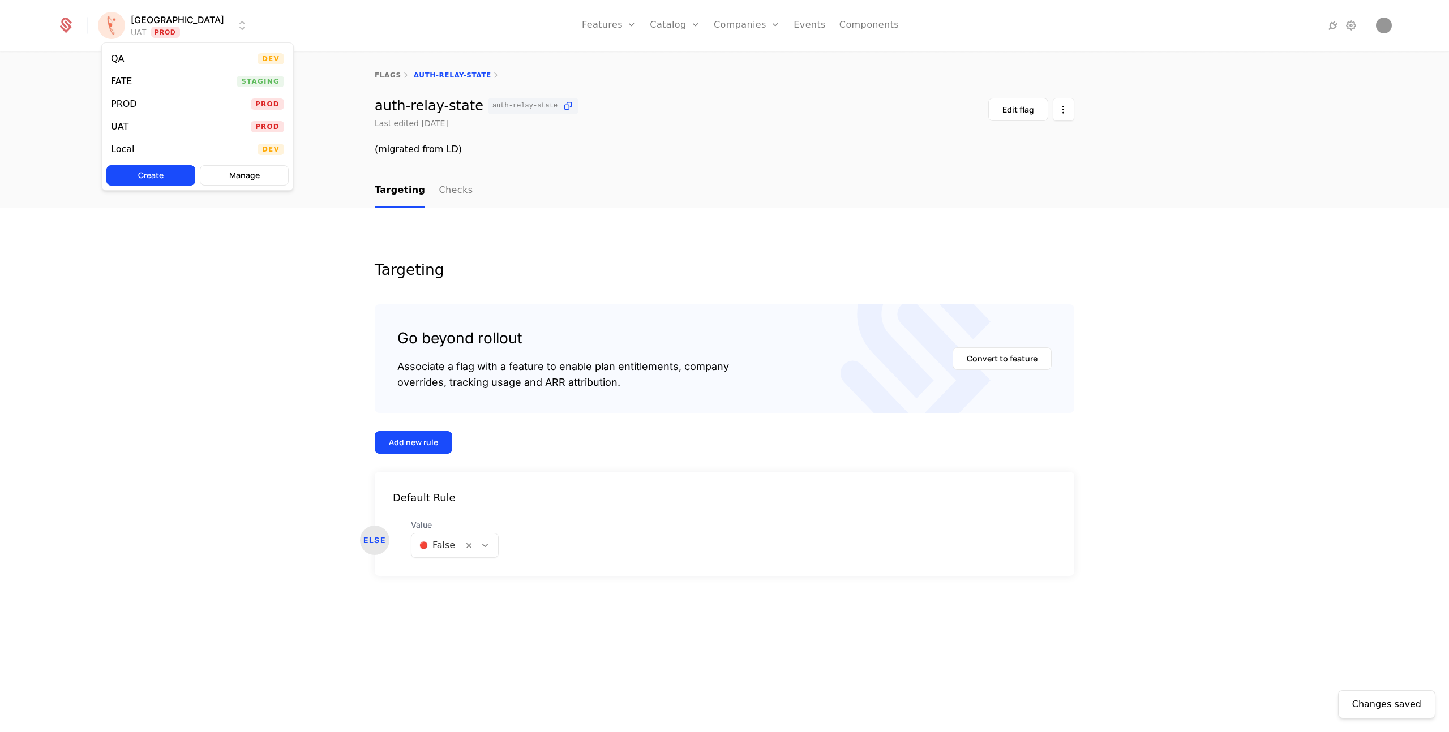
click at [136, 19] on html "[PERSON_NAME] Prod Features Features Flags Catalog Plans Add Ons Credits Config…" at bounding box center [724, 366] width 1449 height 732
click at [123, 83] on div "FATE" at bounding box center [121, 81] width 21 height 9
click at [478, 546] on icon at bounding box center [482, 545] width 10 height 10
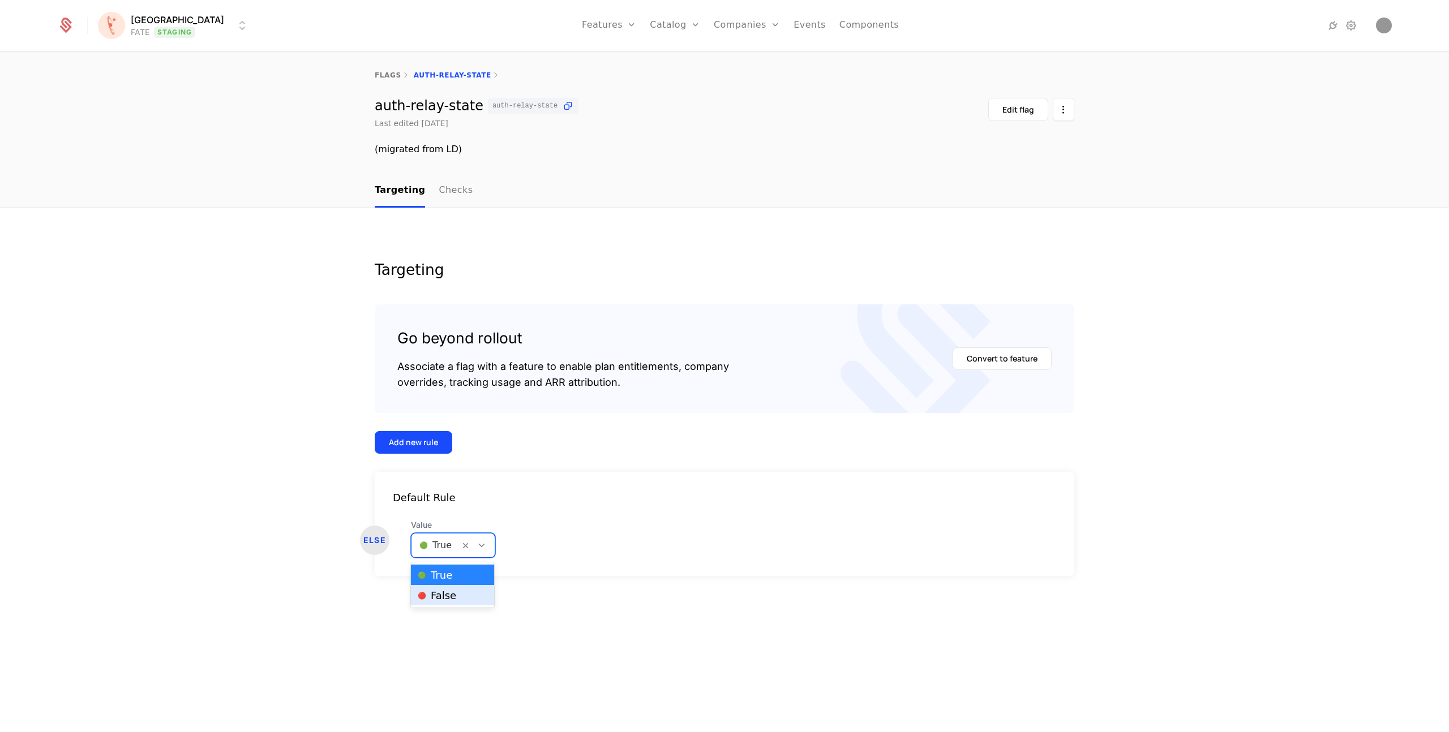
click at [451, 594] on span "🔴 False" at bounding box center [437, 596] width 38 height 10
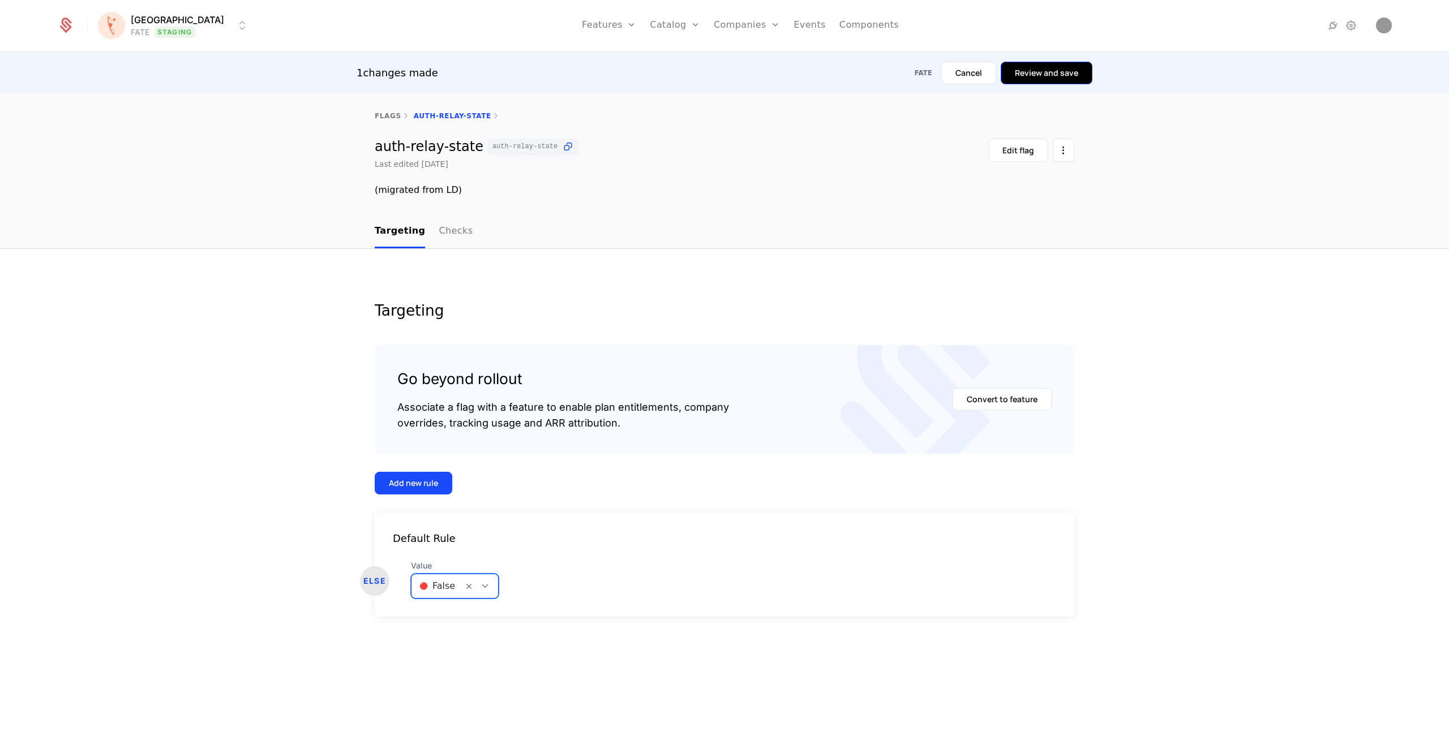
click at [1034, 72] on button "Review and save" at bounding box center [1047, 73] width 92 height 23
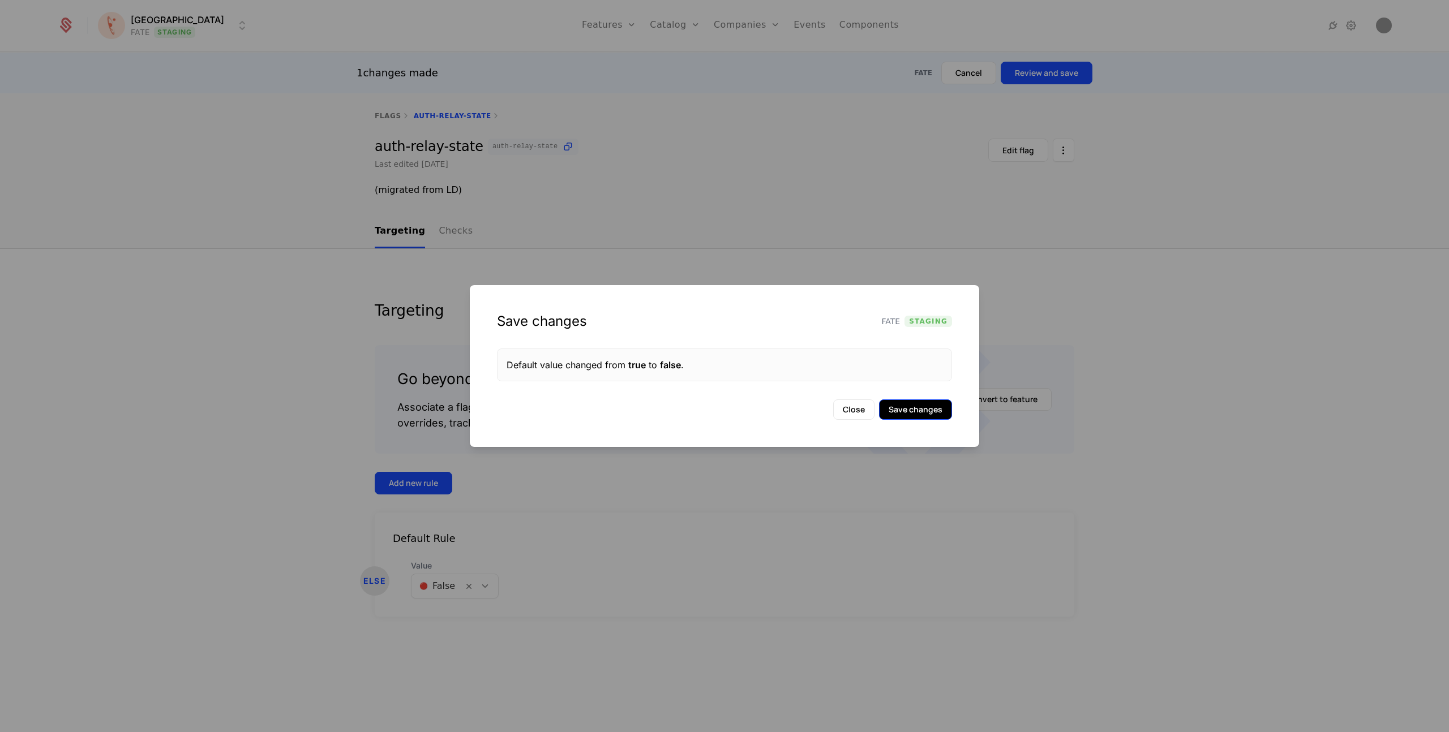
click at [910, 407] on button "Save changes" at bounding box center [915, 410] width 73 height 20
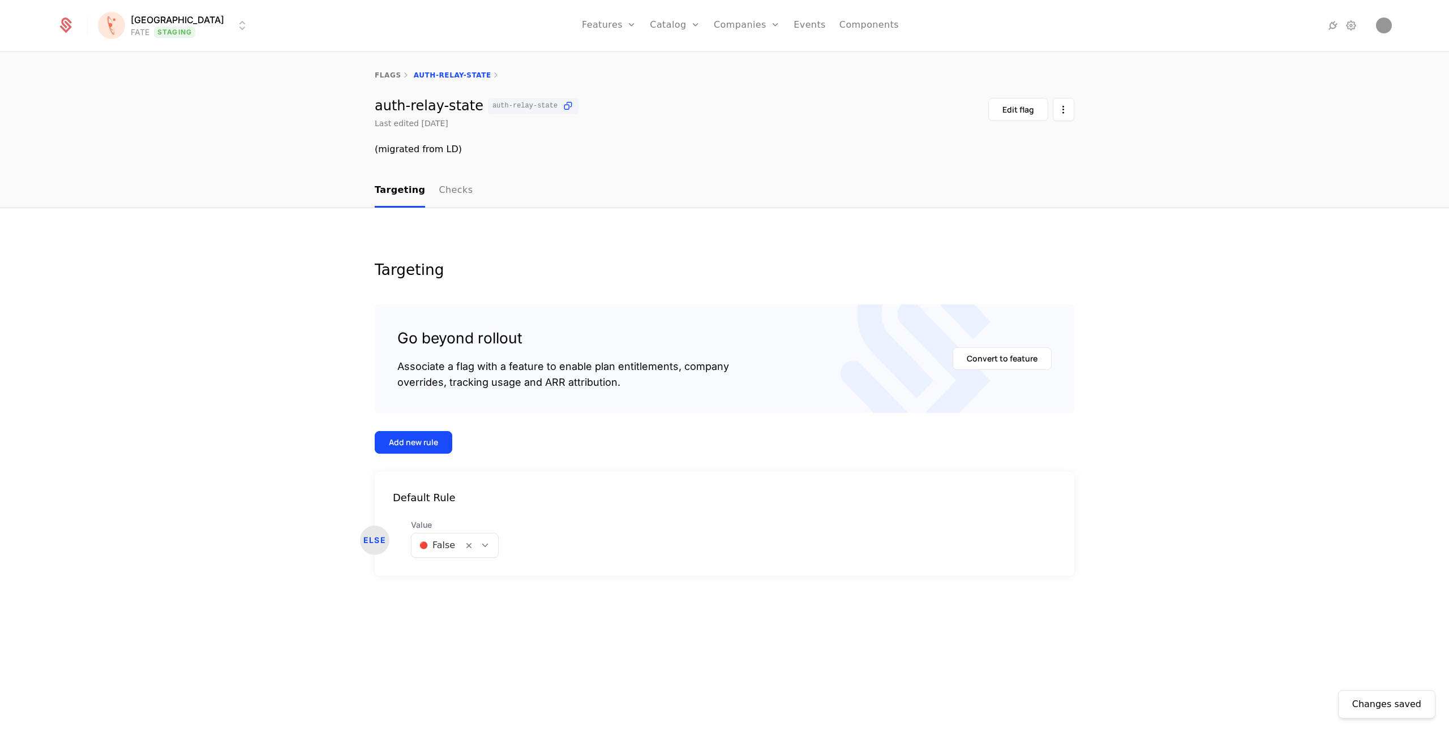
click at [371, 88] on div "flags auth-relay-state" at bounding box center [724, 75] width 1449 height 45
click at [385, 71] on link "flags" at bounding box center [388, 75] width 27 height 8
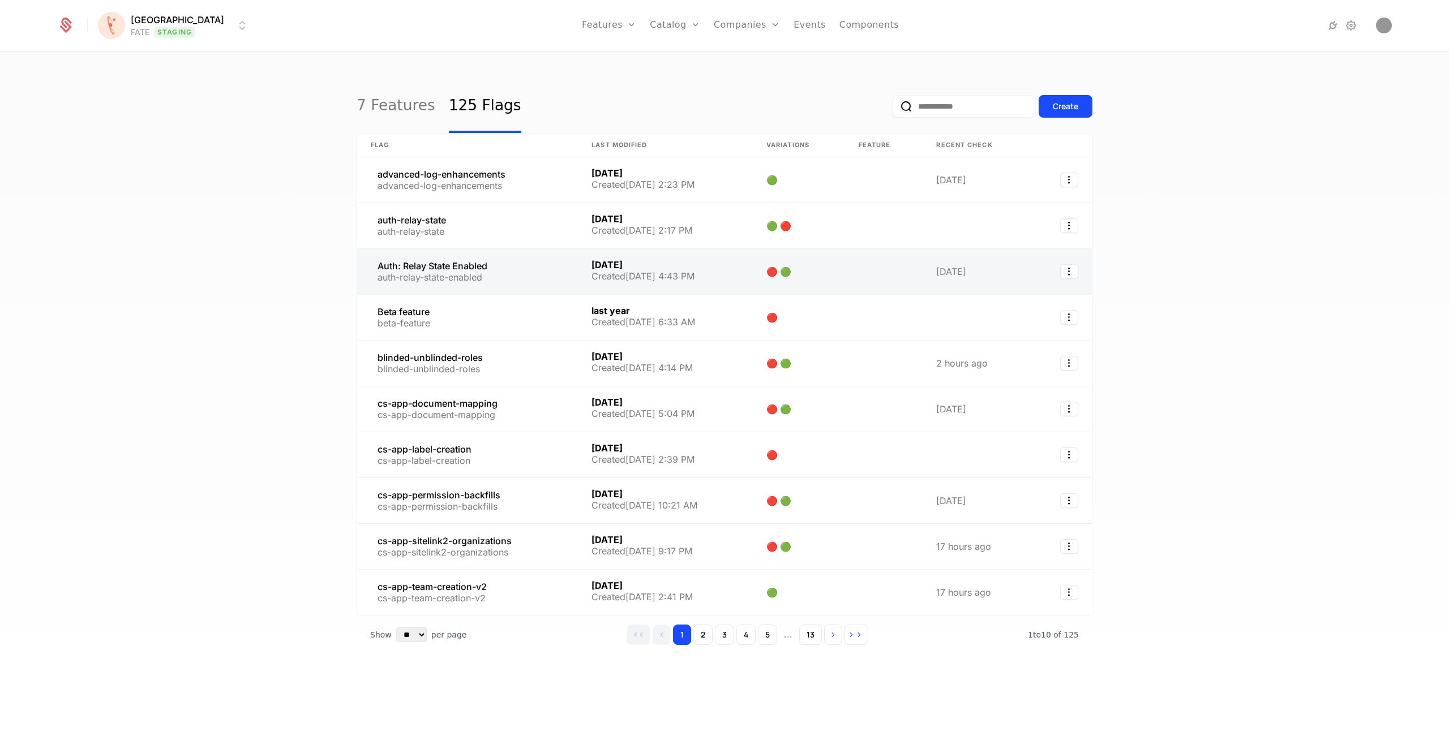
click at [434, 270] on link at bounding box center [467, 271] width 221 height 45
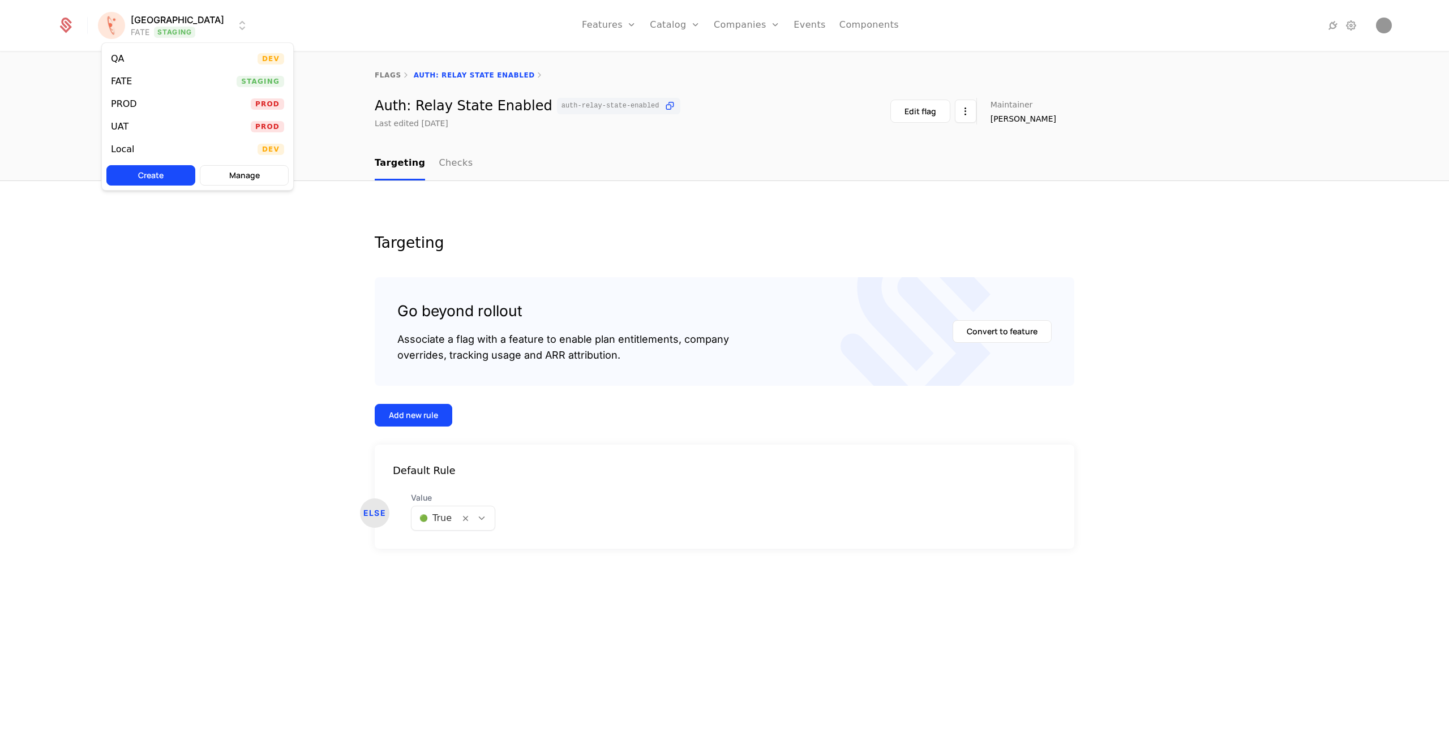
click at [136, 32] on html "[PERSON_NAME] FATE Staging Features Features Flags Catalog Plans Add Ons Credit…" at bounding box center [724, 366] width 1449 height 732
click at [123, 139] on div "Local Dev" at bounding box center [197, 149] width 191 height 23
click at [467, 169] on nav "Targeting Checks" at bounding box center [725, 163] width 700 height 33
click at [459, 168] on link "Checks" at bounding box center [456, 163] width 34 height 33
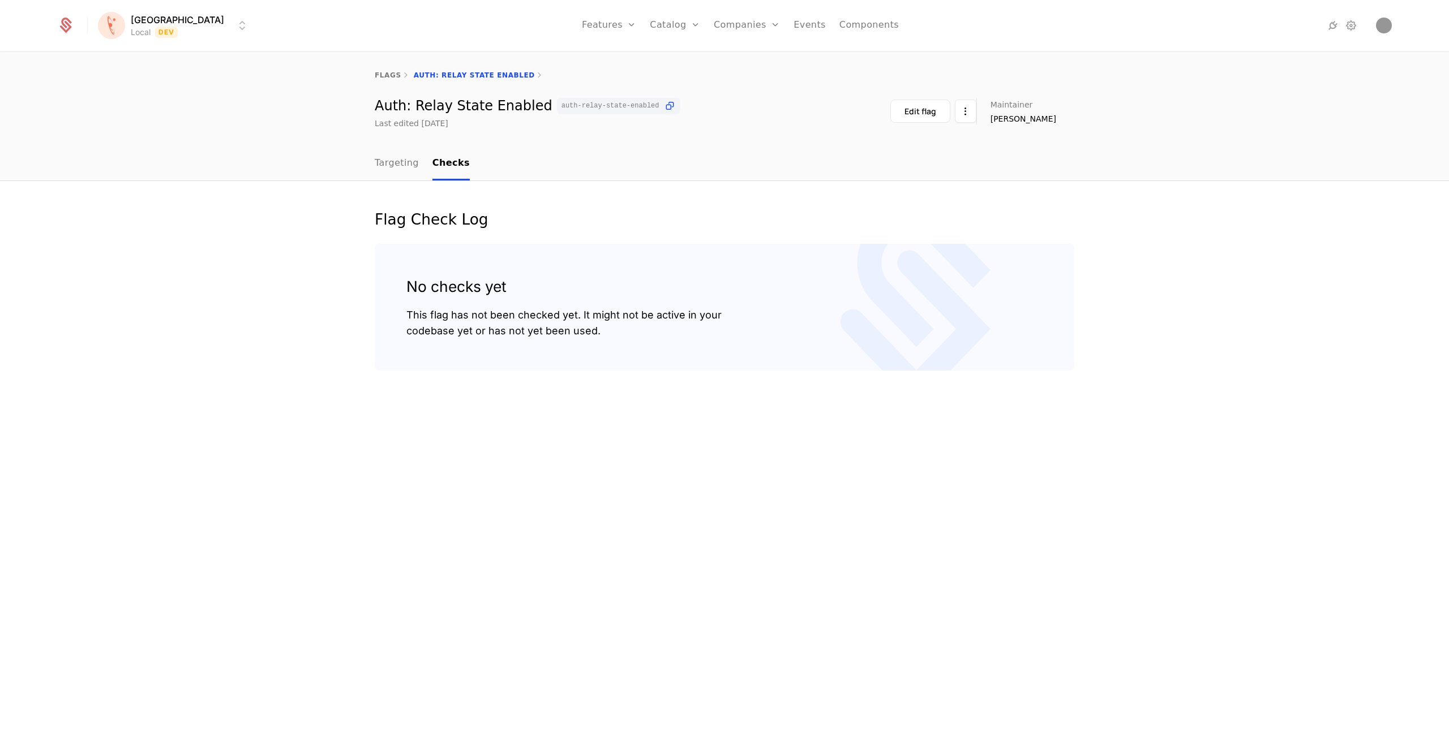
click at [168, 29] on html "[PERSON_NAME] Local Dev Features Features Flags Catalog Plans Add Ons Credits C…" at bounding box center [724, 366] width 1449 height 732
click at [135, 120] on div "UAT Prod" at bounding box center [197, 126] width 191 height 23
